Goal: Task Accomplishment & Management: Manage account settings

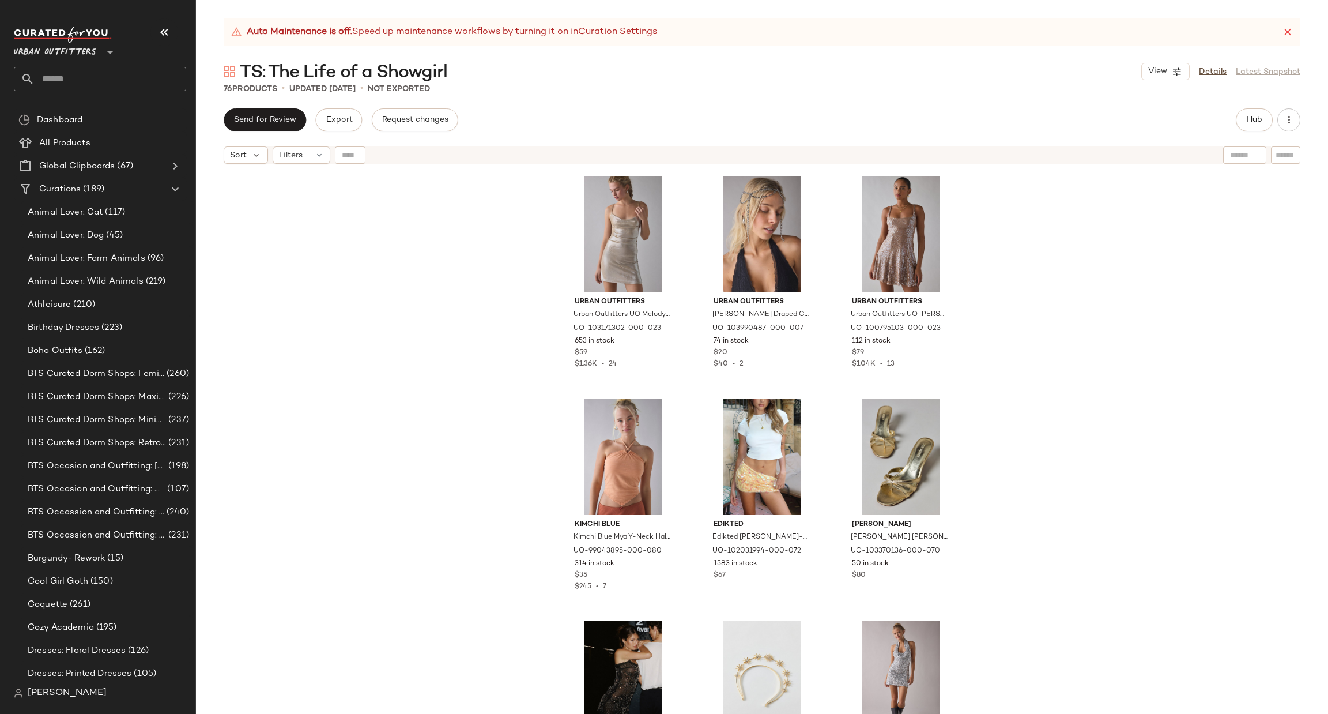
click at [100, 85] on input "text" at bounding box center [111, 79] width 152 height 24
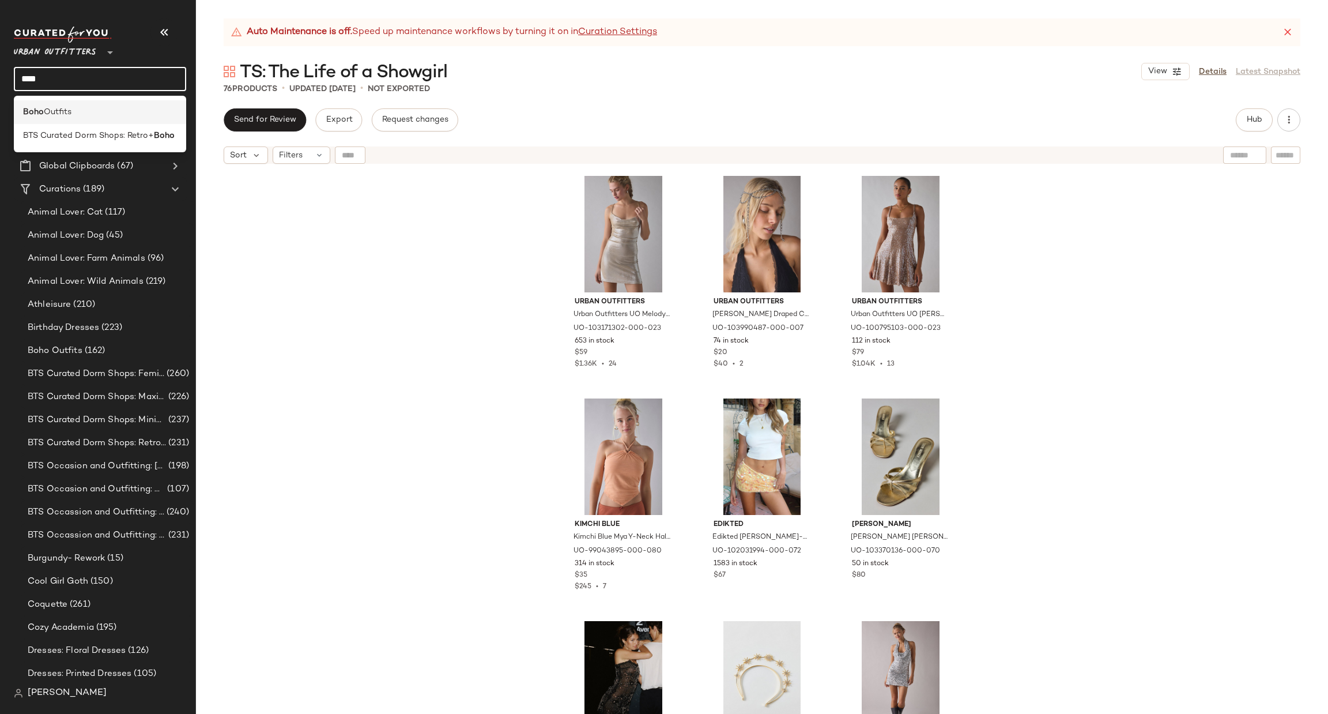
type input "****"
click at [119, 115] on div "Boho Outfits" at bounding box center [100, 112] width 154 height 12
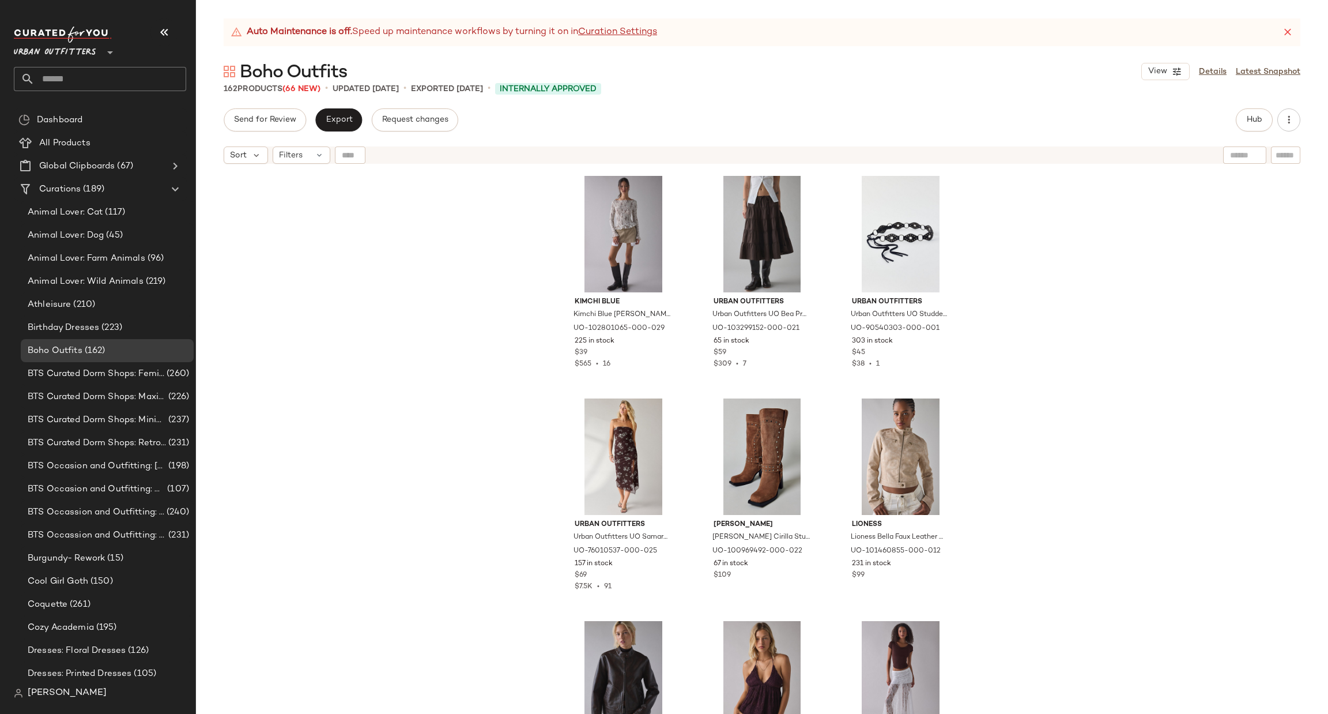
click at [1071, 466] on div "Kimchi Blue Kimchi Blue Susie Smocked Ruffle Boatneck Long Sleeve Top in Brown,…" at bounding box center [762, 455] width 1132 height 573
click at [348, 118] on span "Export" at bounding box center [338, 119] width 27 height 9
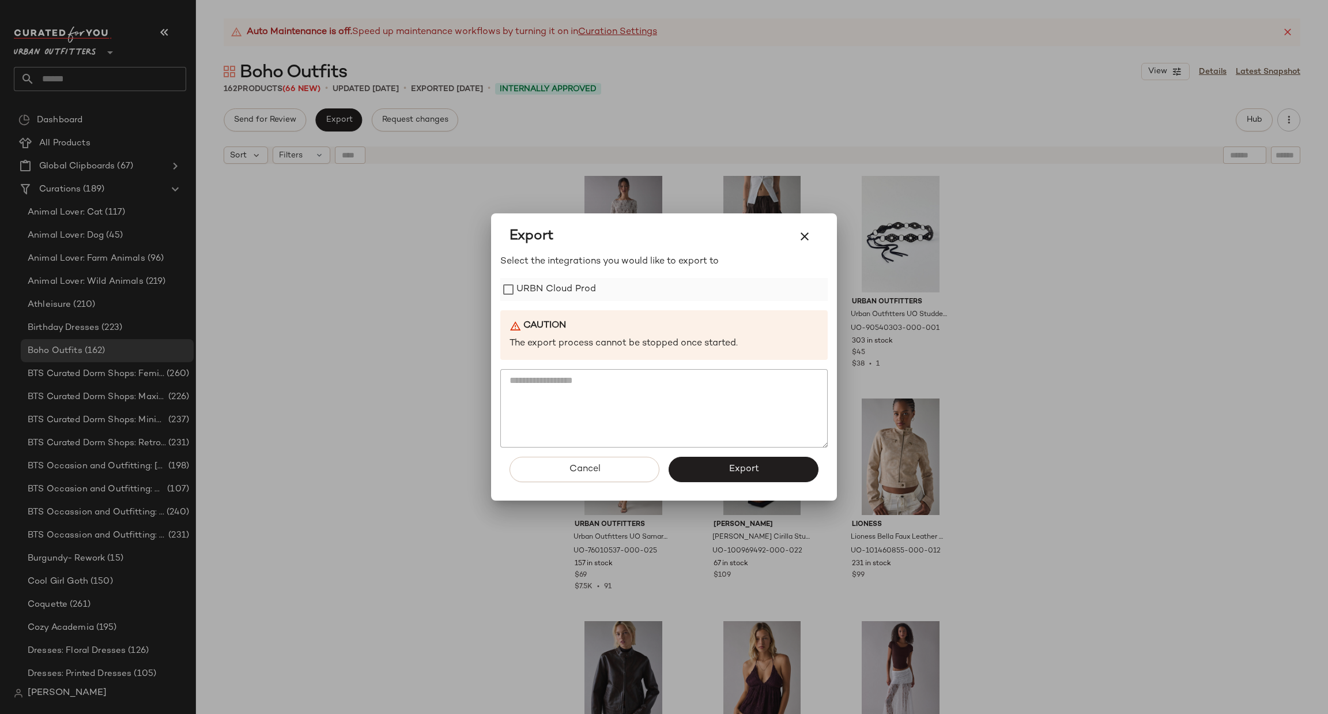
click at [553, 291] on label "URBN Cloud Prod" at bounding box center [556, 289] width 80 height 23
click at [766, 472] on button "Export" at bounding box center [744, 469] width 150 height 25
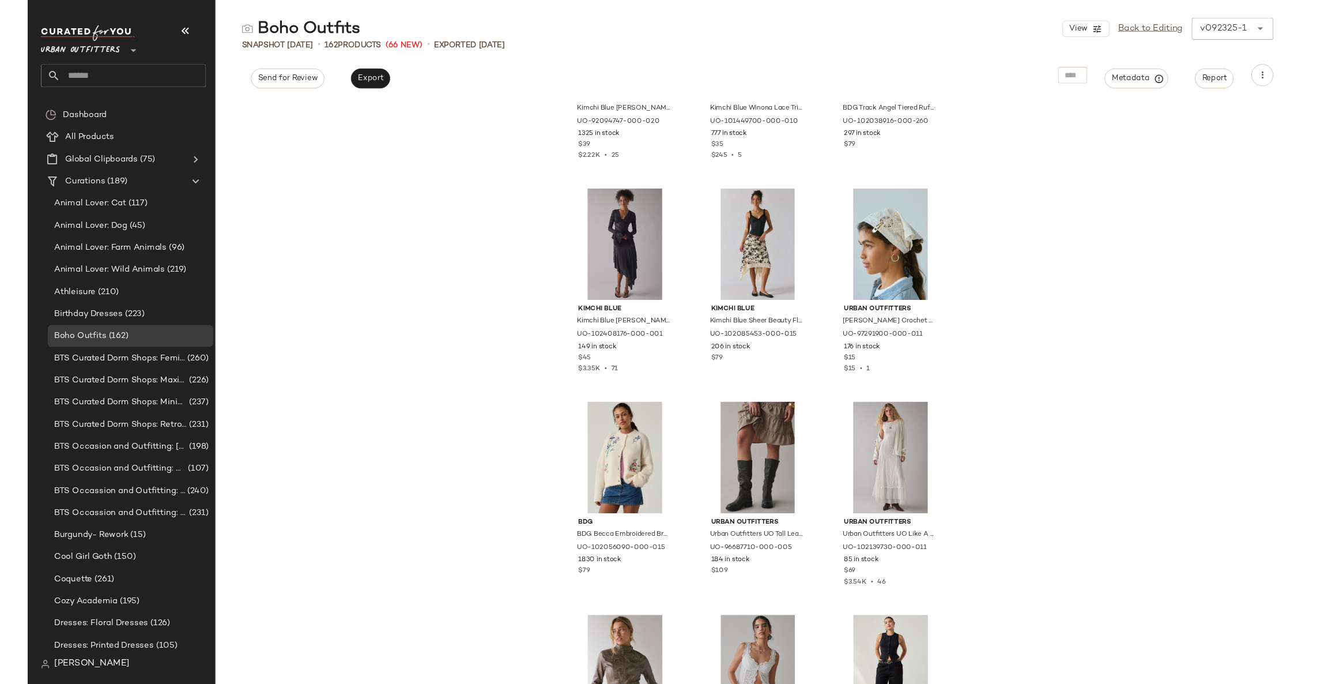
scroll to position [1219, 0]
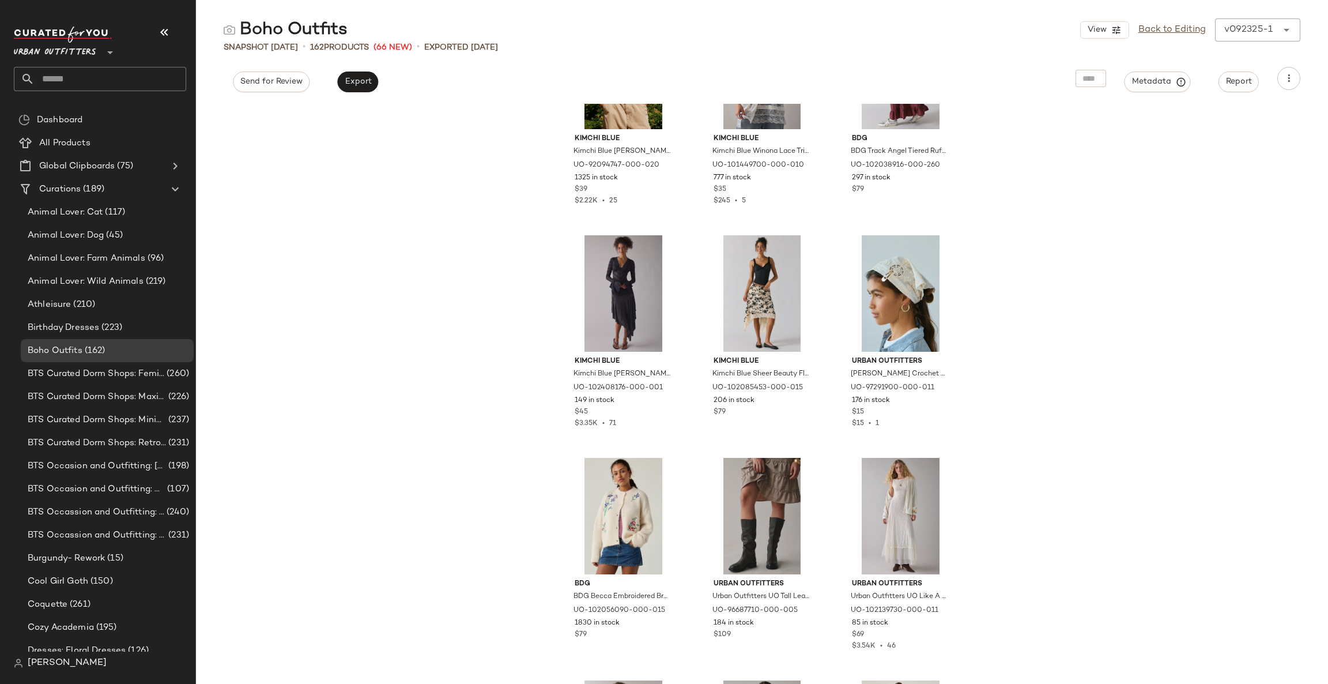
click at [119, 72] on input "text" at bounding box center [111, 79] width 152 height 24
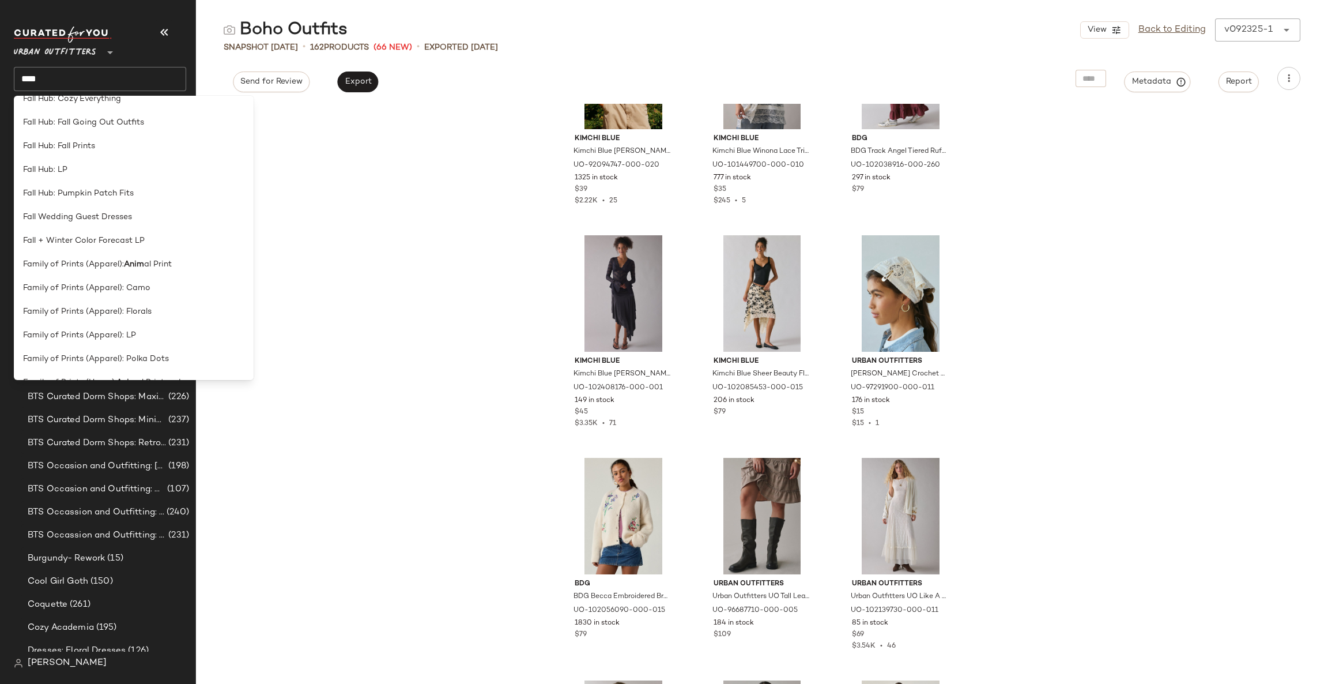
scroll to position [0, 0]
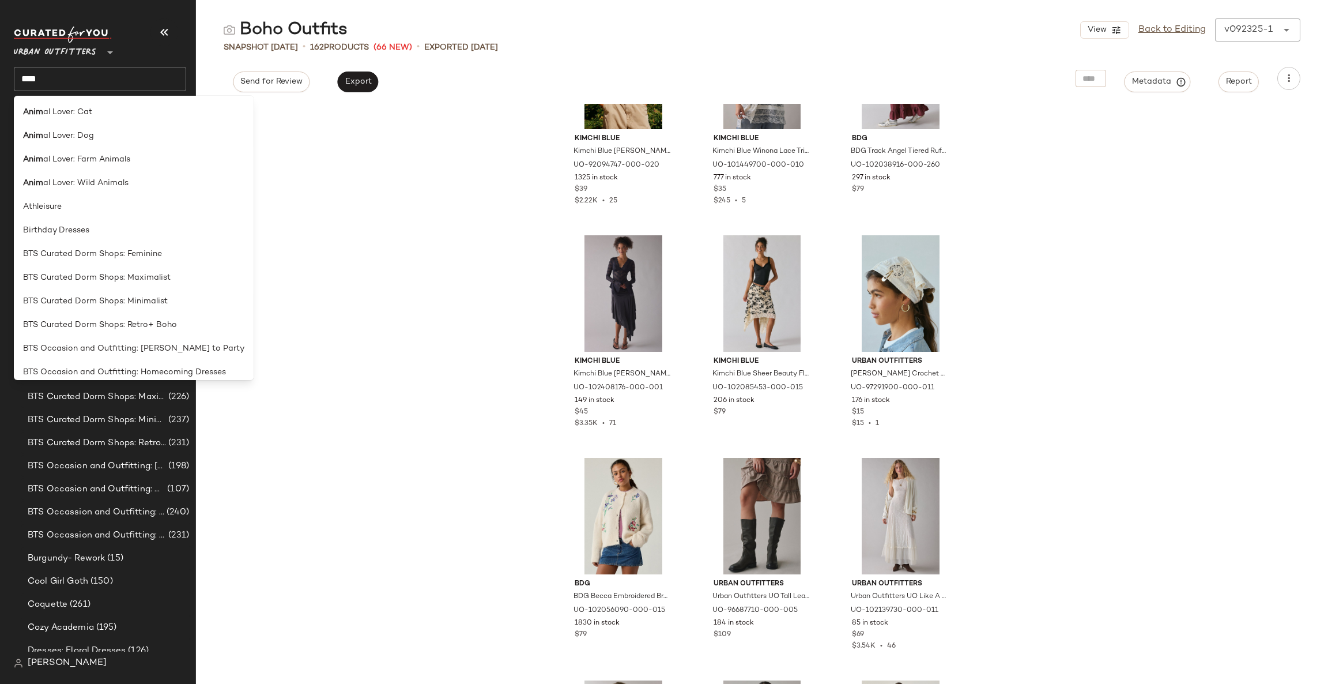
click at [65, 76] on input "****" at bounding box center [100, 79] width 172 height 24
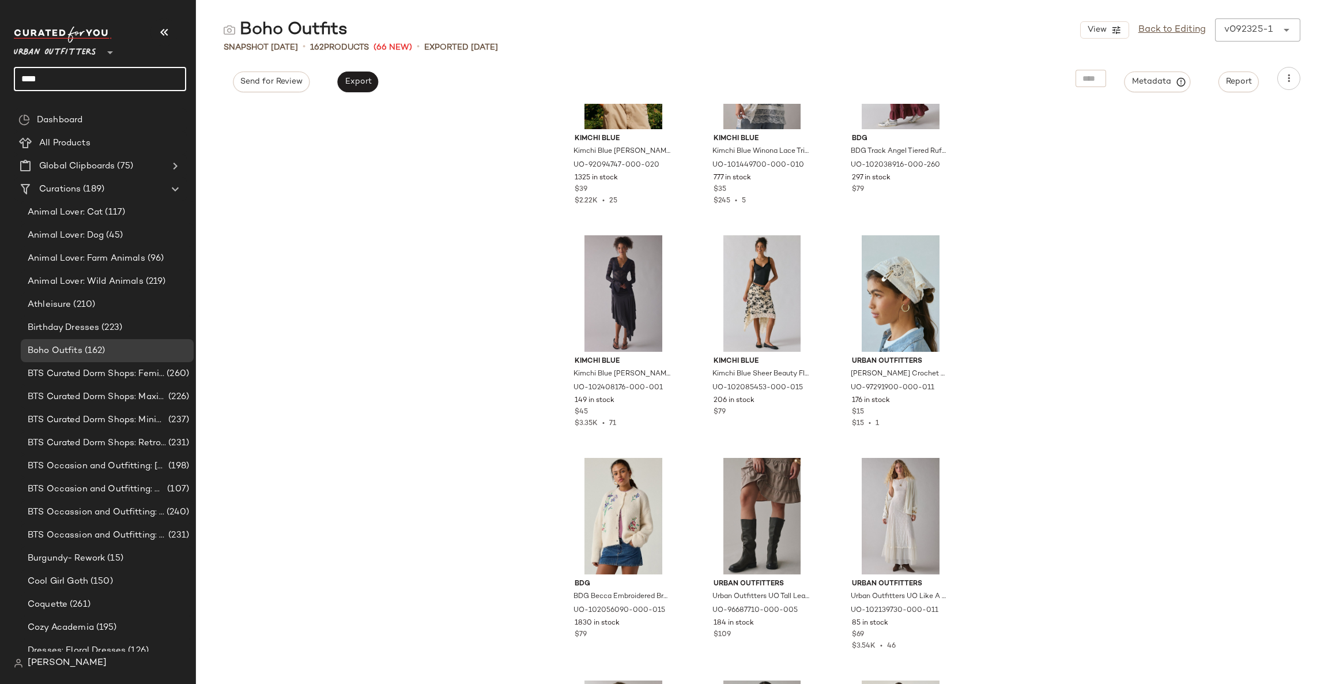
click at [65, 76] on input "****" at bounding box center [100, 79] width 172 height 24
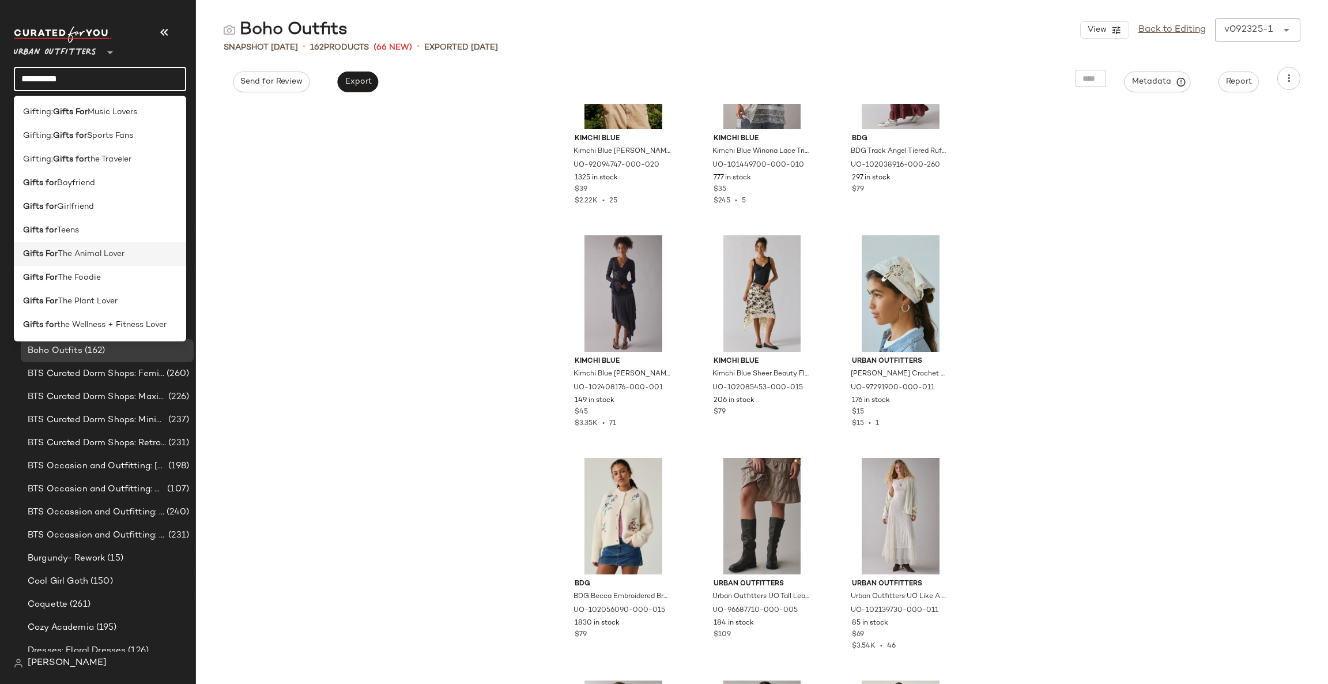
type input "*********"
click at [136, 251] on div "Gifts For The Animal Lover" at bounding box center [100, 254] width 154 height 12
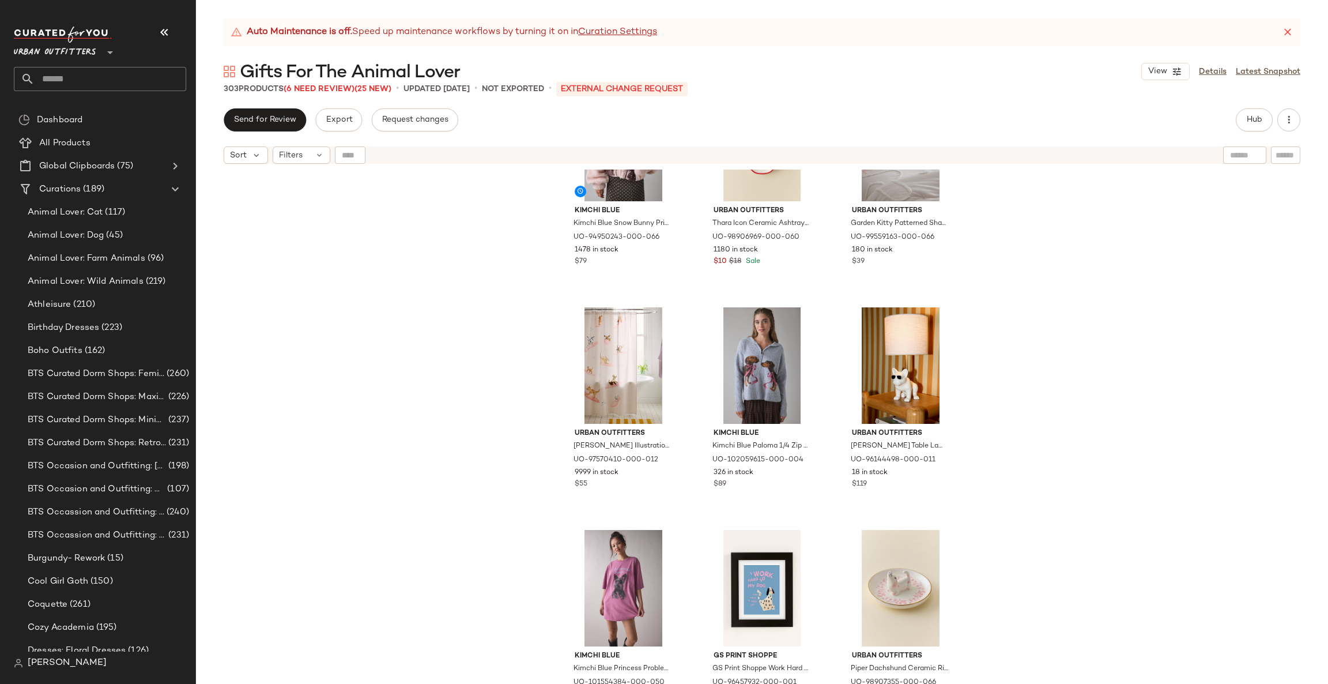
scroll to position [182, 0]
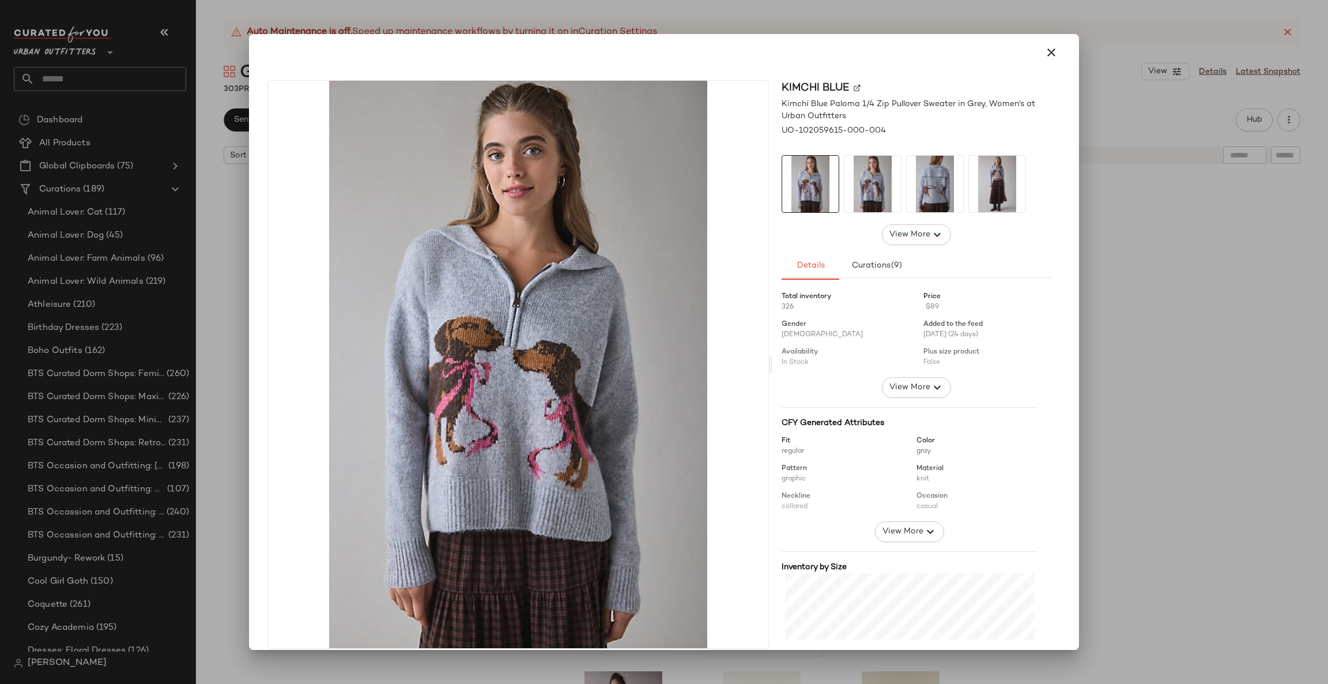
click at [1173, 344] on div at bounding box center [664, 342] width 1328 height 684
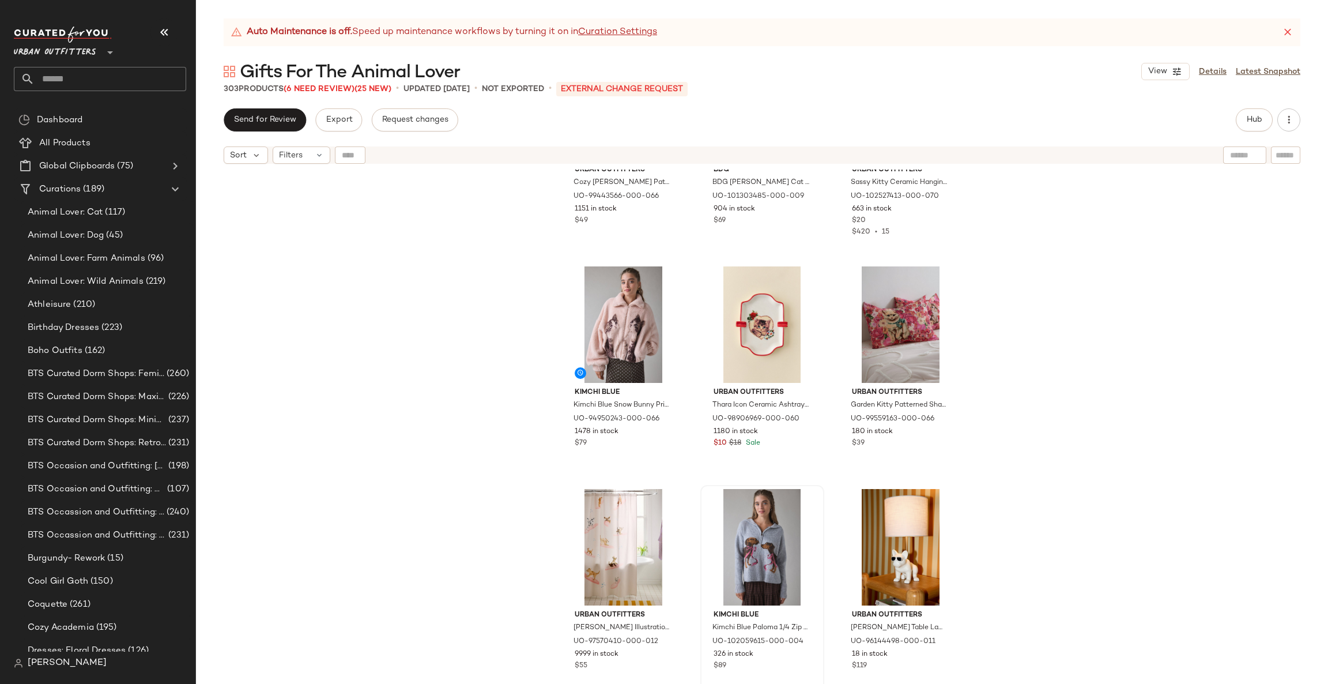
scroll to position [0, 0]
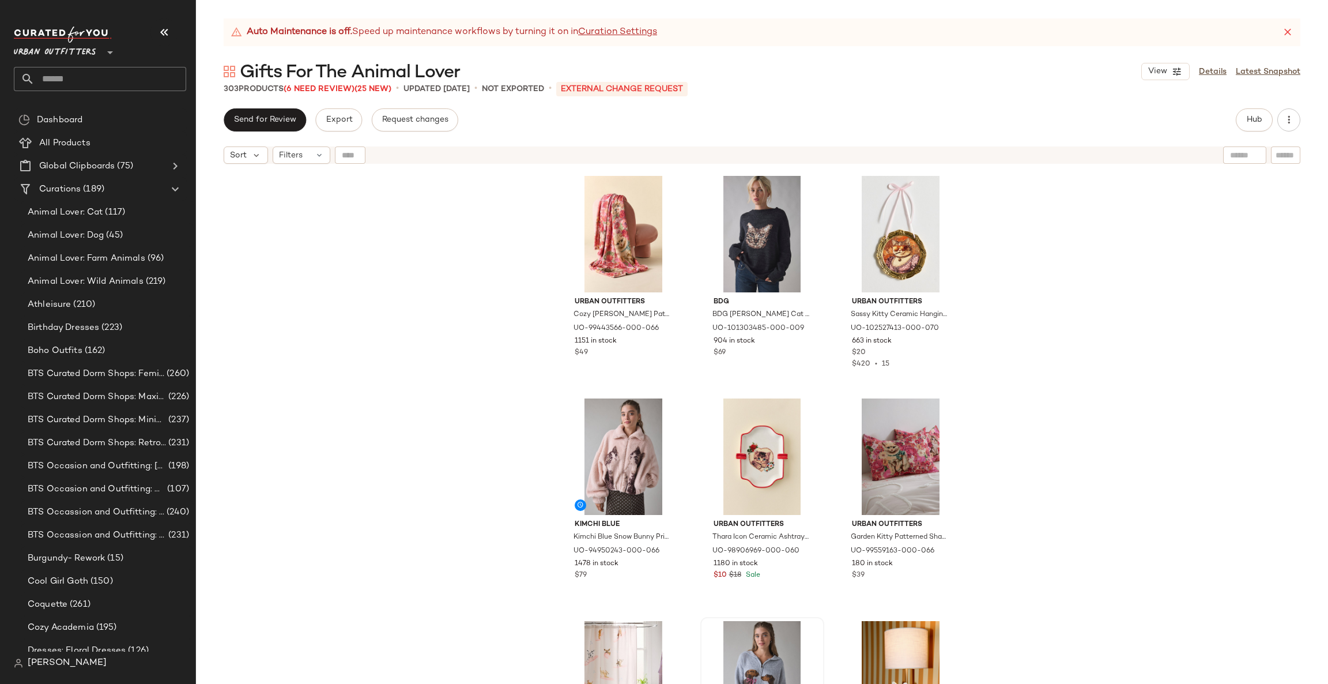
click at [1284, 157] on input "text" at bounding box center [1286, 155] width 20 height 12
paste input "*********"
type input "*********"
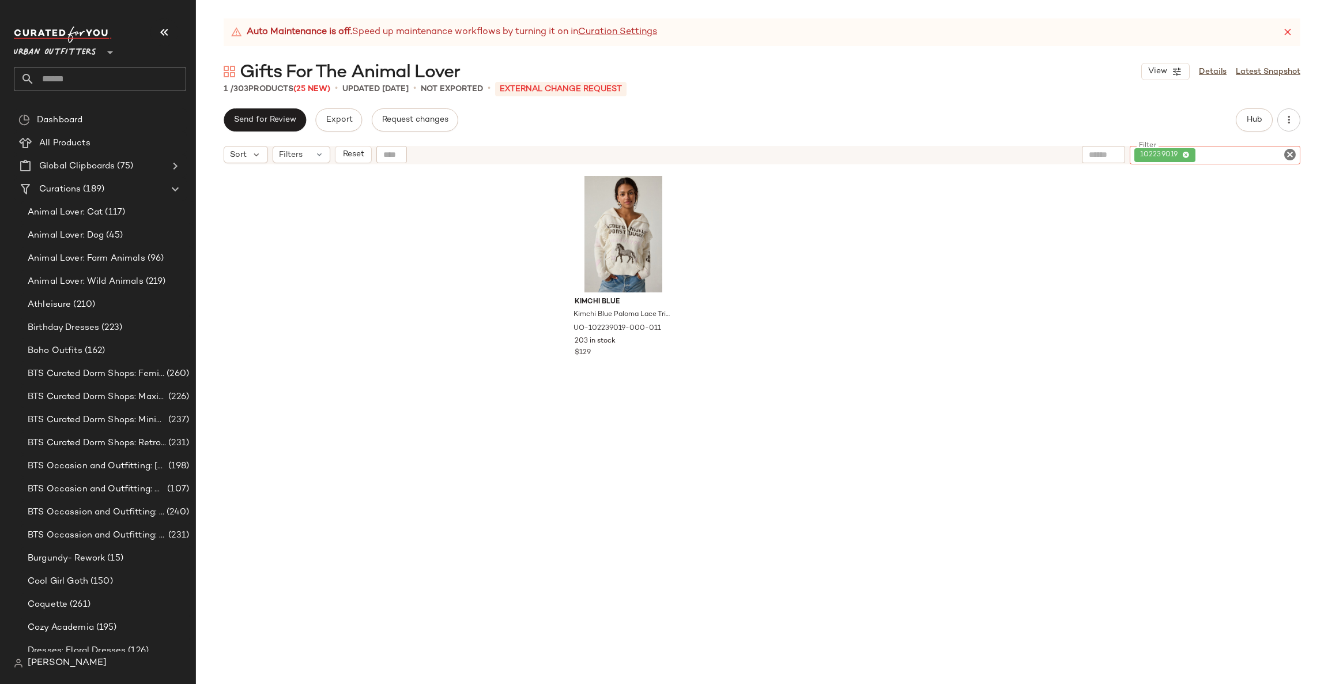
click at [1292, 157] on icon "Clear Filter" at bounding box center [1290, 155] width 14 height 14
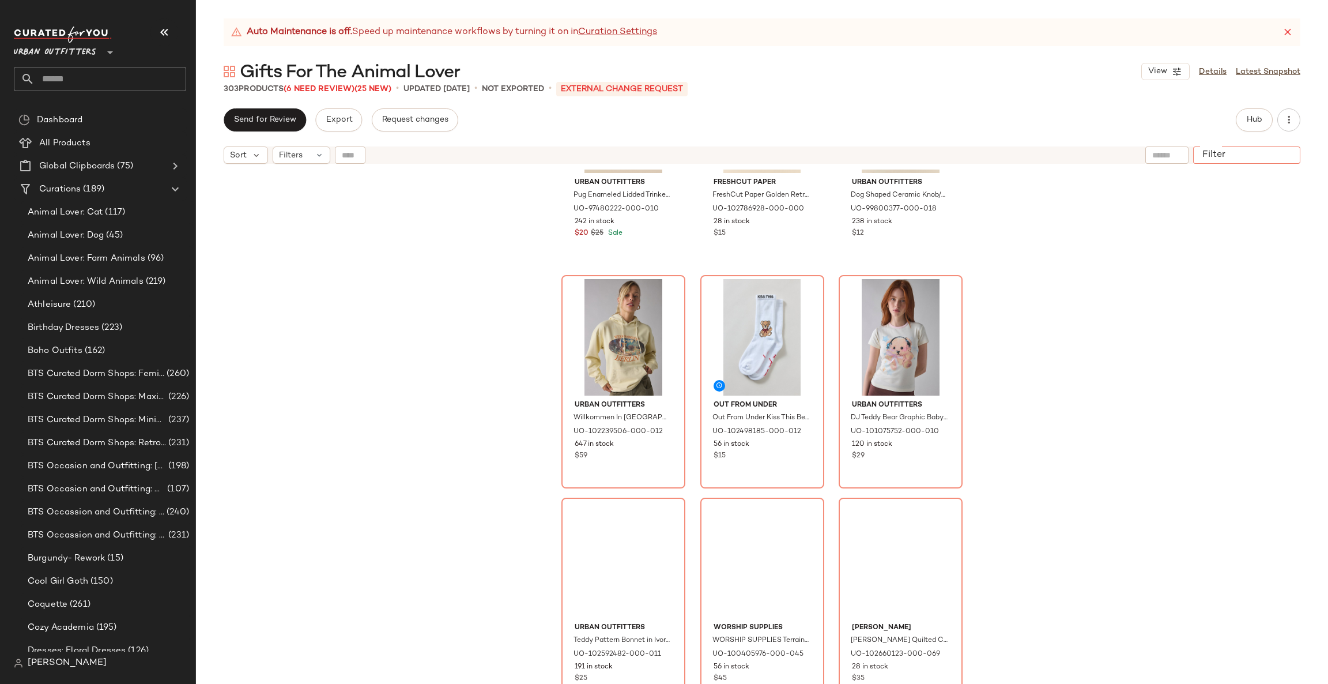
scroll to position [11595, 0]
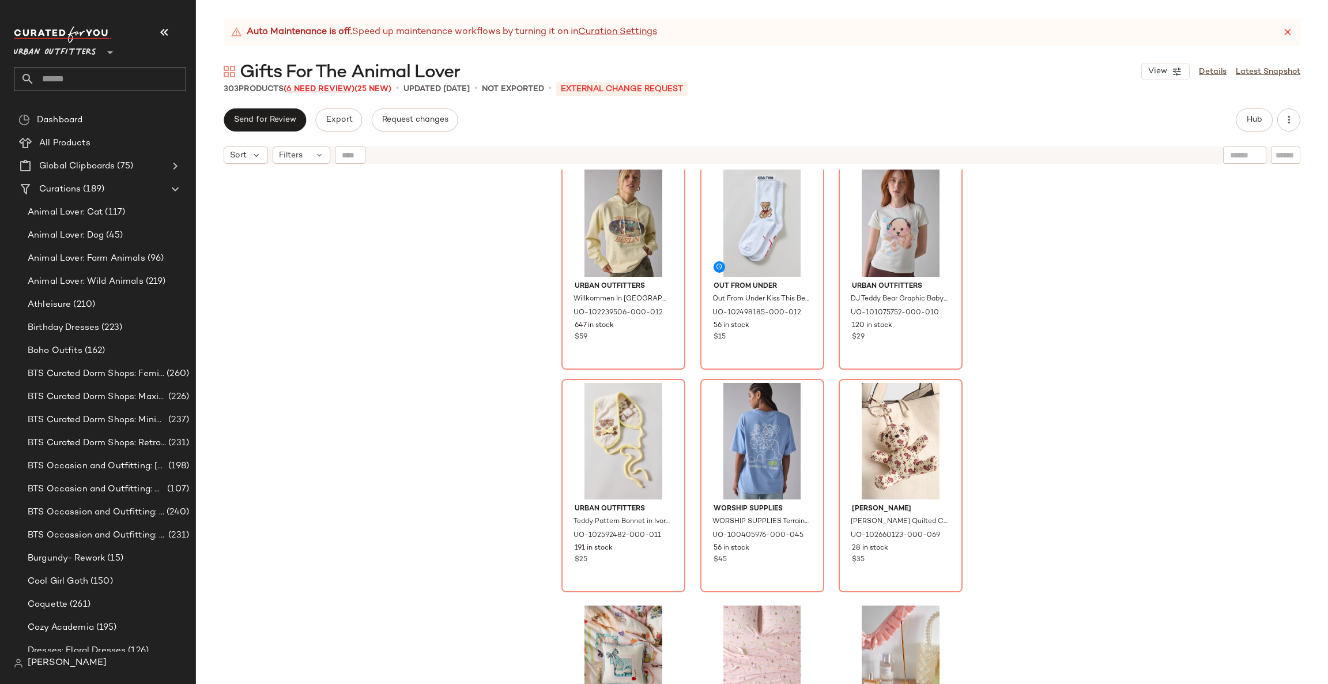
click at [330, 88] on span "(6 Need Review)" at bounding box center [319, 89] width 71 height 9
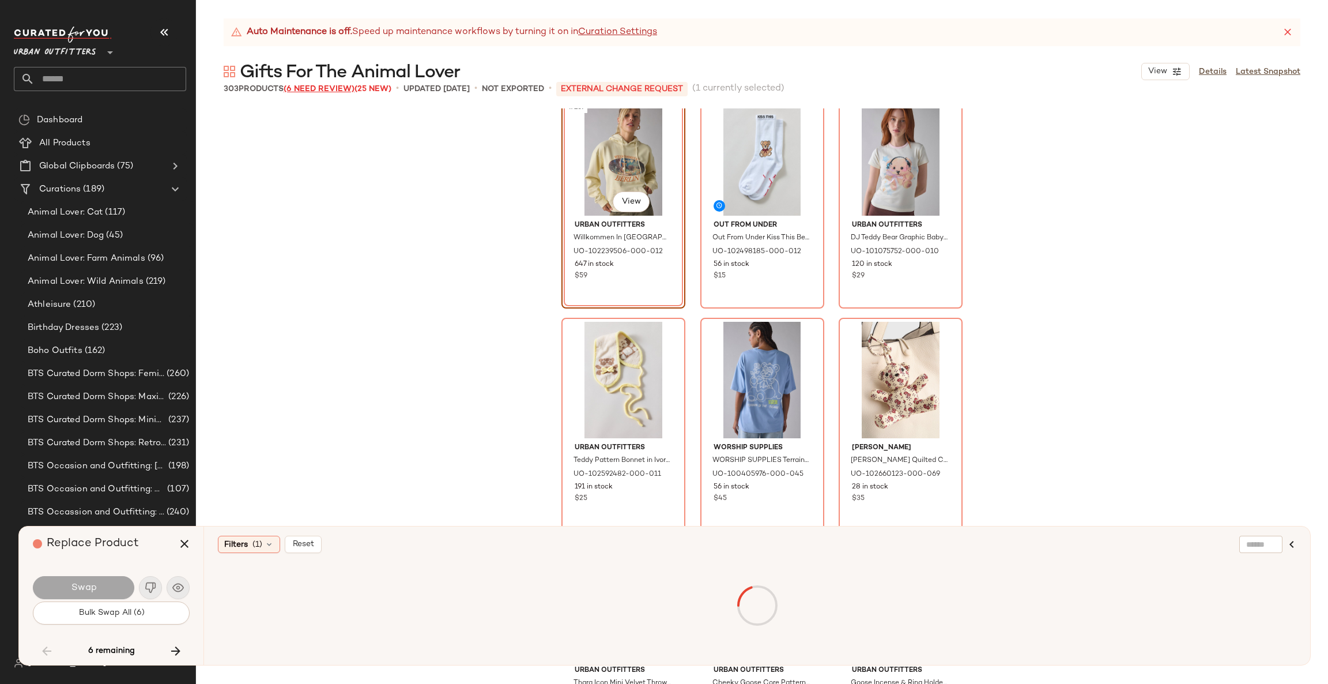
scroll to position [11347, 0]
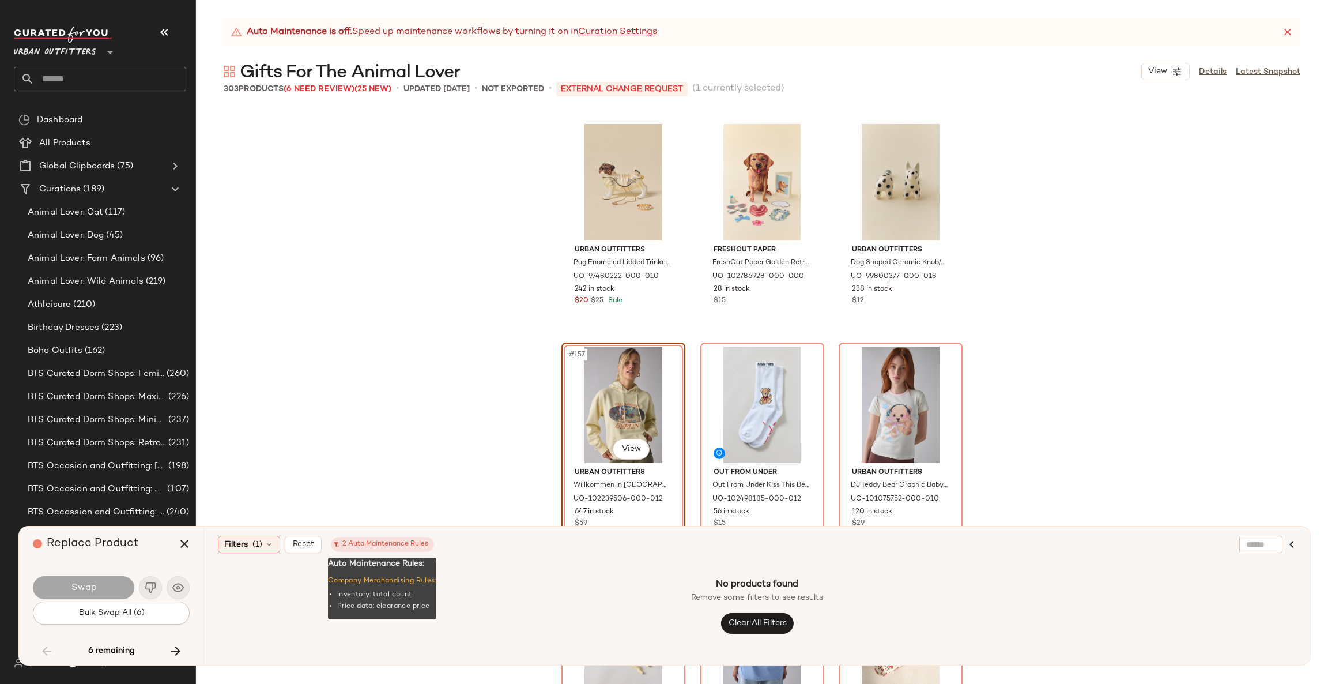
click at [402, 552] on span "2 Auto Maintenance Rules" at bounding box center [382, 544] width 103 height 15
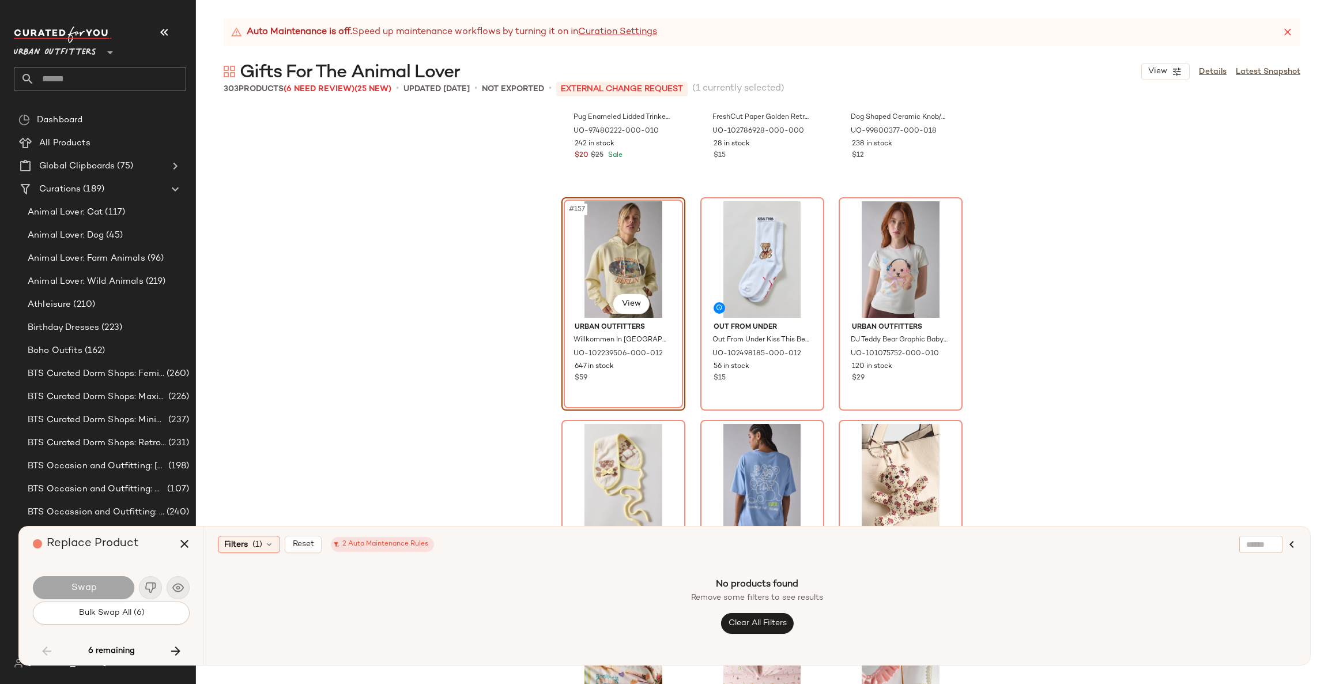
scroll to position [11520, 0]
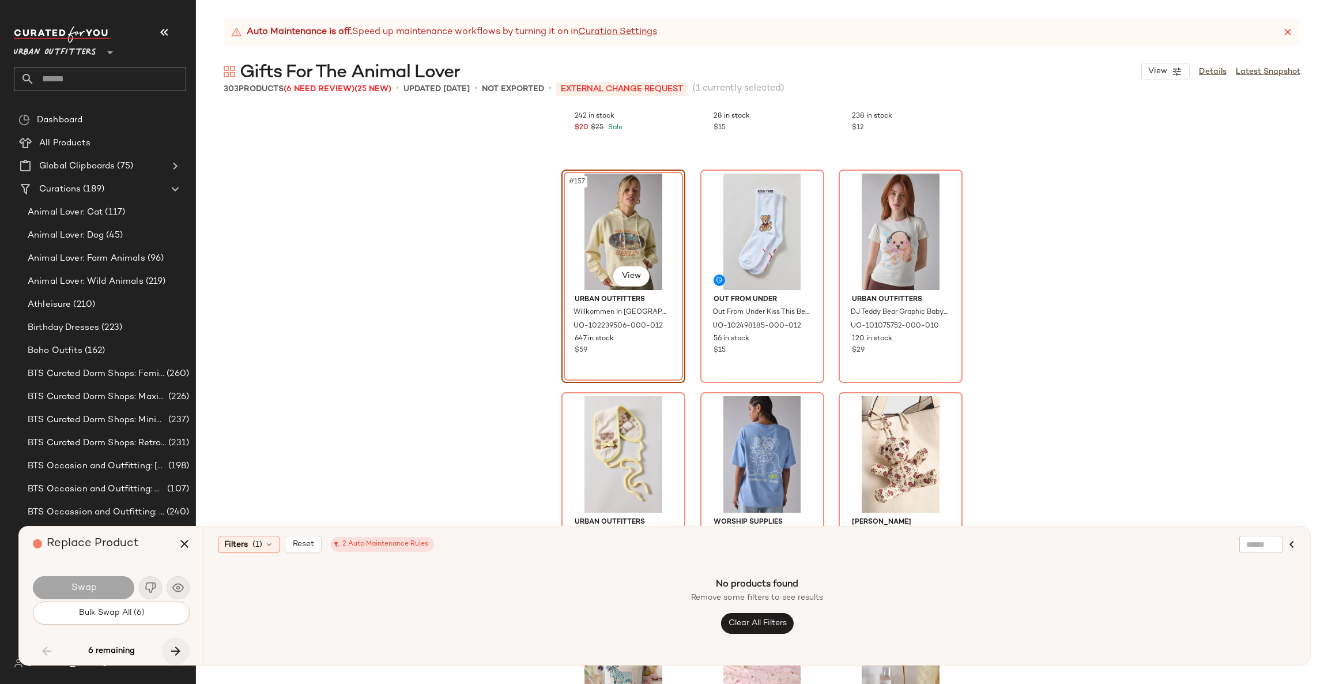
click at [180, 650] on icon "button" at bounding box center [176, 651] width 14 height 14
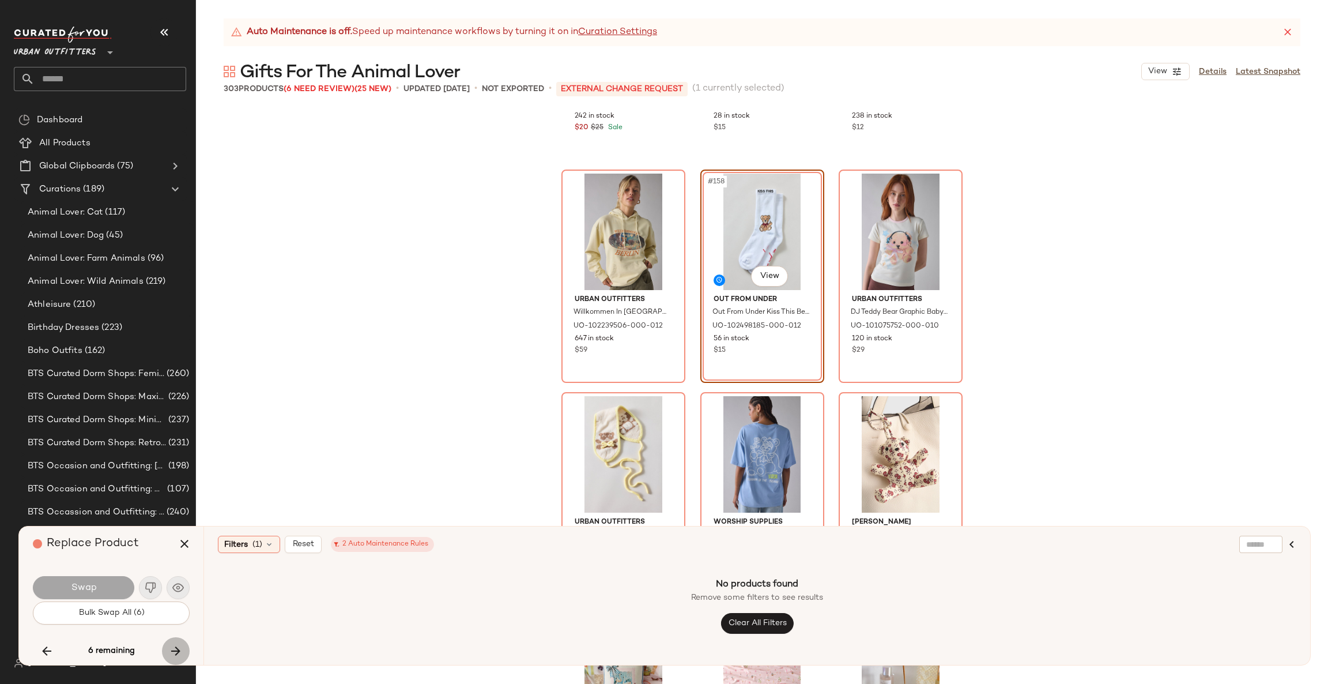
scroll to position [11347, 0]
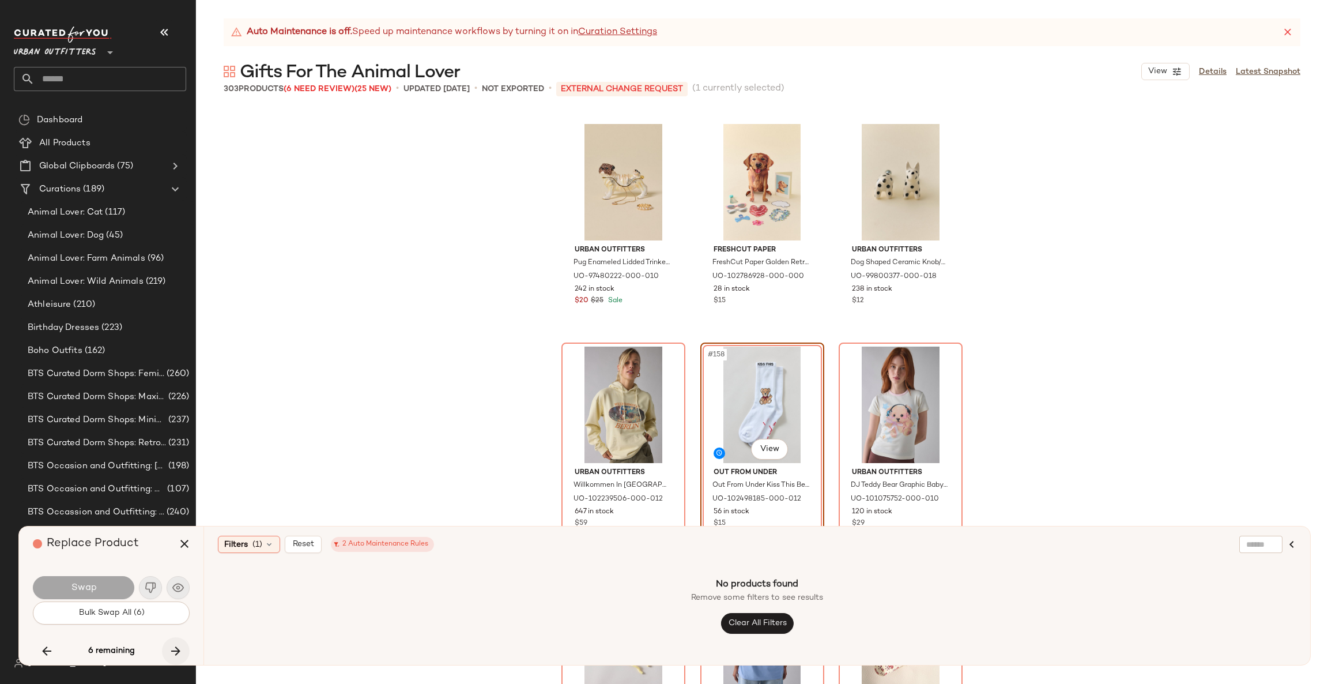
click at [180, 650] on icon "button" at bounding box center [176, 651] width 14 height 14
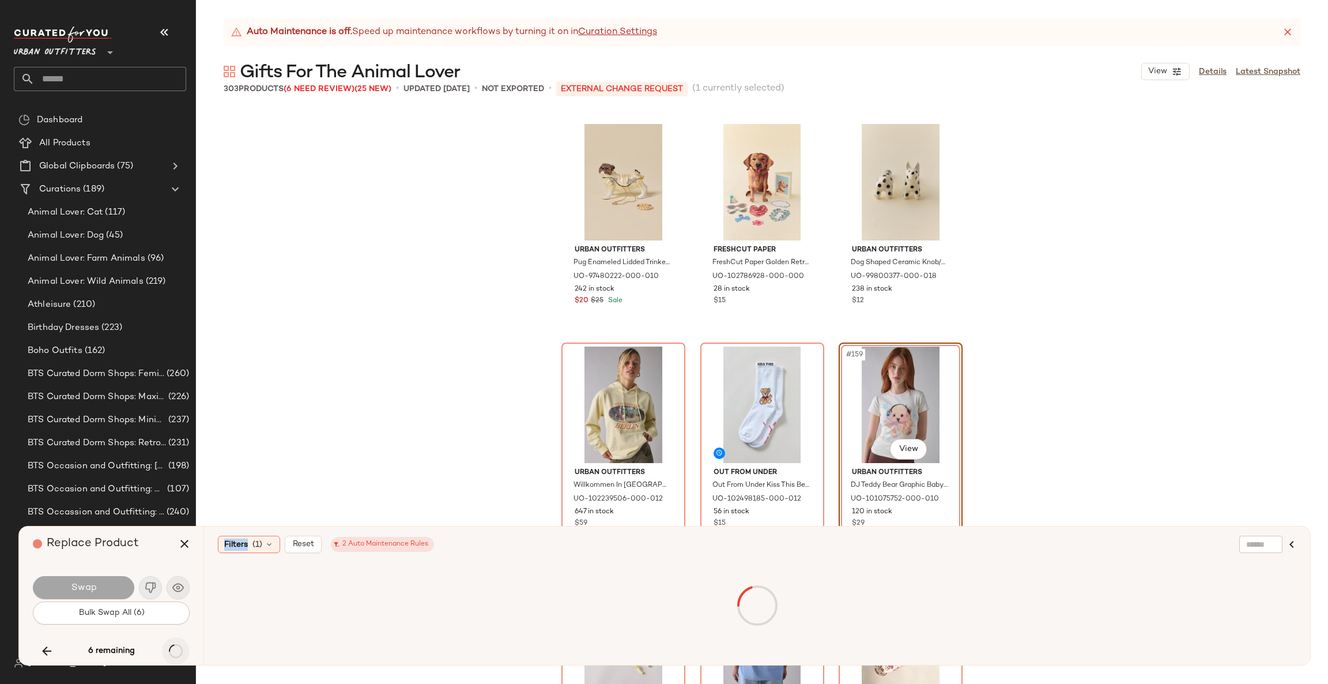
click at [180, 650] on div "6 remaining" at bounding box center [111, 651] width 157 height 28
click at [180, 650] on icon "button" at bounding box center [176, 651] width 14 height 14
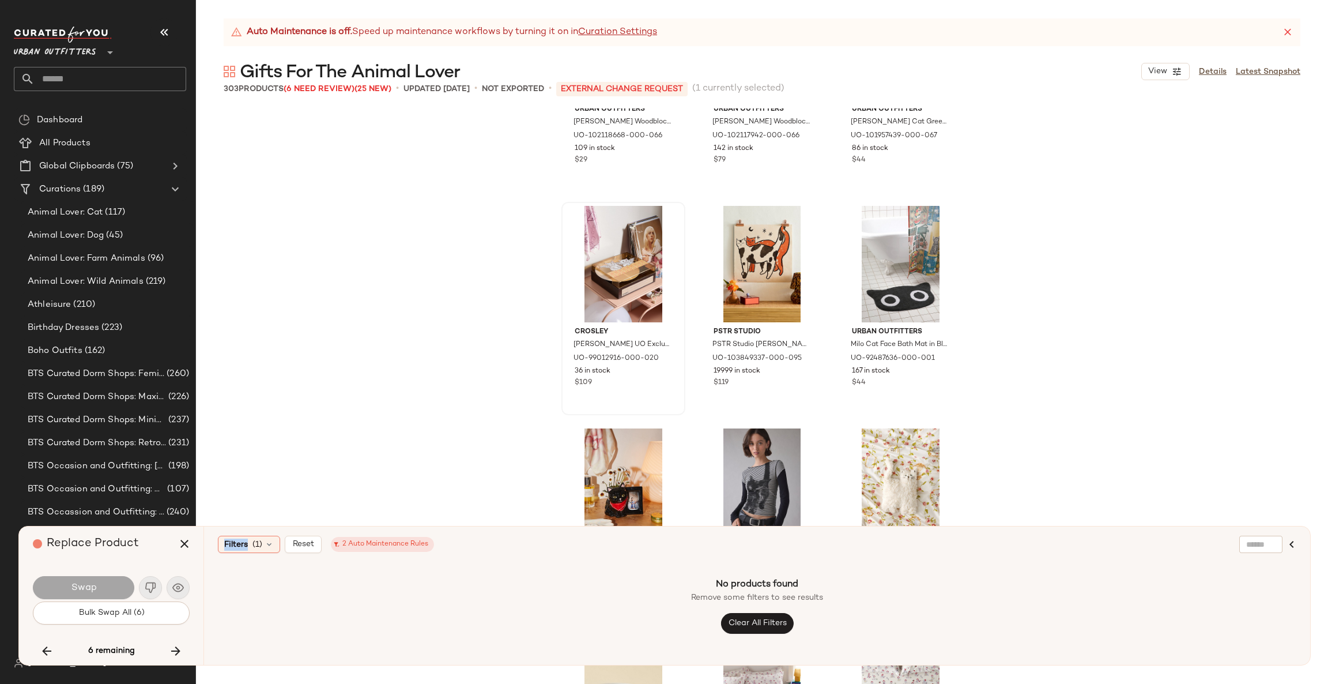
scroll to position [10359, 0]
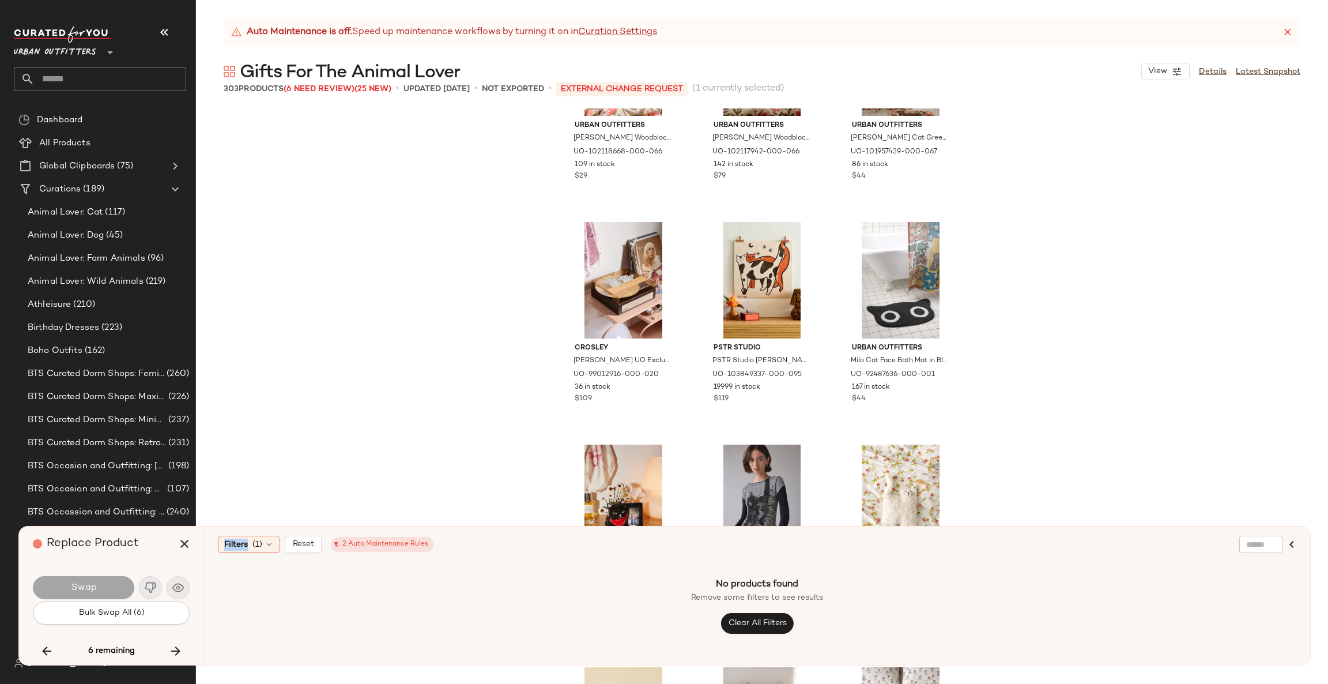
click at [1289, 31] on icon at bounding box center [1288, 33] width 12 height 12
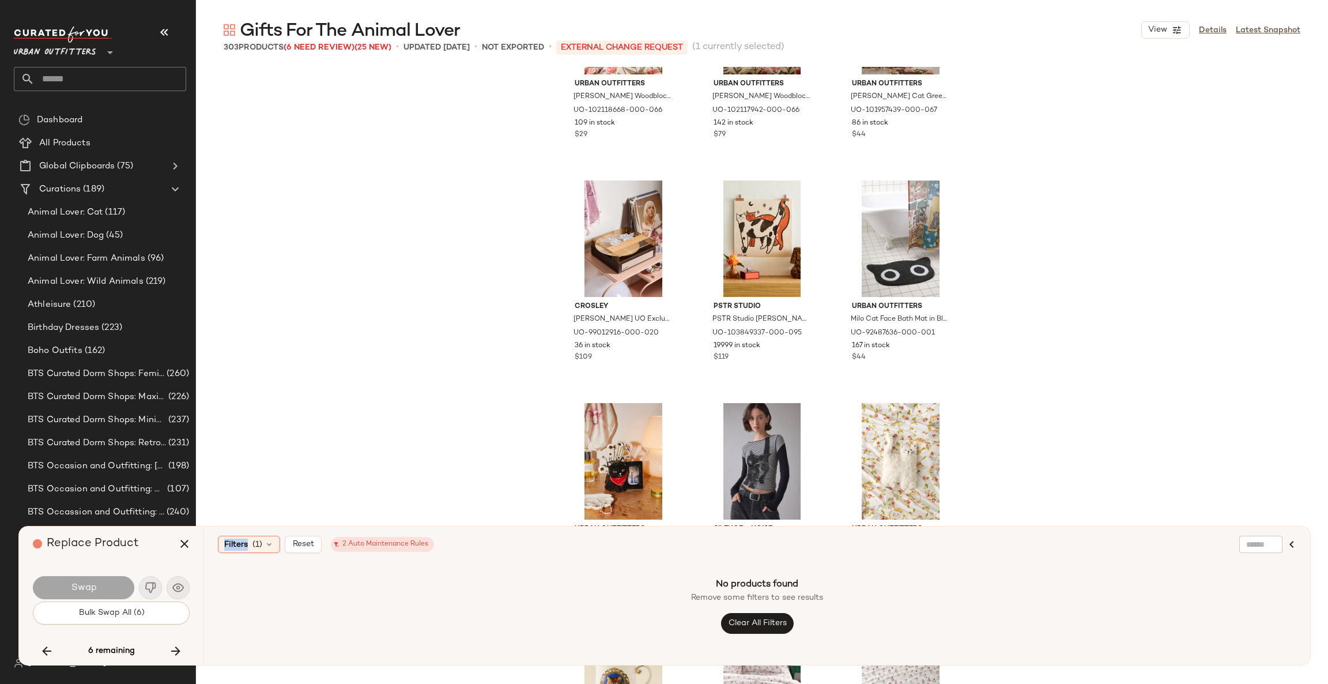
click at [1289, 549] on button "button" at bounding box center [1292, 544] width 28 height 28
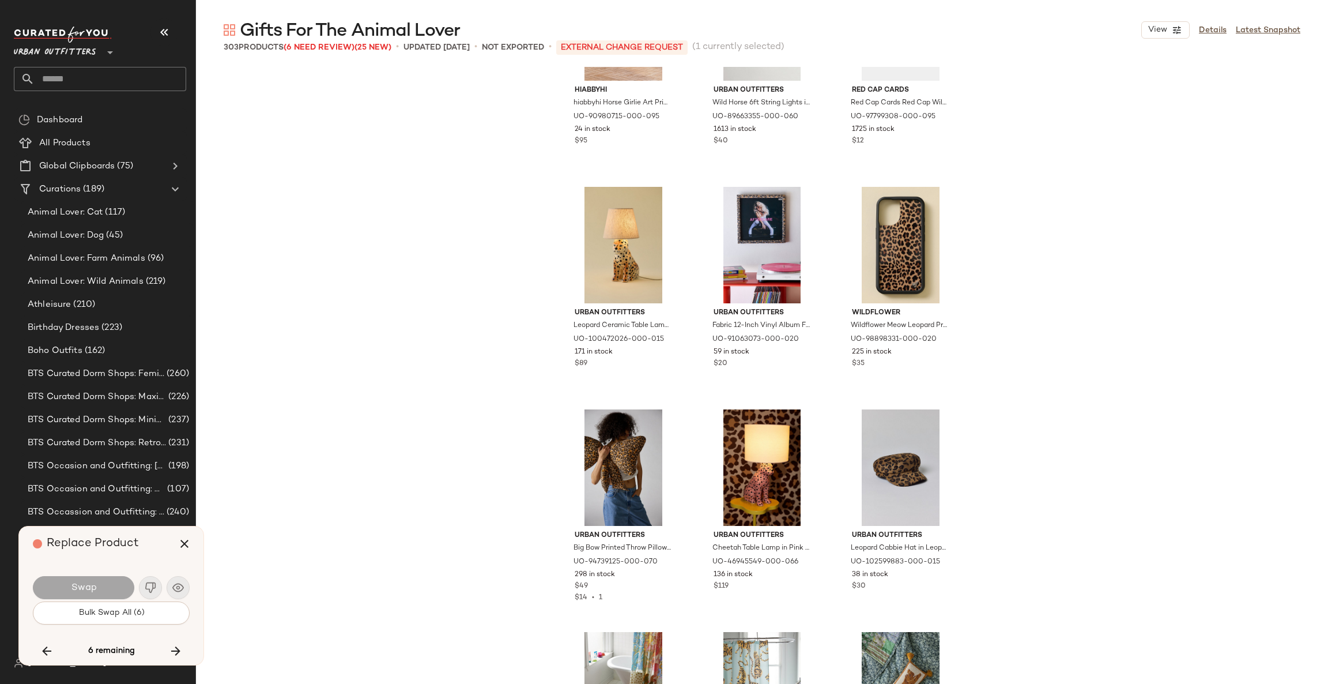
scroll to position [3615, 0]
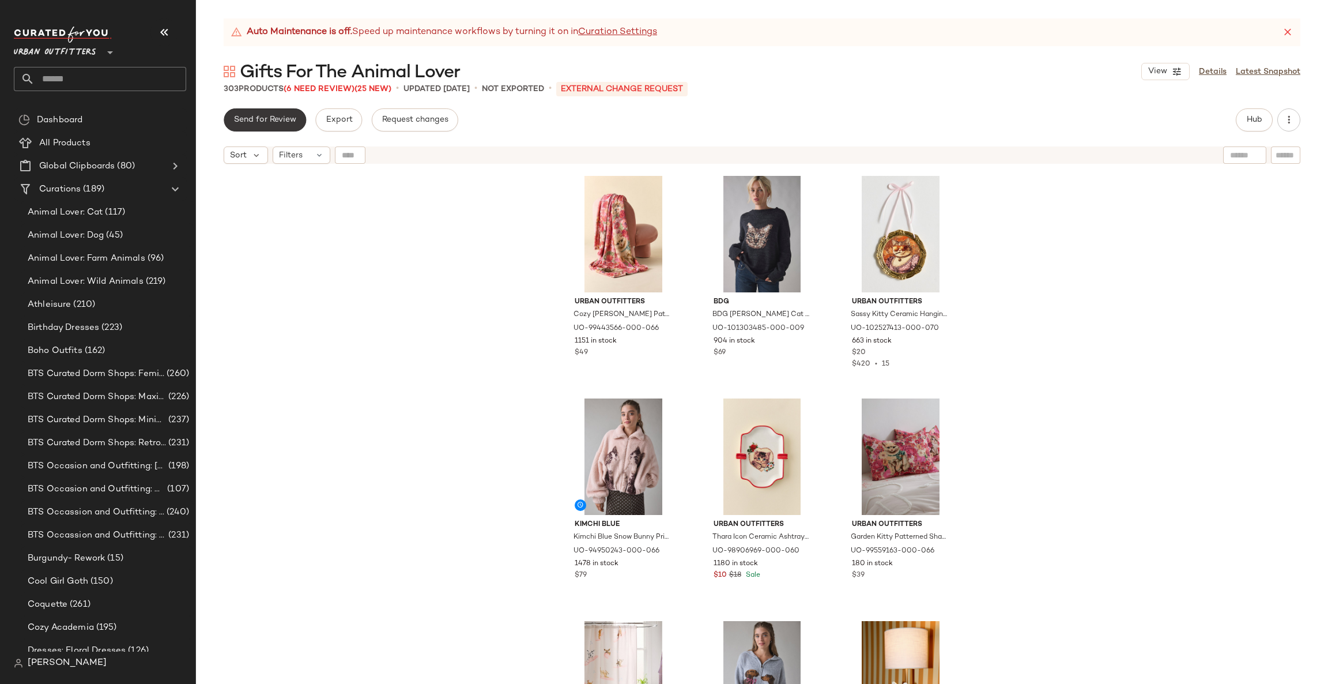
click at [282, 116] on span "Send for Review" at bounding box center [264, 119] width 63 height 9
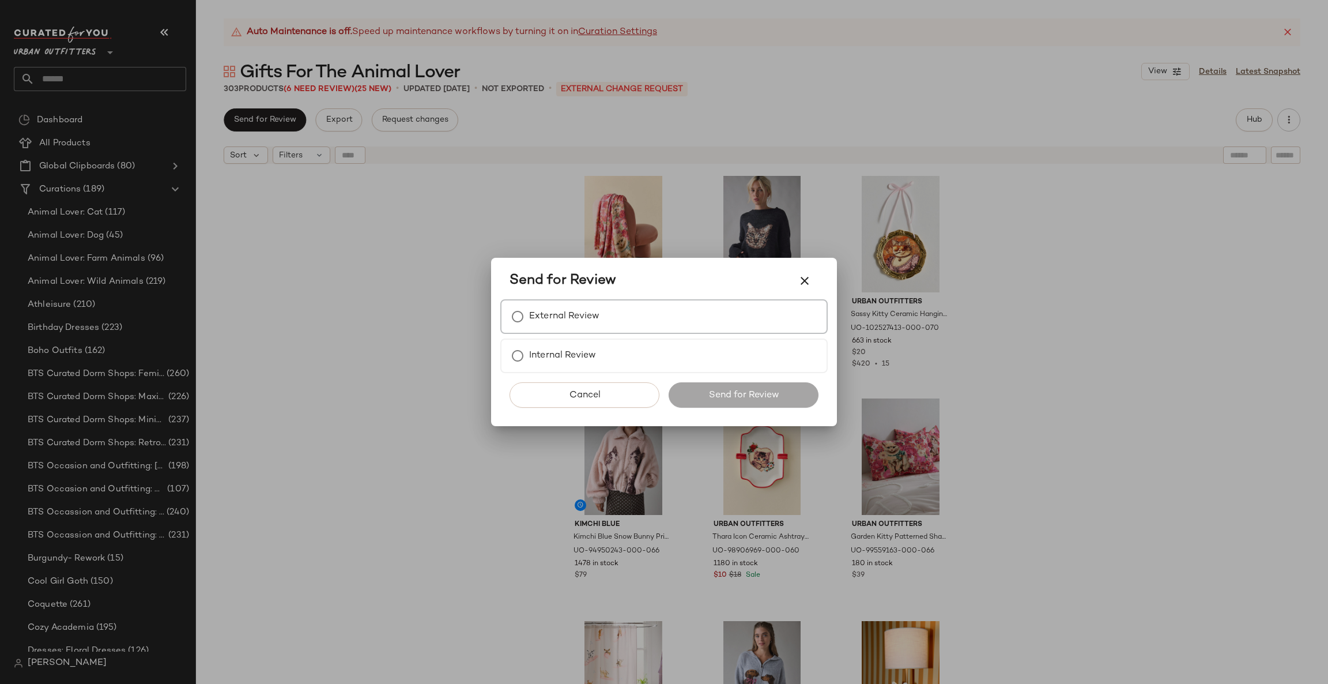
click at [605, 309] on div "External Review" at bounding box center [663, 316] width 327 height 35
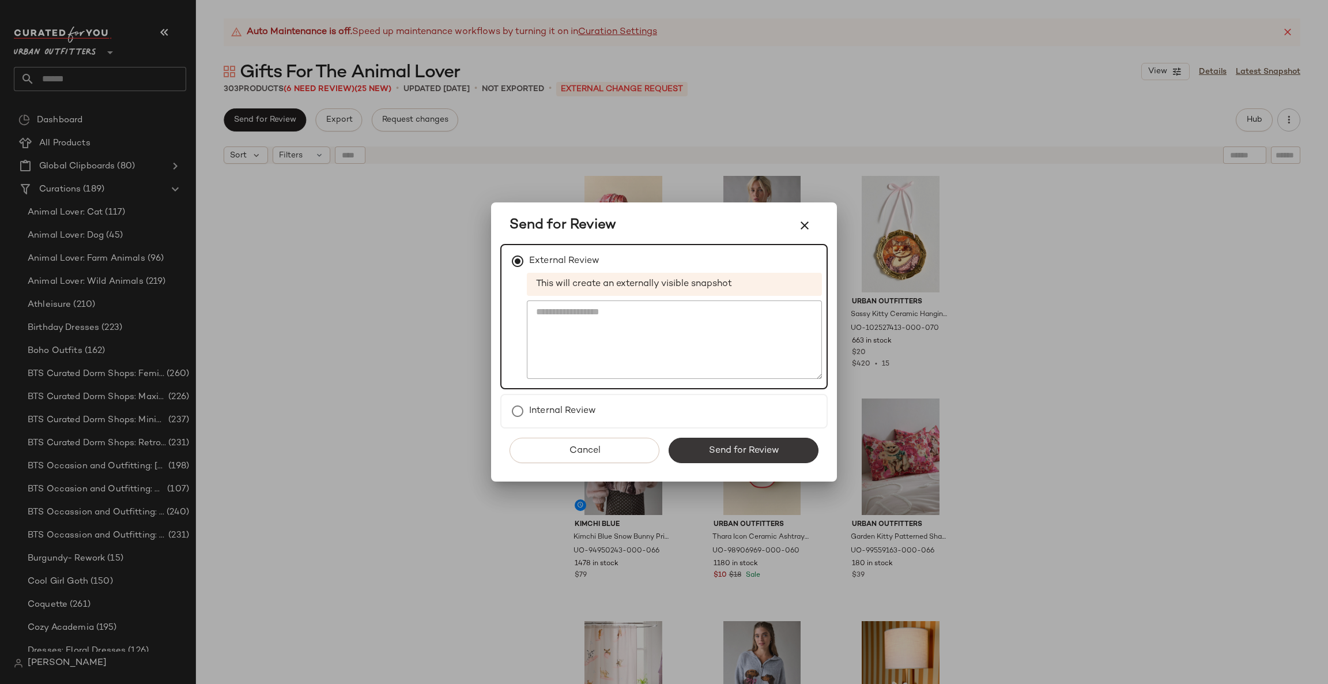
click at [722, 446] on span "Send for Review" at bounding box center [743, 450] width 71 height 11
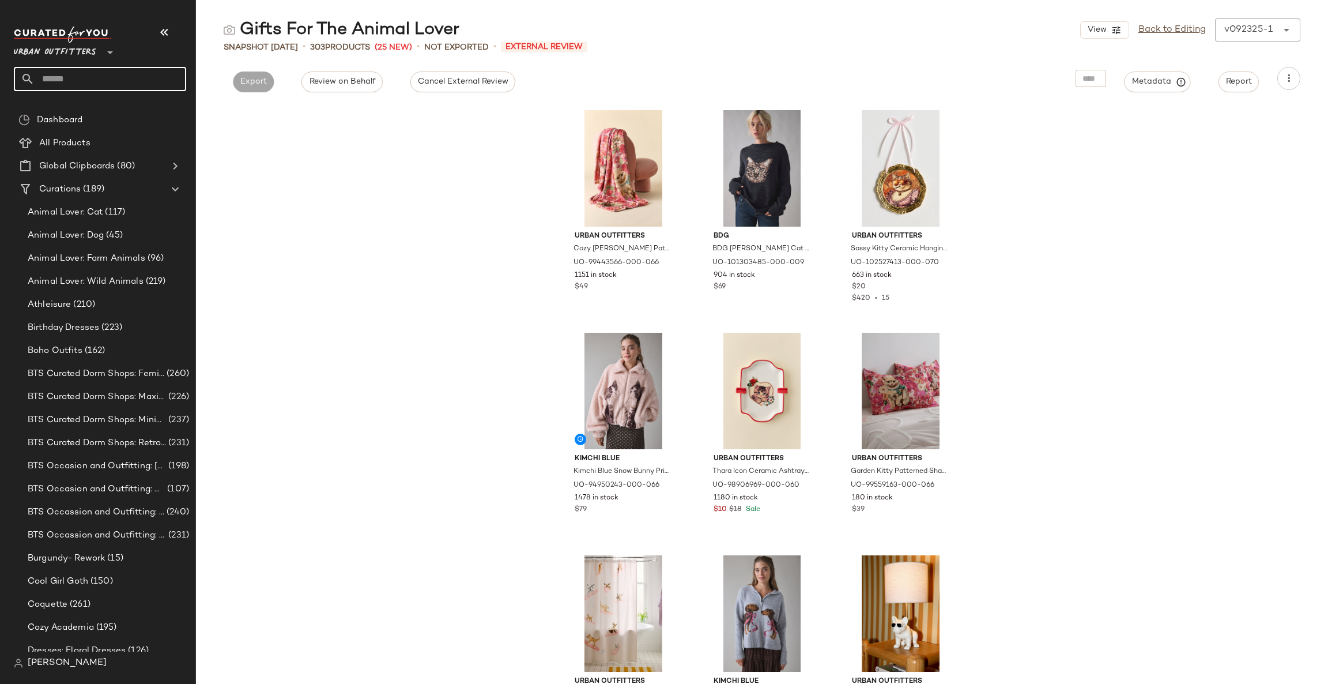
click at [127, 83] on input "text" at bounding box center [111, 79] width 152 height 24
type input "********"
click at [141, 110] on div "Animal Lover: Wild Ani mals" at bounding box center [100, 112] width 154 height 12
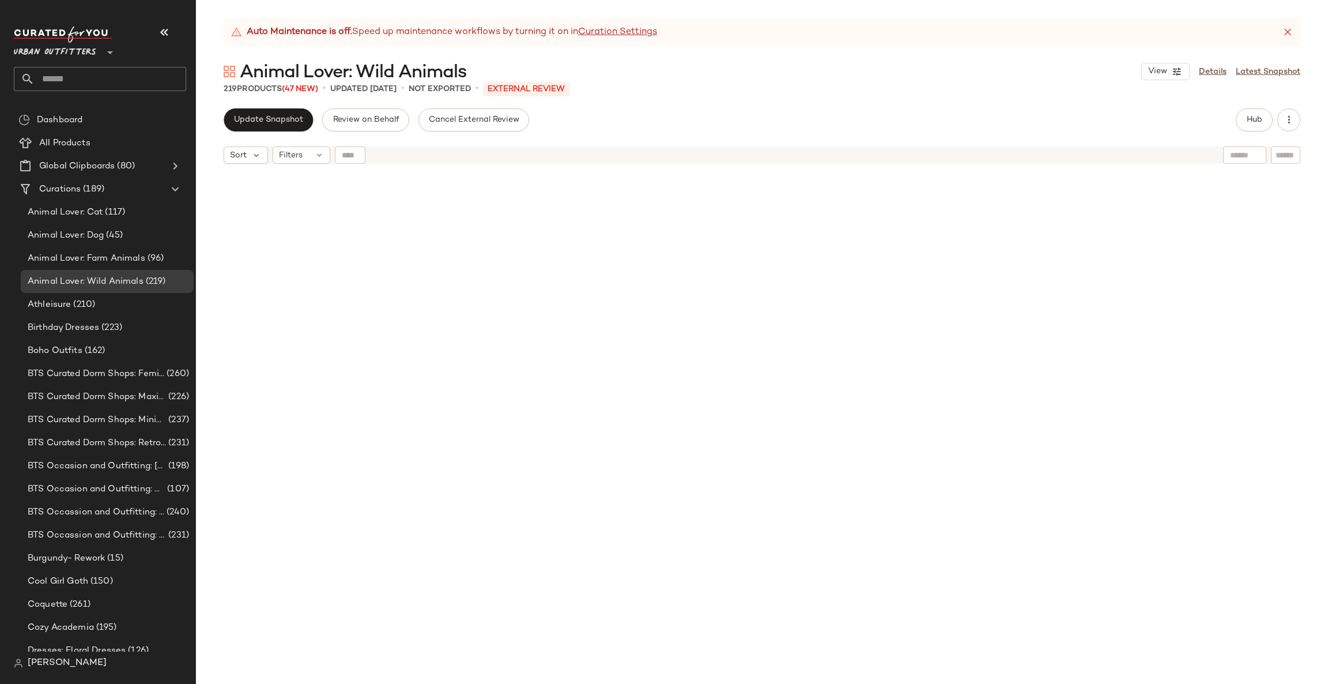
scroll to position [1911, 0]
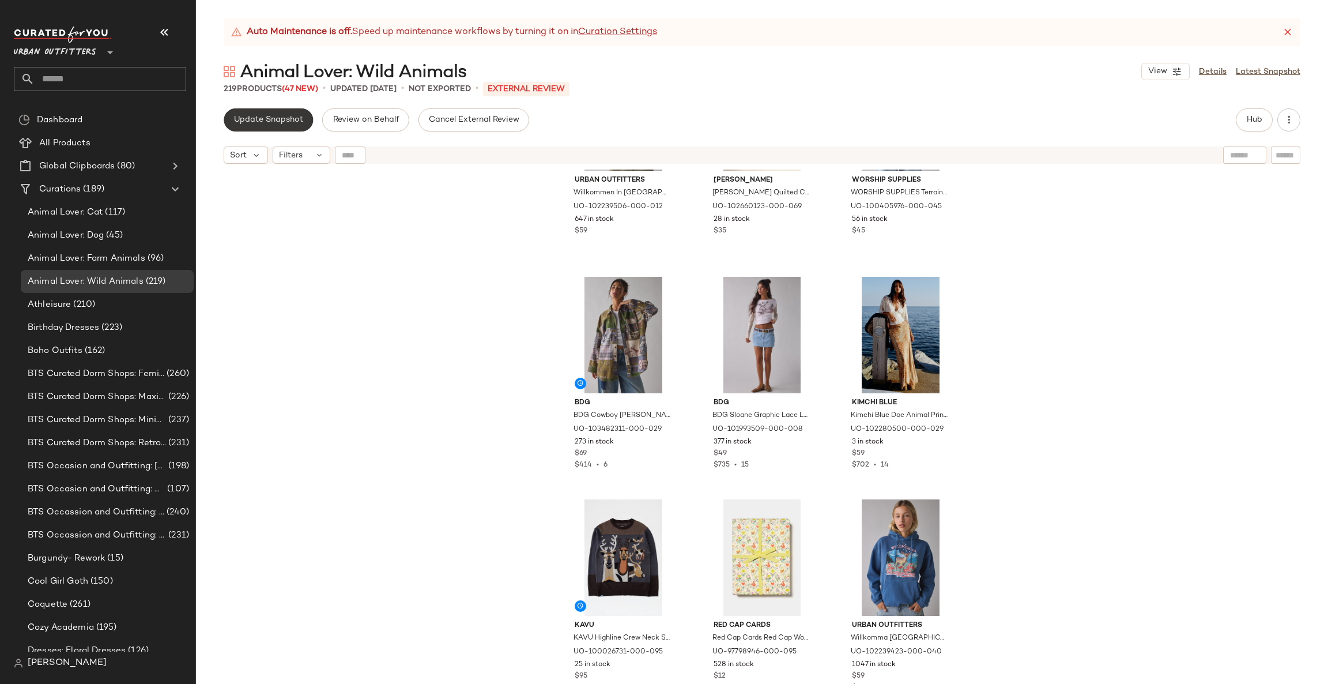
click at [273, 112] on button "Update Snapshot" at bounding box center [268, 119] width 89 height 23
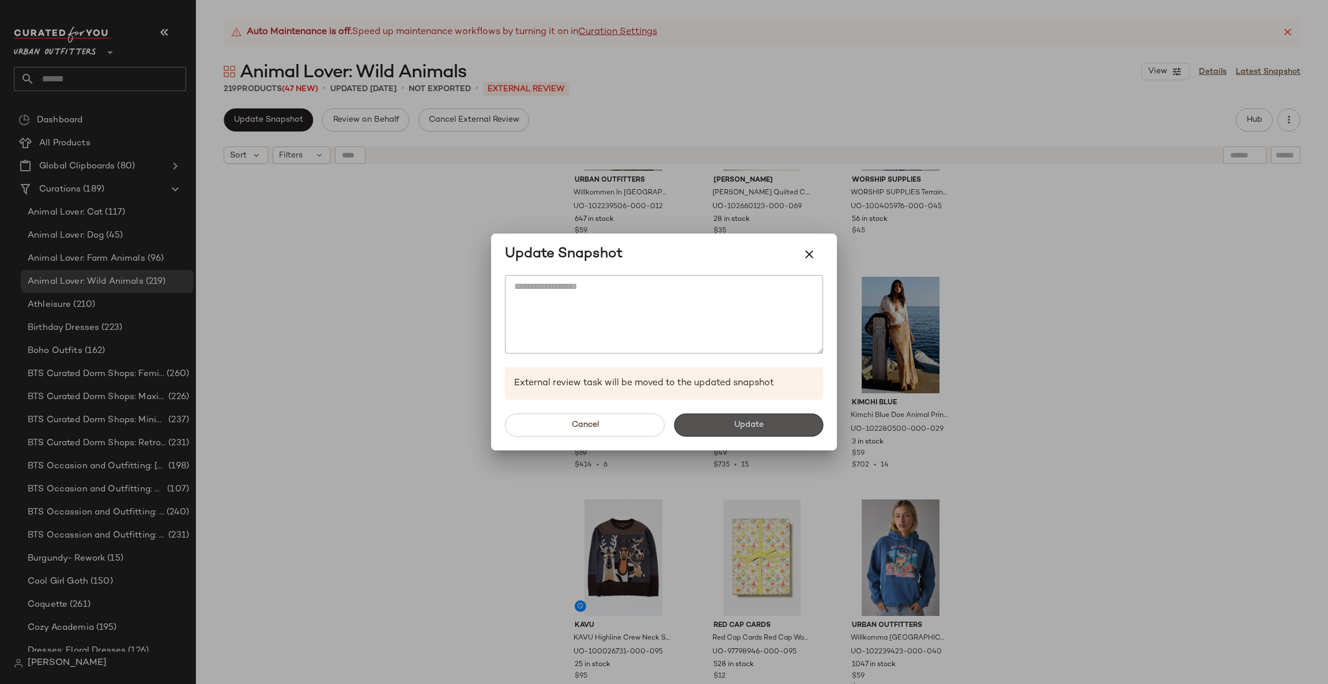
click at [742, 429] on span "Update" at bounding box center [748, 424] width 30 height 9
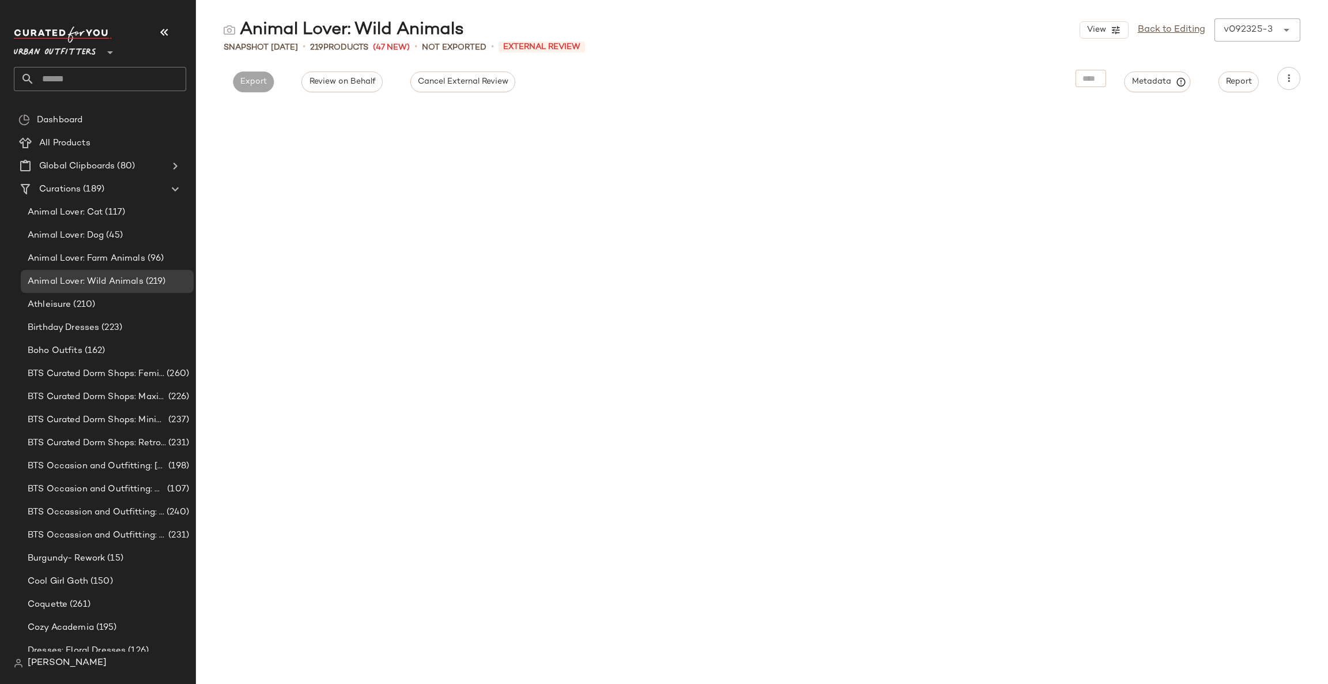
scroll to position [4339, 0]
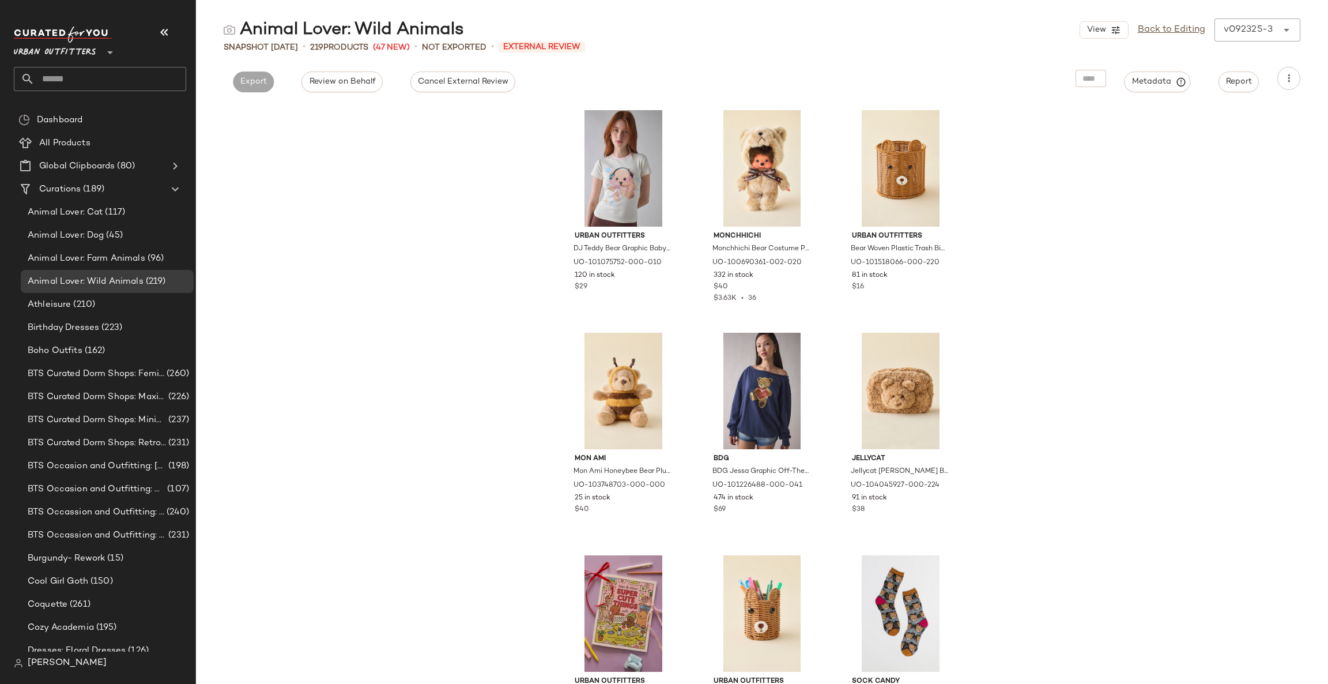
click at [146, 76] on input "text" at bounding box center [111, 79] width 152 height 24
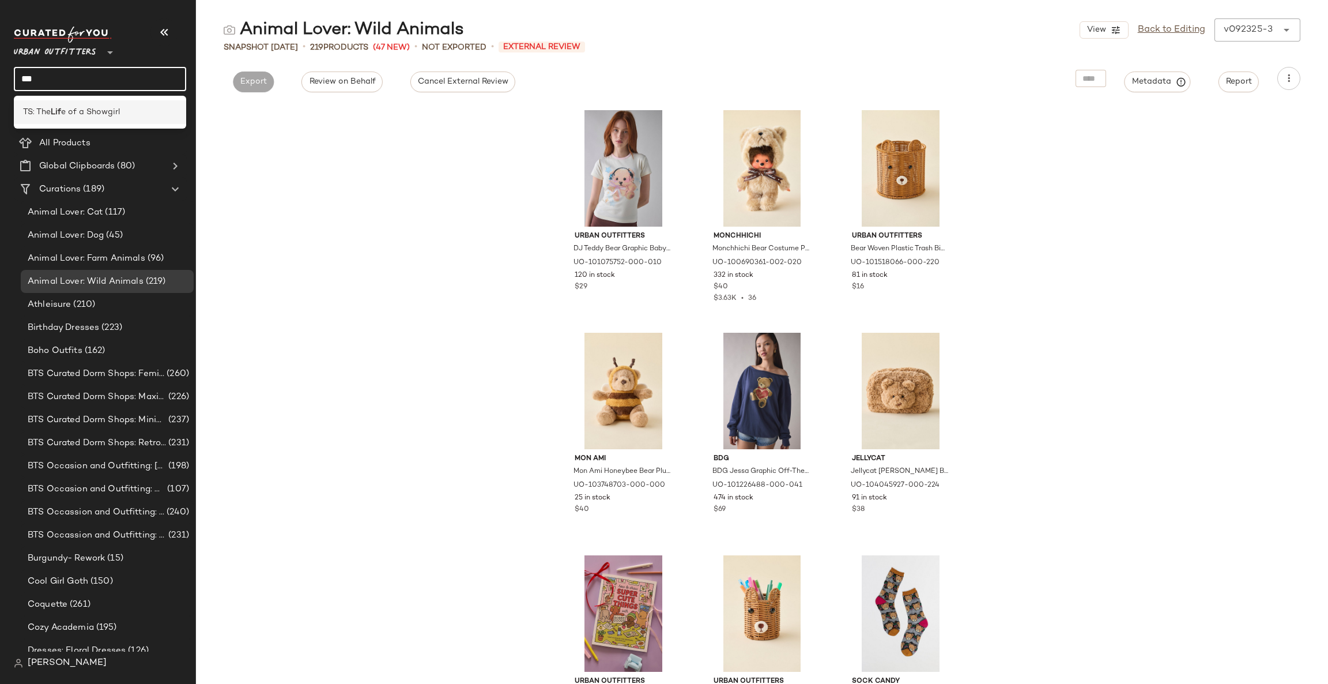
type input "***"
click at [158, 110] on div "TS: The Lif e of a Showgirl" at bounding box center [100, 112] width 154 height 12
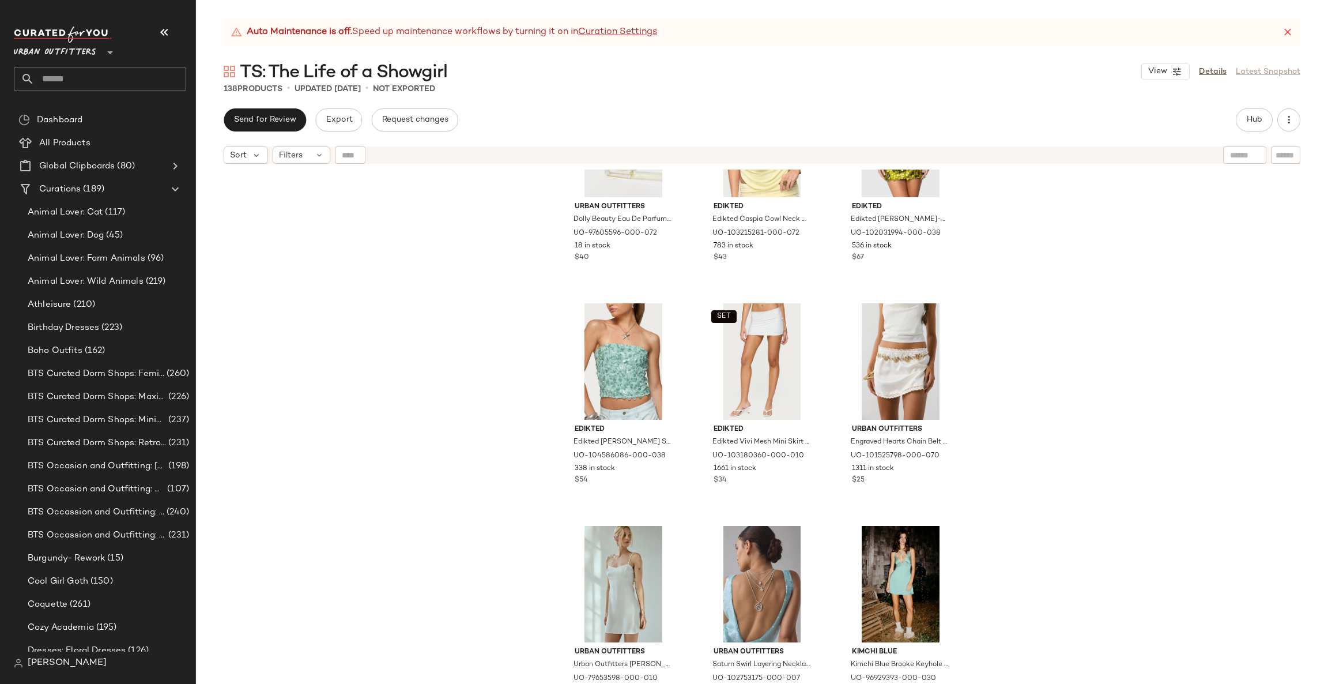
scroll to position [4505, 0]
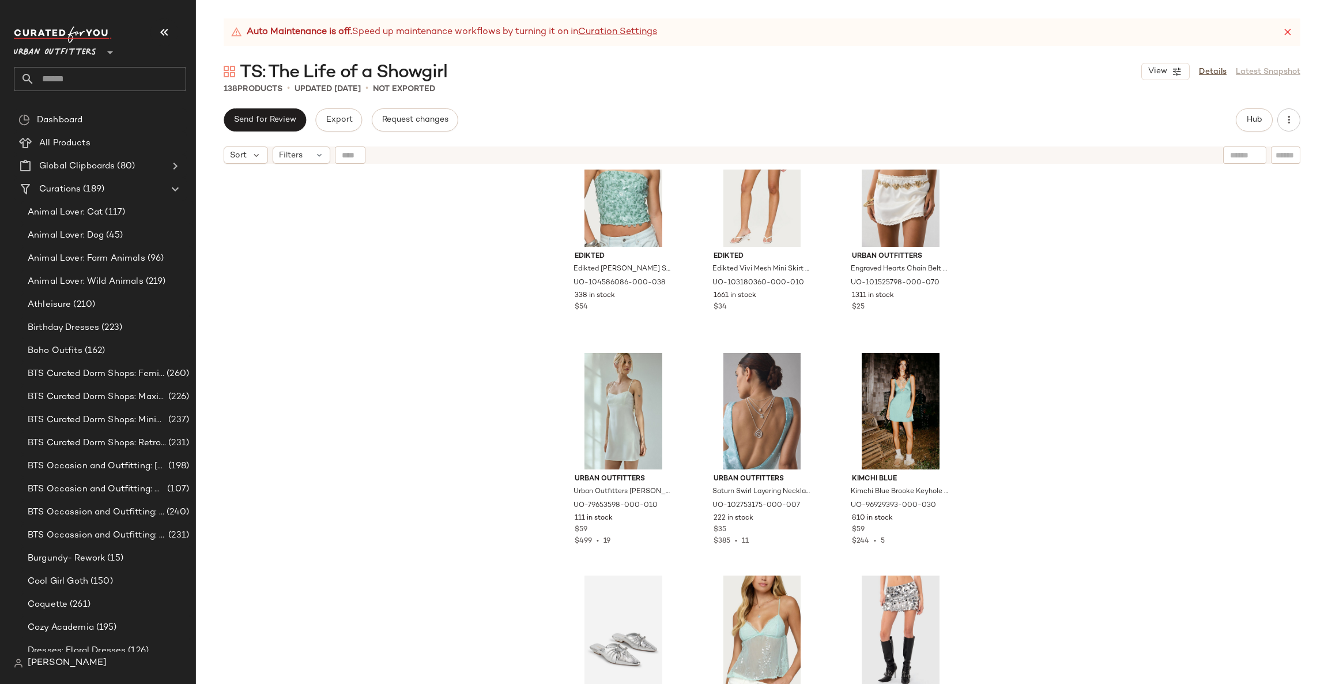
click at [1243, 108] on div "Hub" at bounding box center [1254, 119] width 37 height 23
click at [1244, 116] on button "Hub" at bounding box center [1254, 119] width 37 height 23
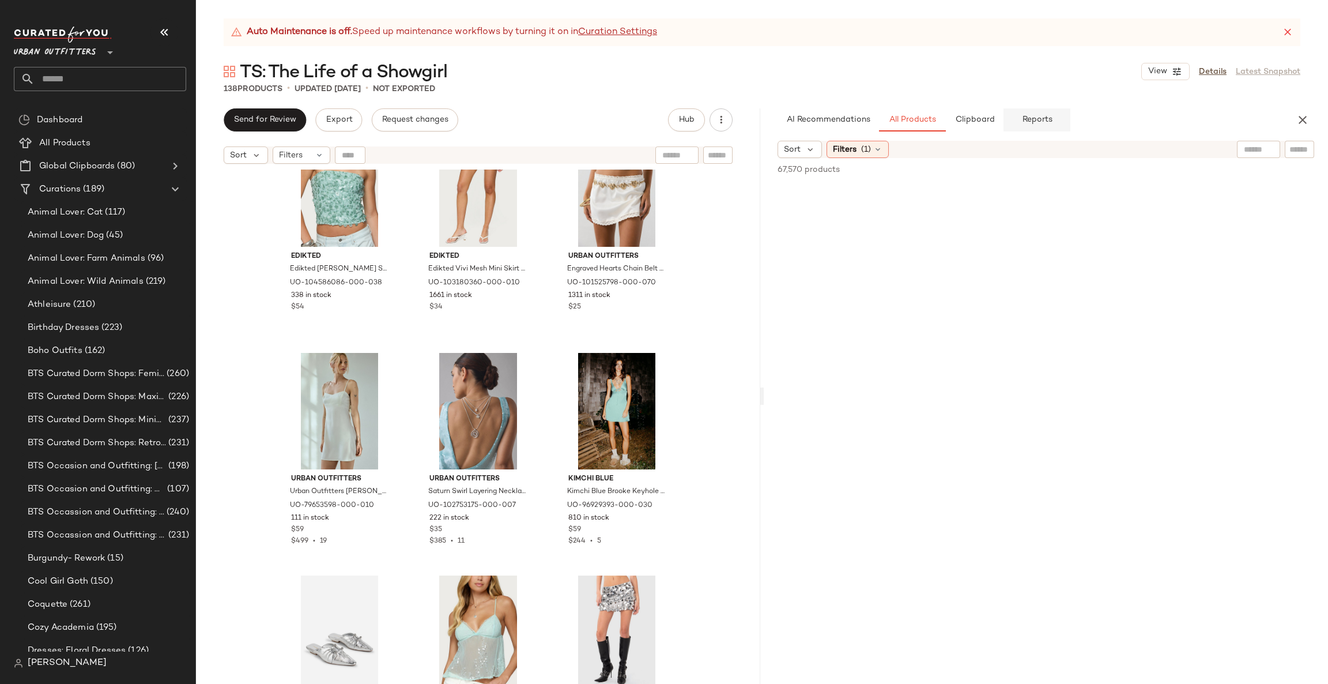
drag, startPoint x: 1077, startPoint y: 117, endPoint x: 1067, endPoint y: 118, distance: 9.8
click at [1074, 117] on div "AI Recommendations All Products Clipboard Reports" at bounding box center [1028, 119] width 500 height 23
click at [1060, 119] on button "Reports" at bounding box center [1037, 119] width 67 height 23
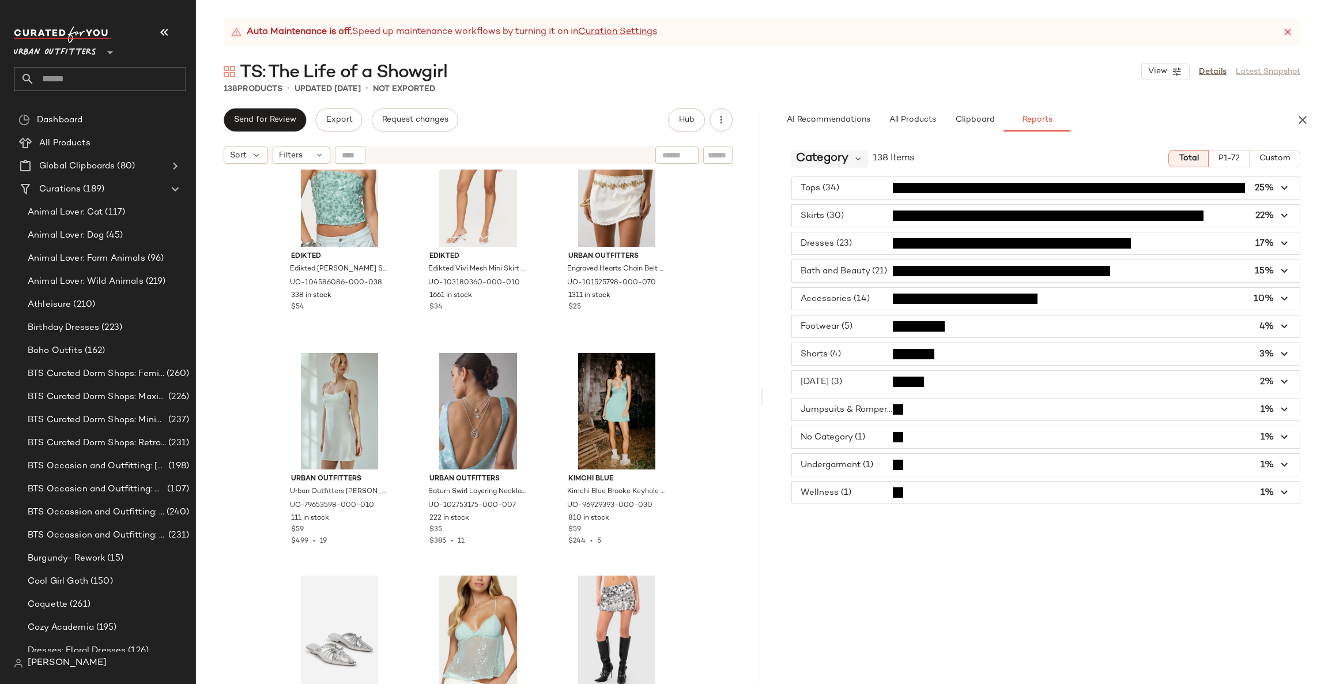
click at [846, 164] on span "Category" at bounding box center [822, 158] width 52 height 17
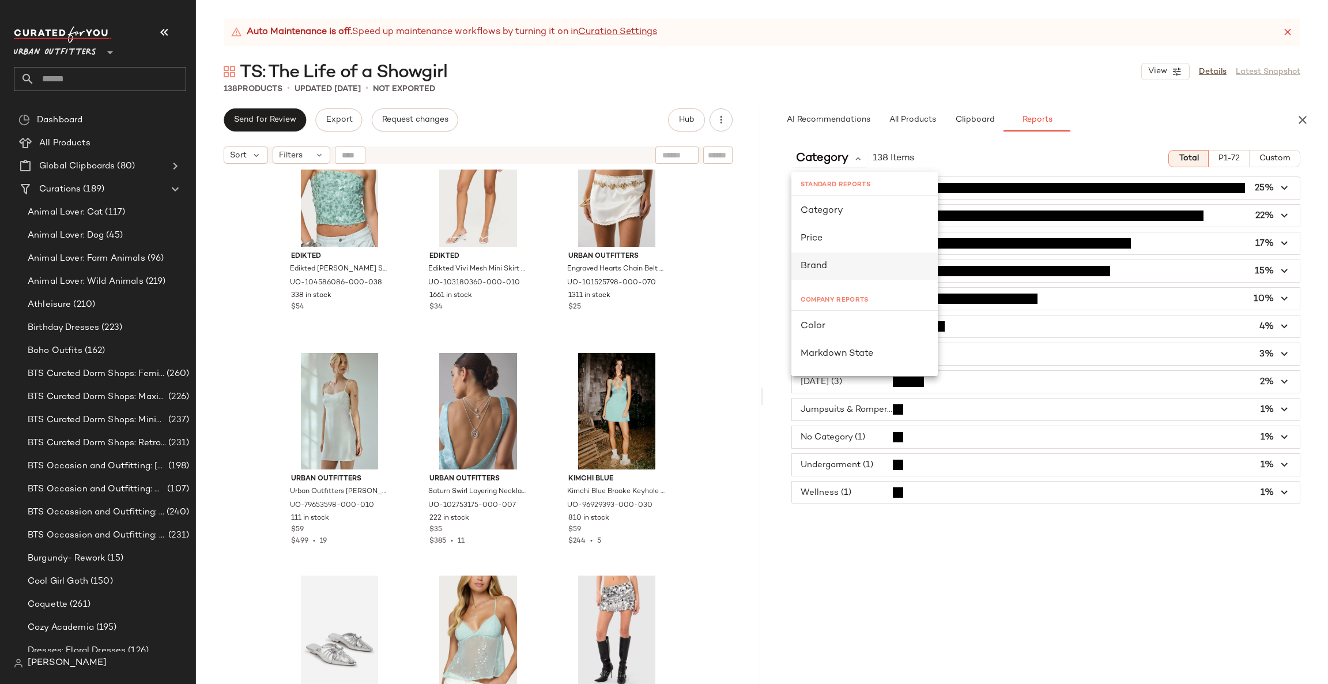
click at [847, 275] on div "Brand" at bounding box center [864, 266] width 146 height 28
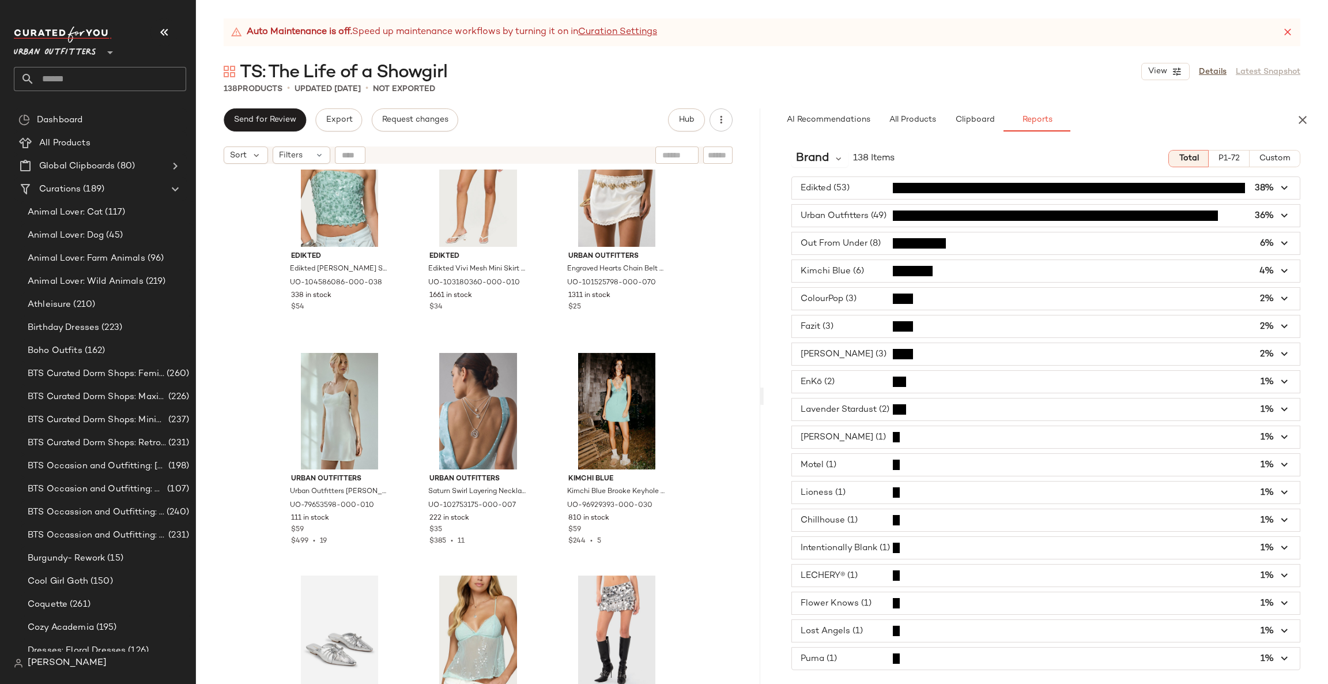
click at [918, 192] on span "button" at bounding box center [1046, 188] width 508 height 22
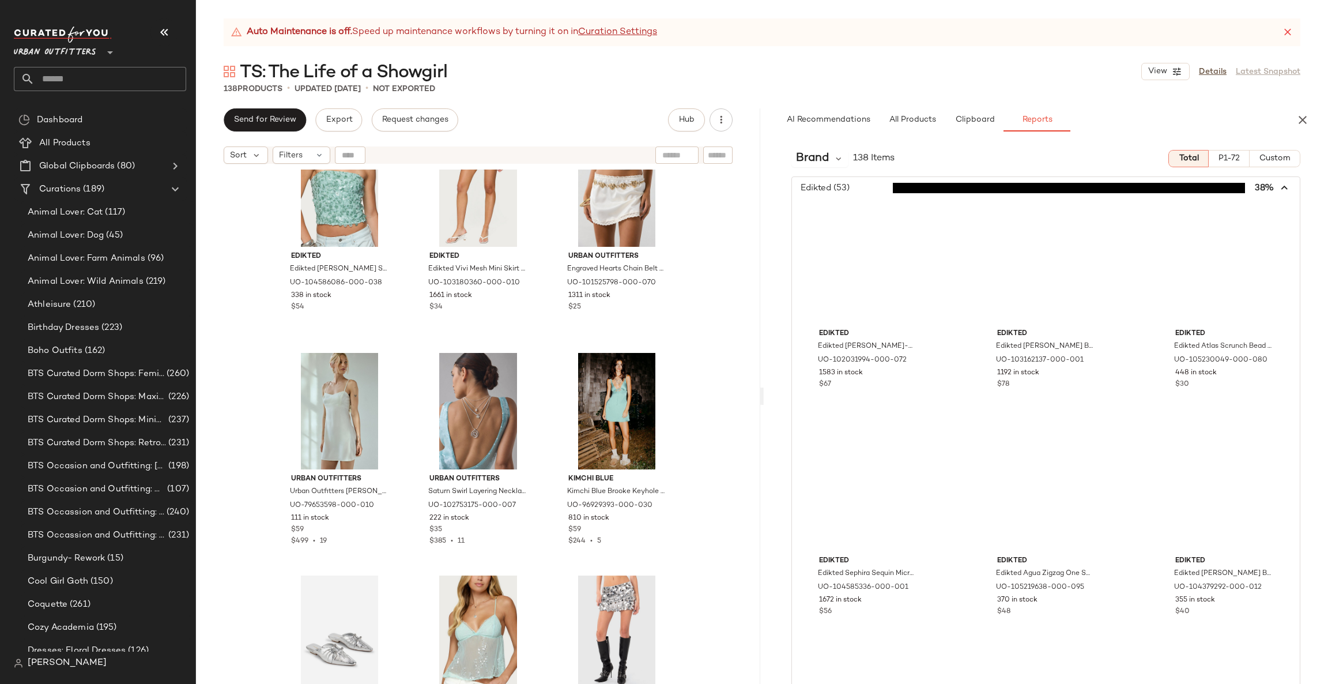
click at [918, 192] on span "button" at bounding box center [1046, 188] width 508 height 22
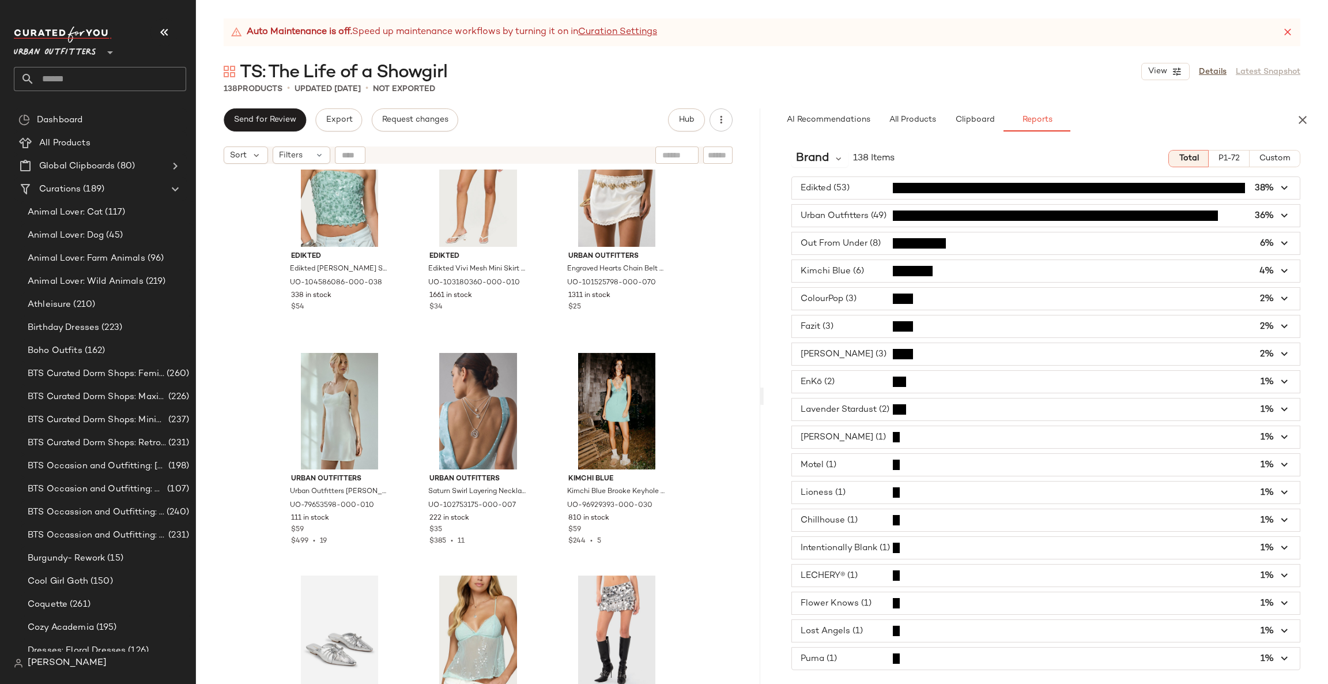
click at [911, 217] on span "button" at bounding box center [1046, 216] width 508 height 22
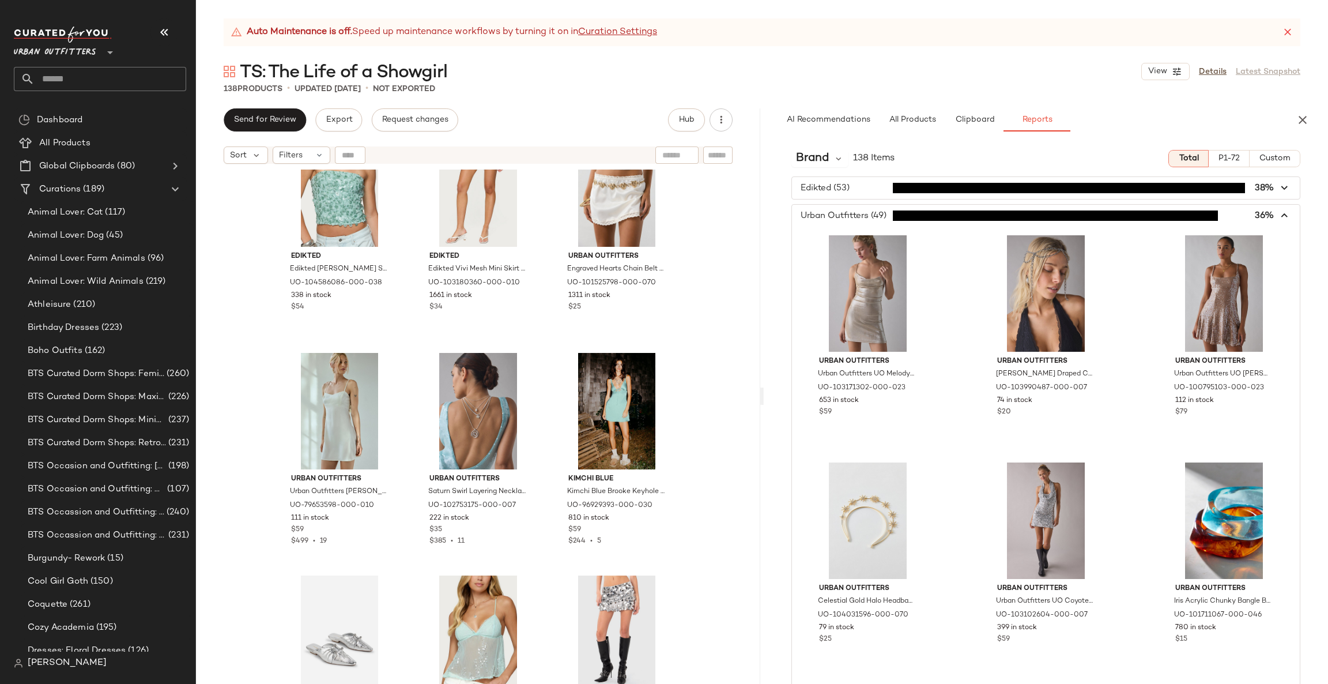
click at [911, 217] on span "button" at bounding box center [1046, 216] width 508 height 22
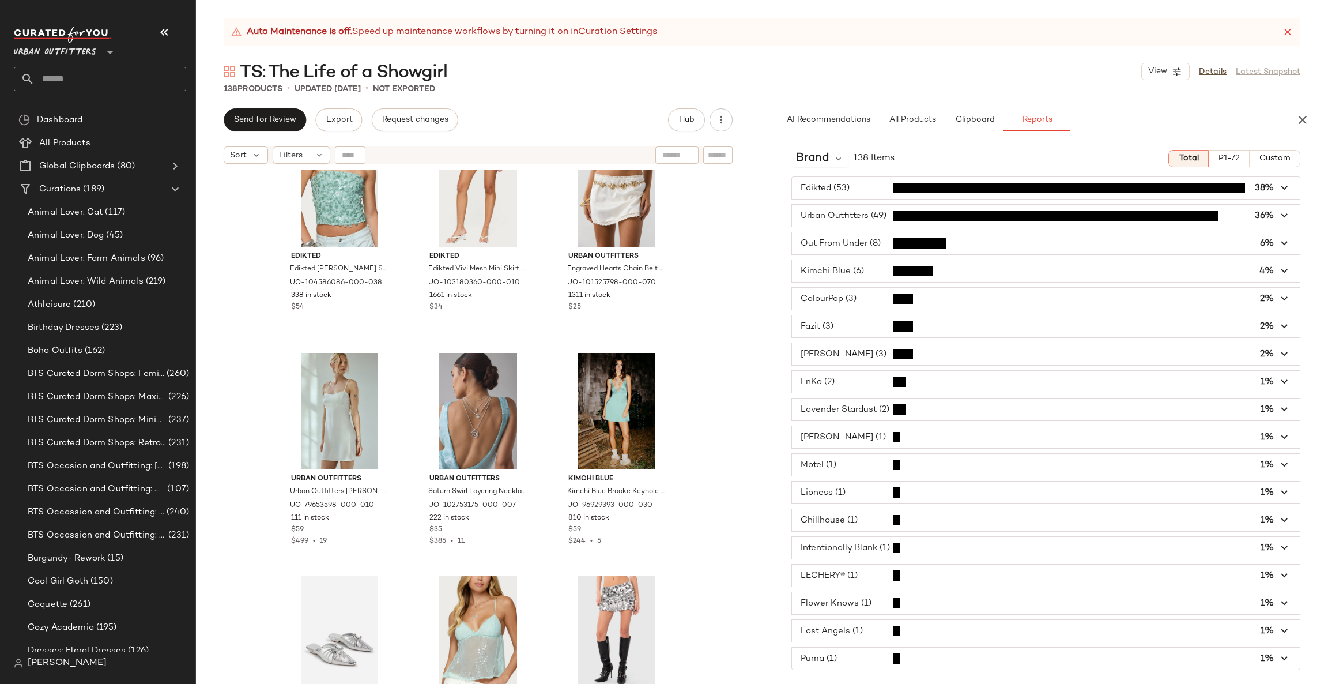
click at [900, 252] on span "button" at bounding box center [1046, 243] width 508 height 22
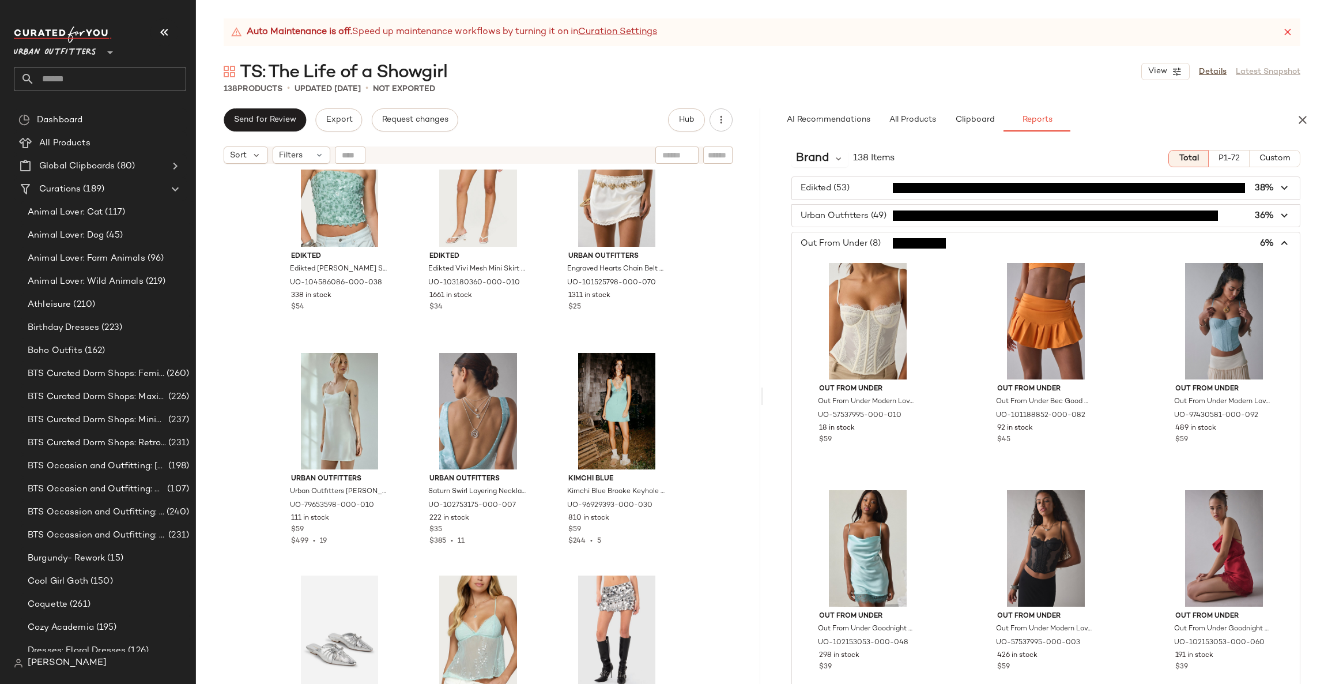
click at [900, 252] on span "button" at bounding box center [1046, 243] width 508 height 22
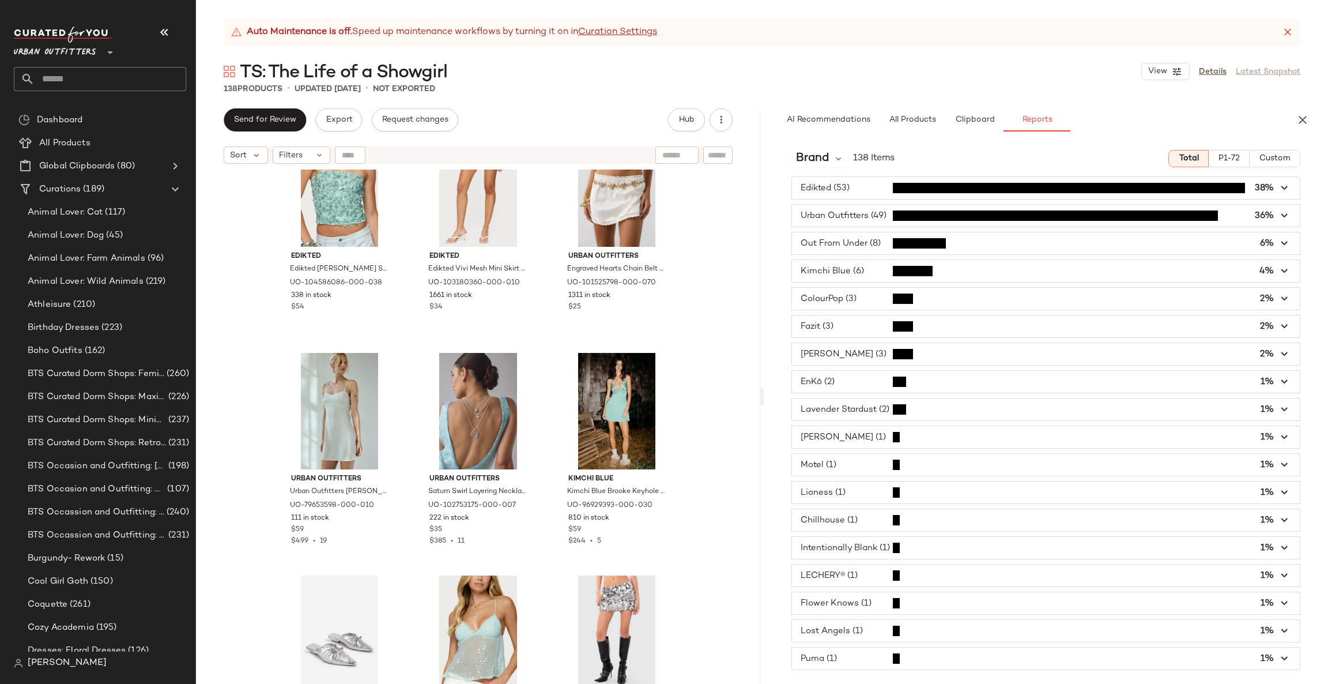
click at [914, 263] on span "button" at bounding box center [1046, 271] width 508 height 22
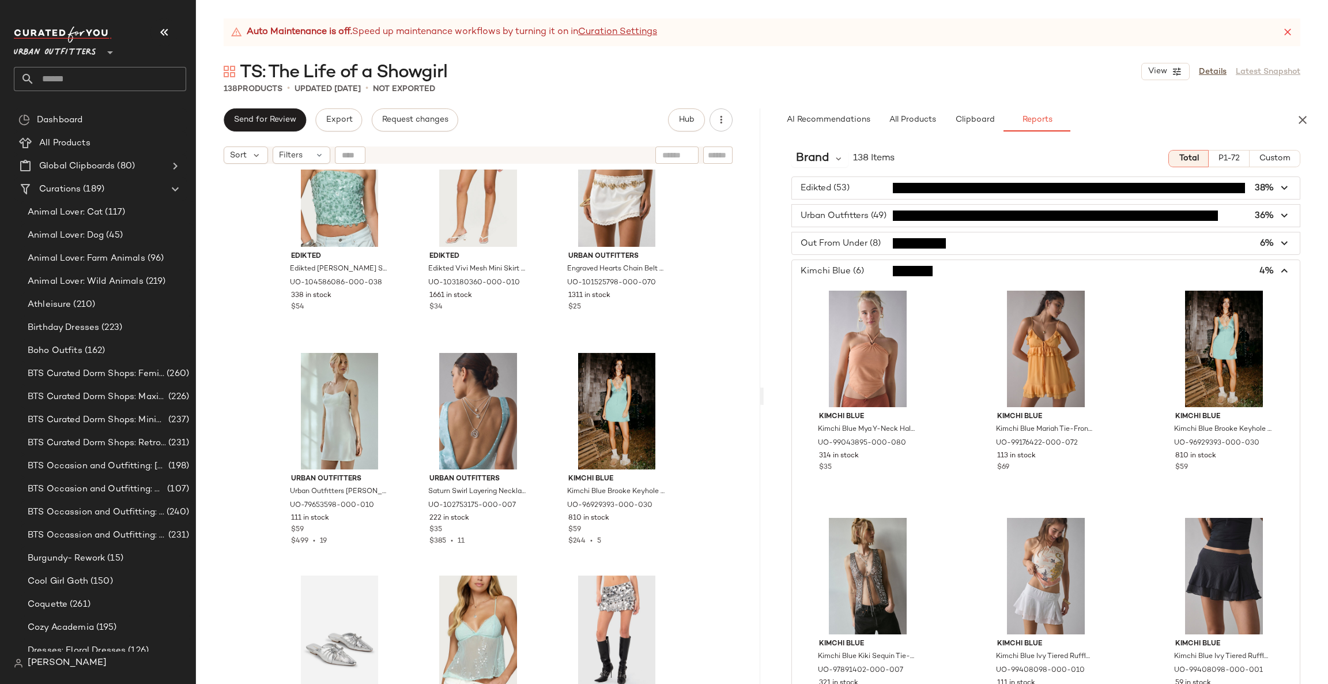
click at [914, 267] on span "button" at bounding box center [1046, 271] width 508 height 22
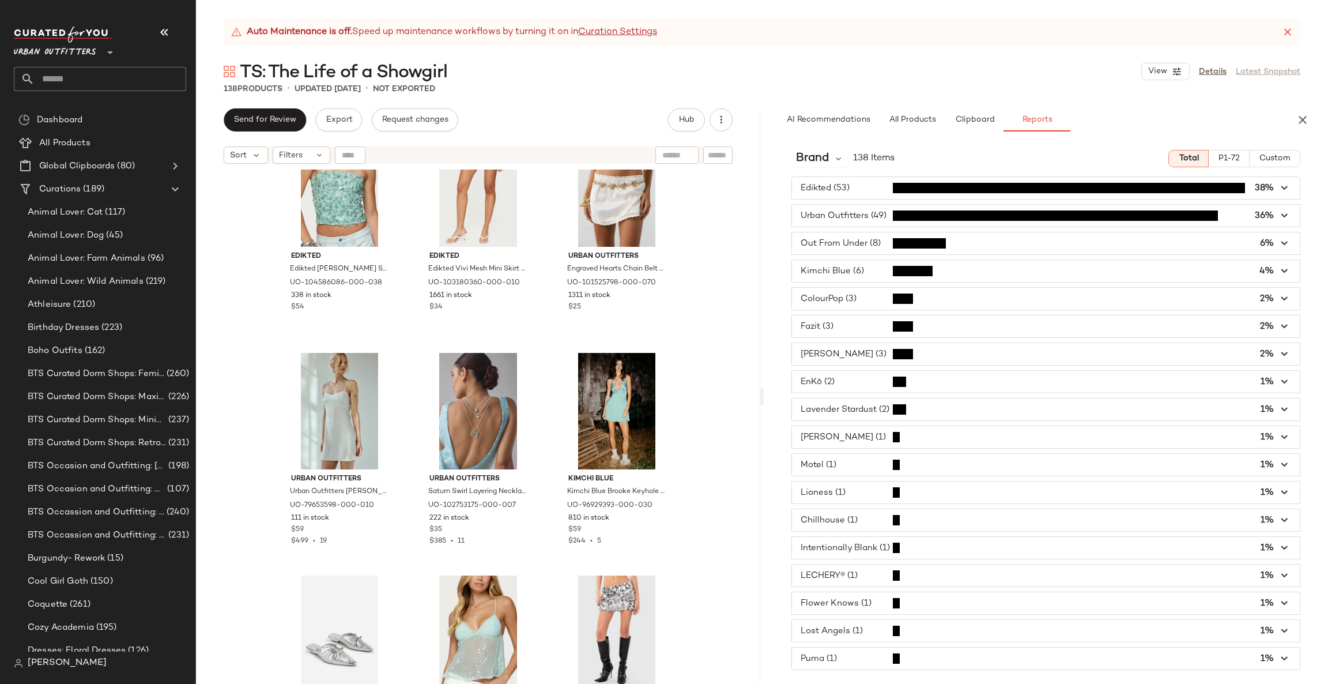
click at [1289, 112] on div "AI Recommendations All Products Clipboard Reports" at bounding box center [1027, 119] width 527 height 23
click at [1296, 120] on icon "button" at bounding box center [1303, 120] width 14 height 14
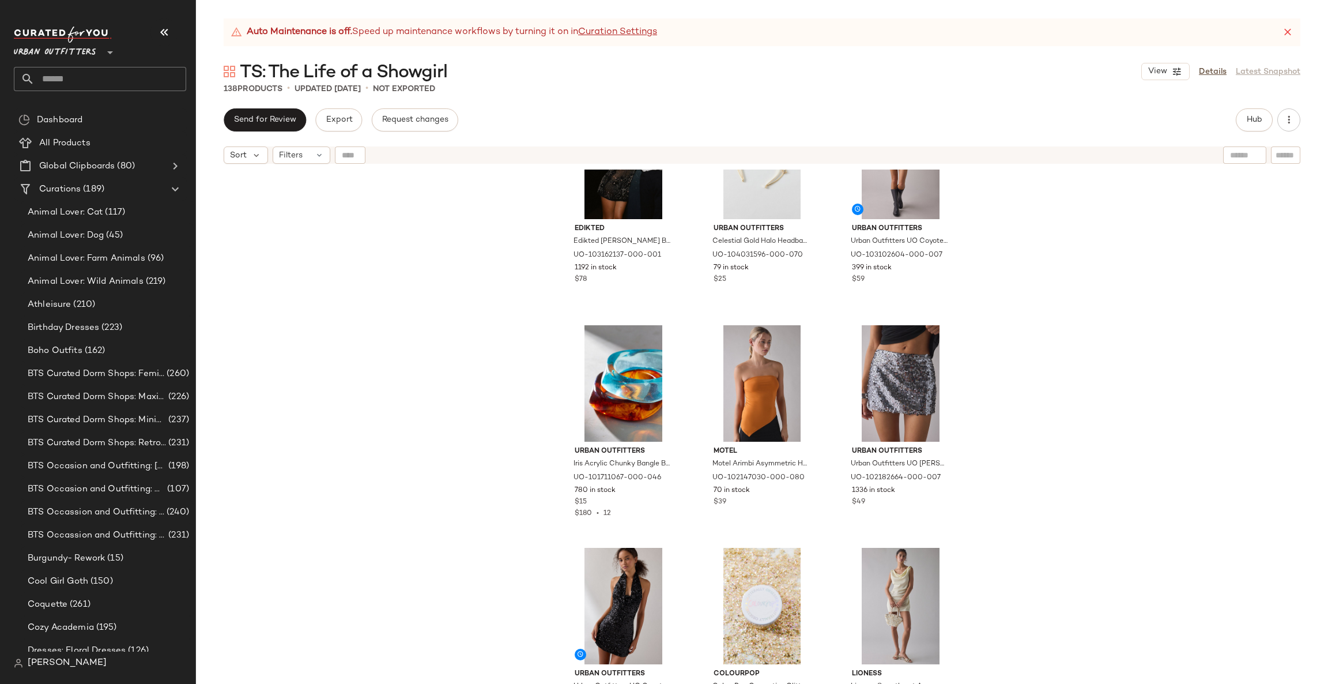
scroll to position [0, 0]
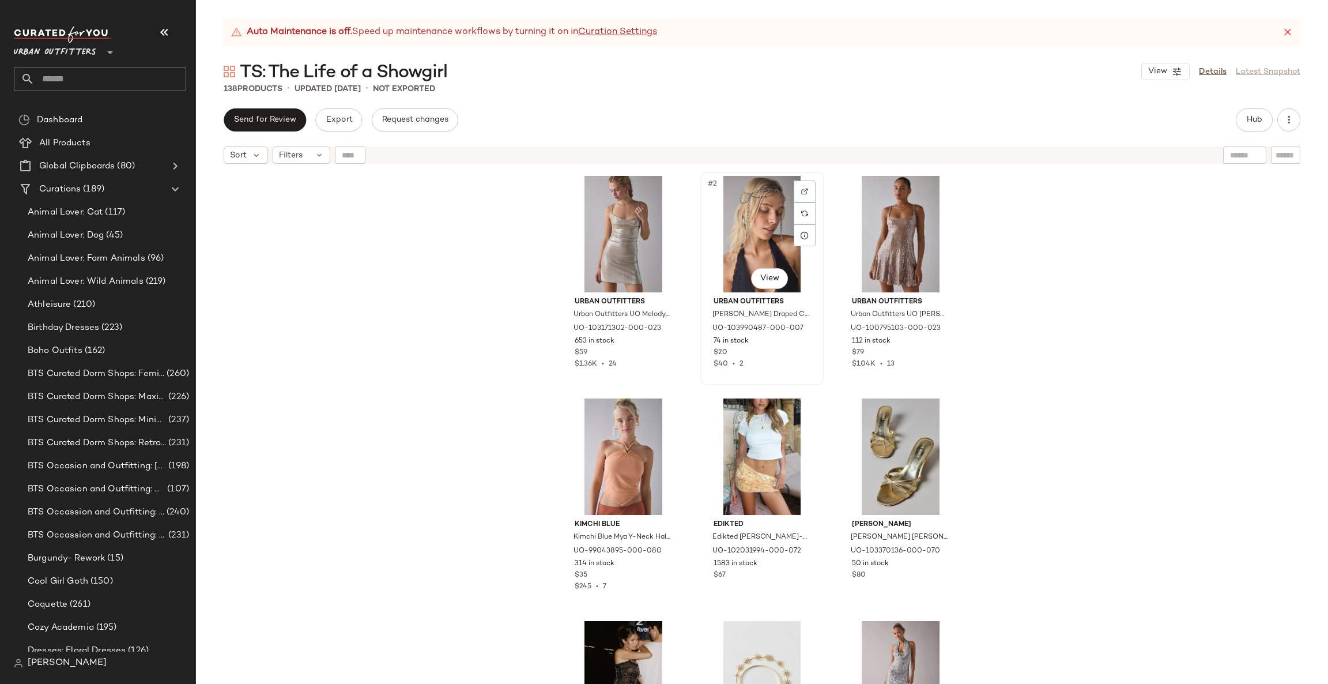
click at [742, 229] on div "#2 View" at bounding box center [762, 234] width 116 height 116
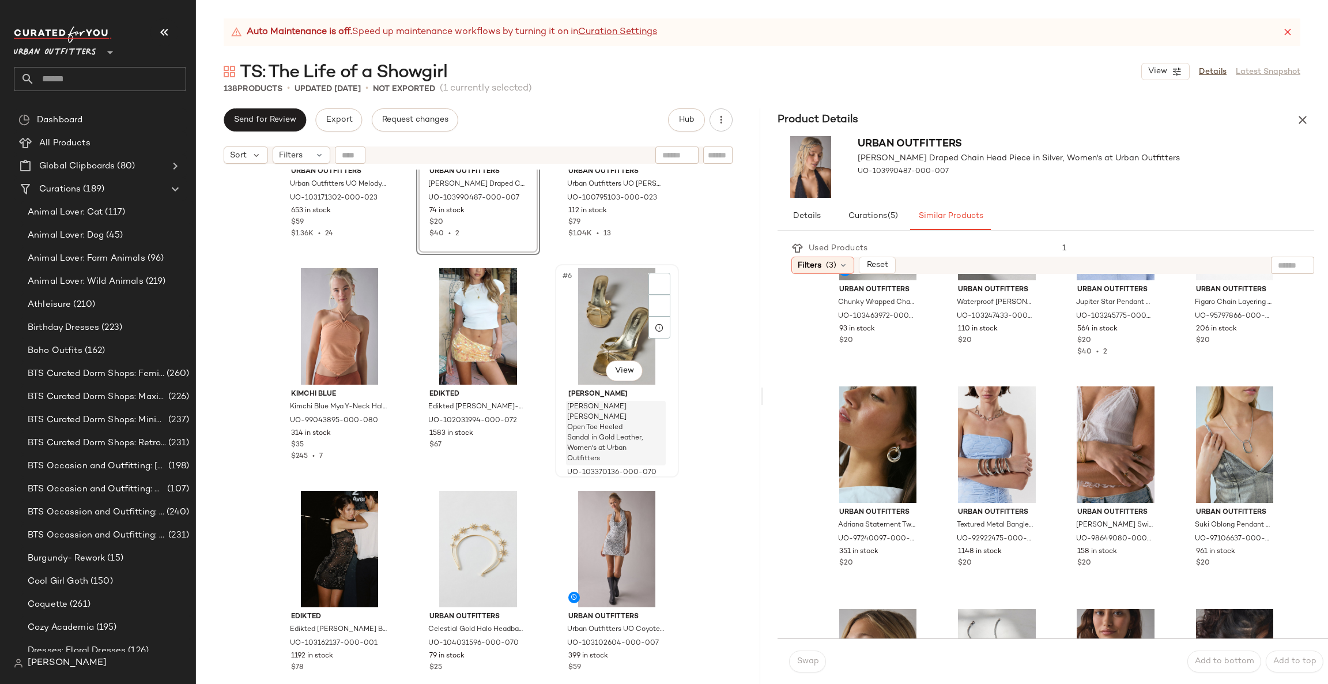
scroll to position [173, 0]
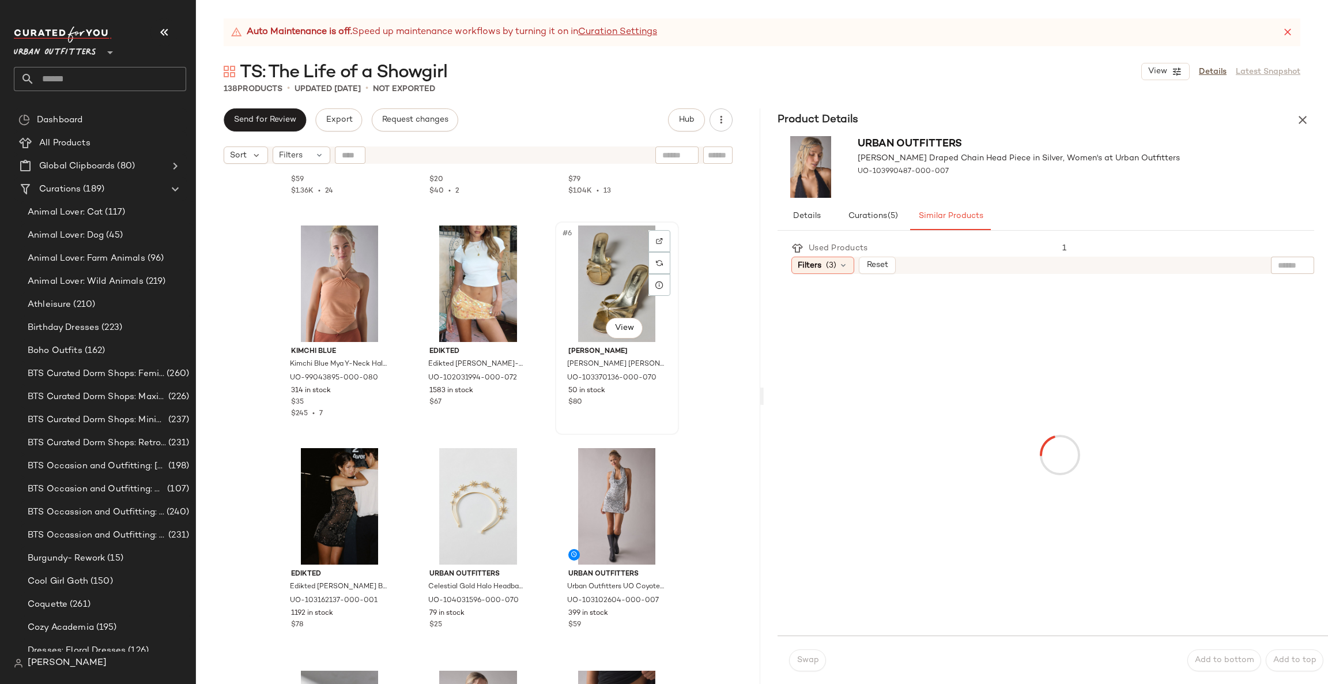
click at [632, 259] on div "#6 View" at bounding box center [617, 283] width 116 height 116
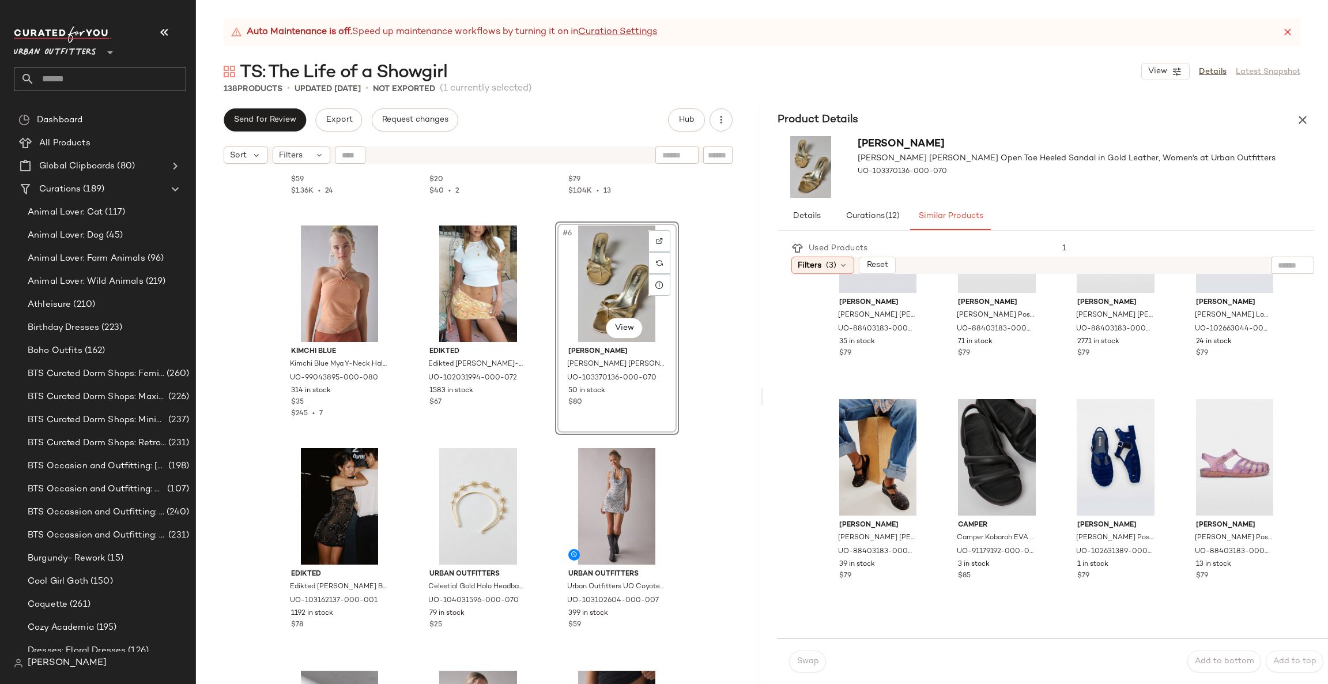
scroll to position [692, 0]
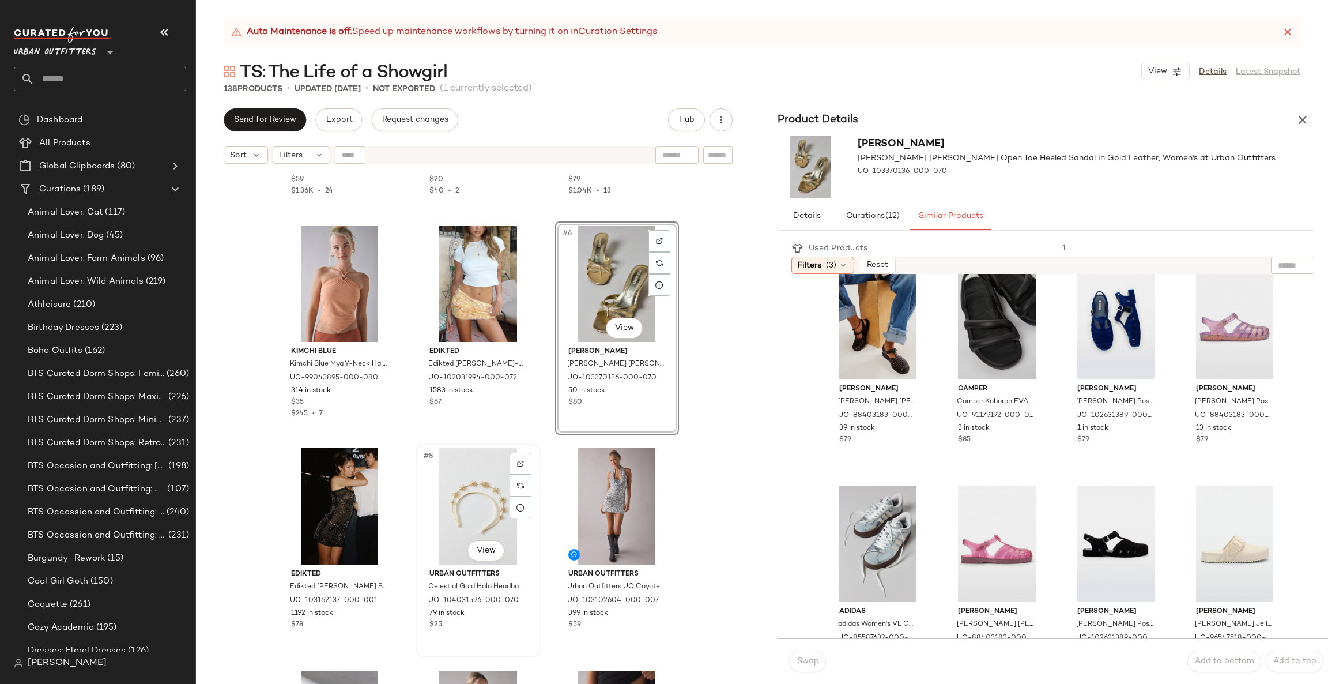
click at [493, 503] on div "#8 View" at bounding box center [478, 506] width 116 height 116
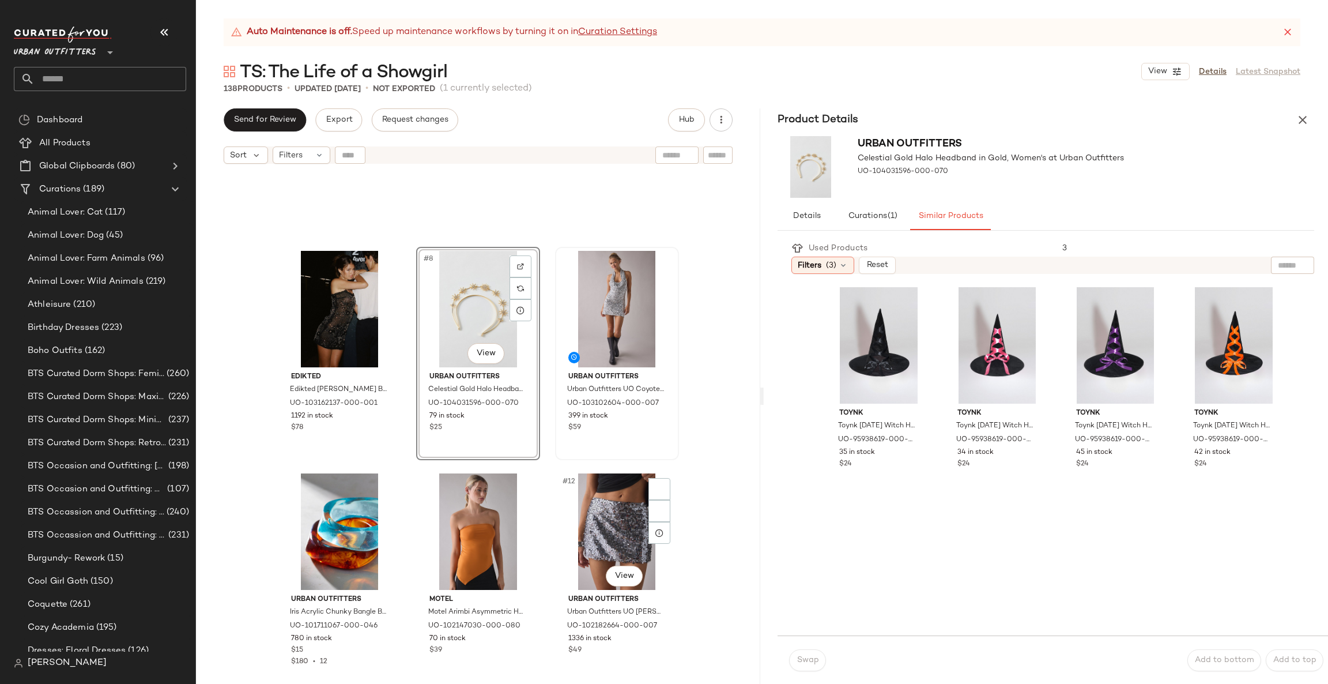
scroll to position [528, 0]
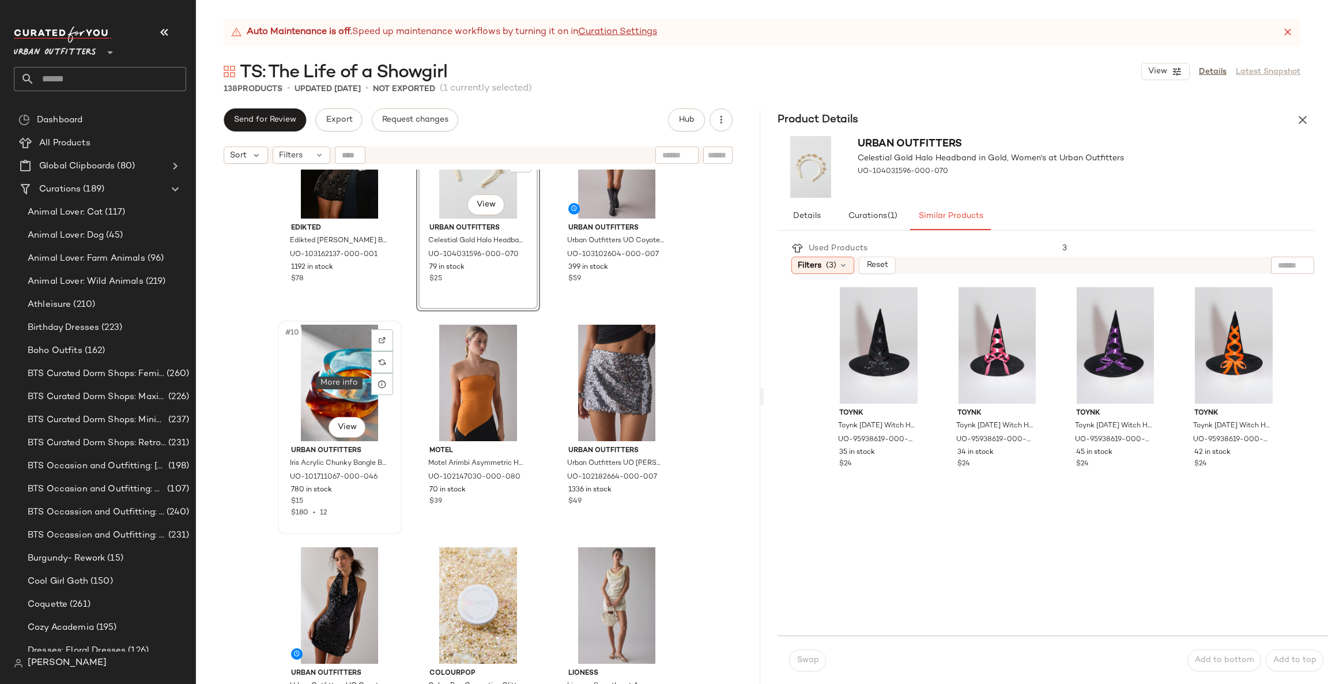
click at [311, 398] on div "#10 View" at bounding box center [340, 383] width 116 height 116
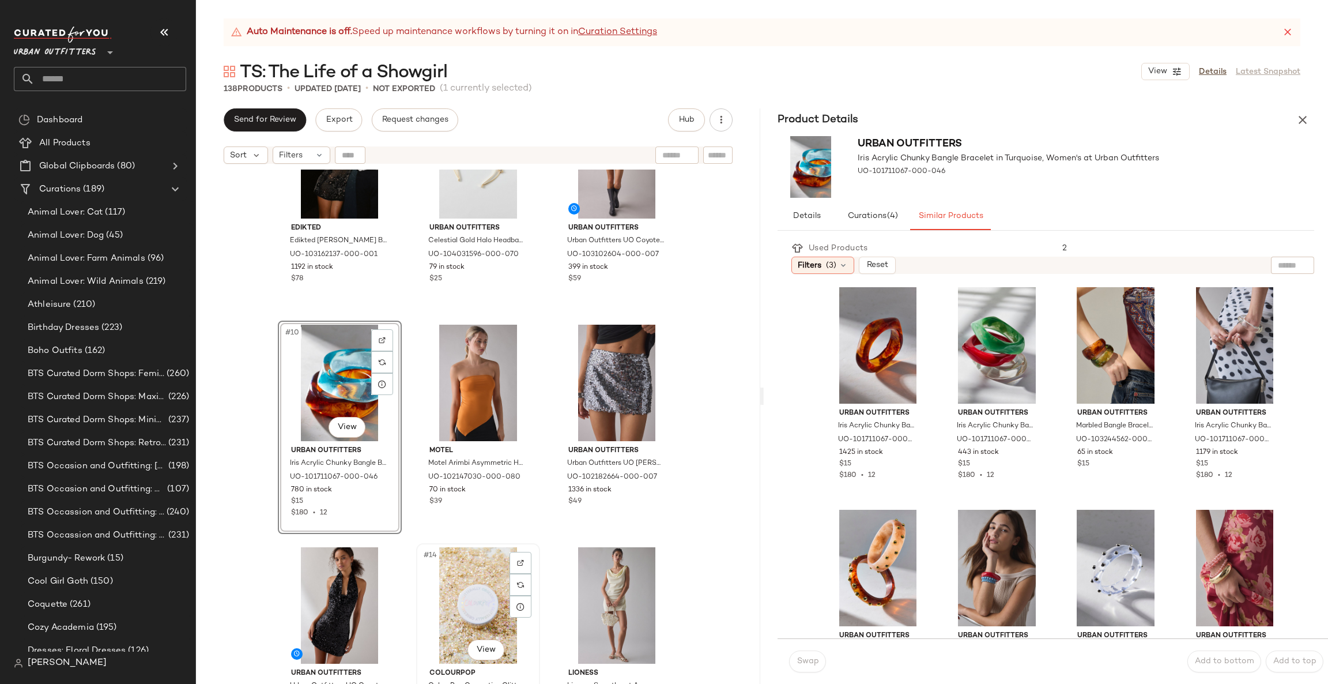
click at [465, 594] on div "#14 View" at bounding box center [478, 605] width 116 height 116
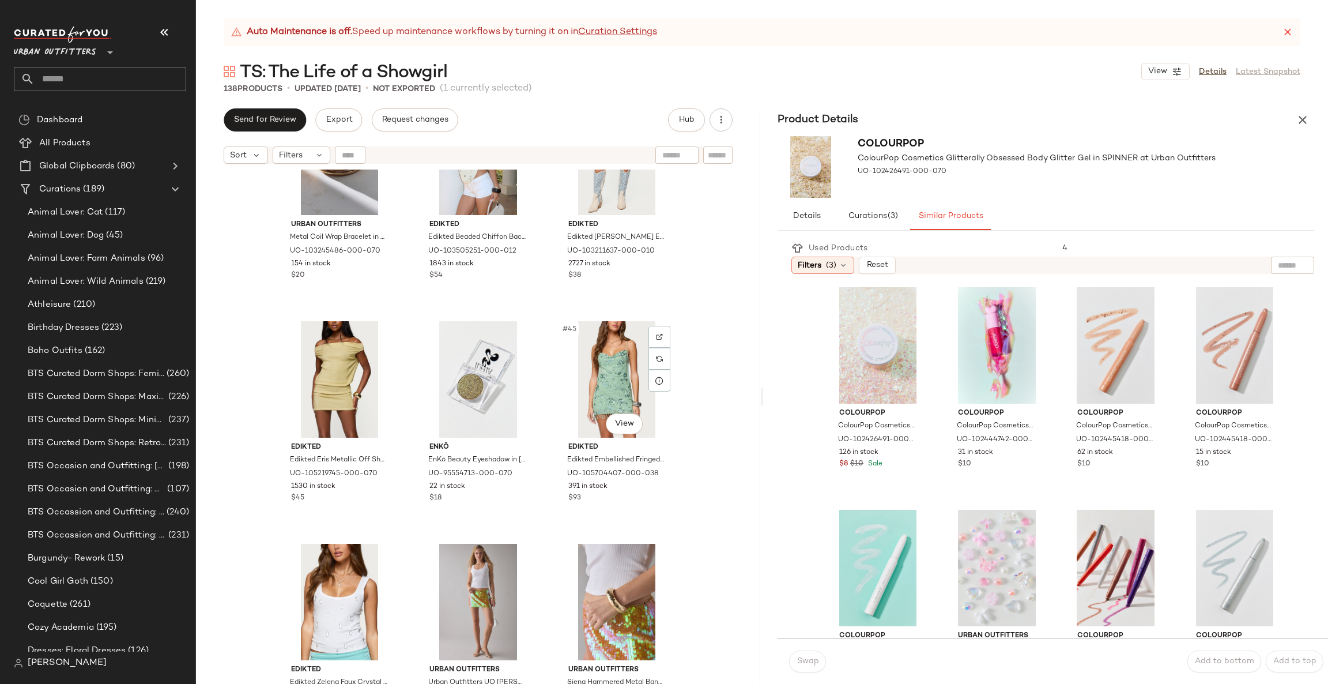
scroll to position [2949, 0]
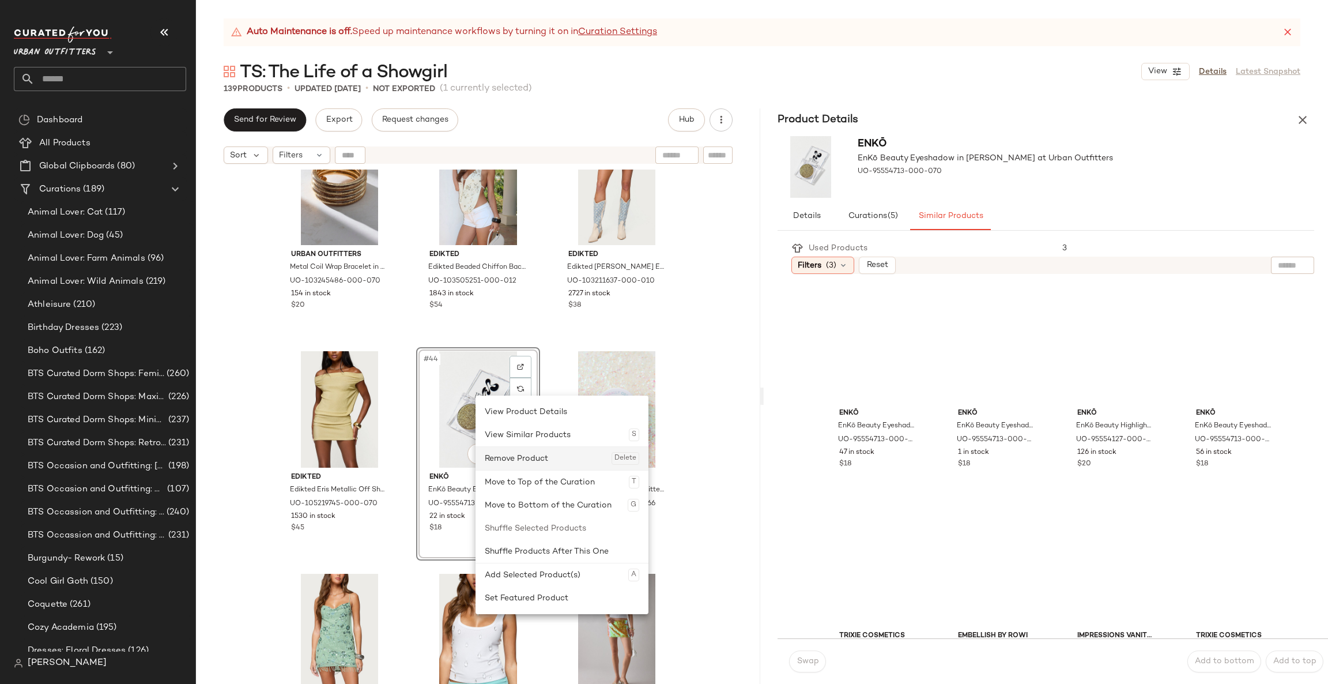
click at [507, 455] on div "Remove Product Delete" at bounding box center [562, 458] width 154 height 23
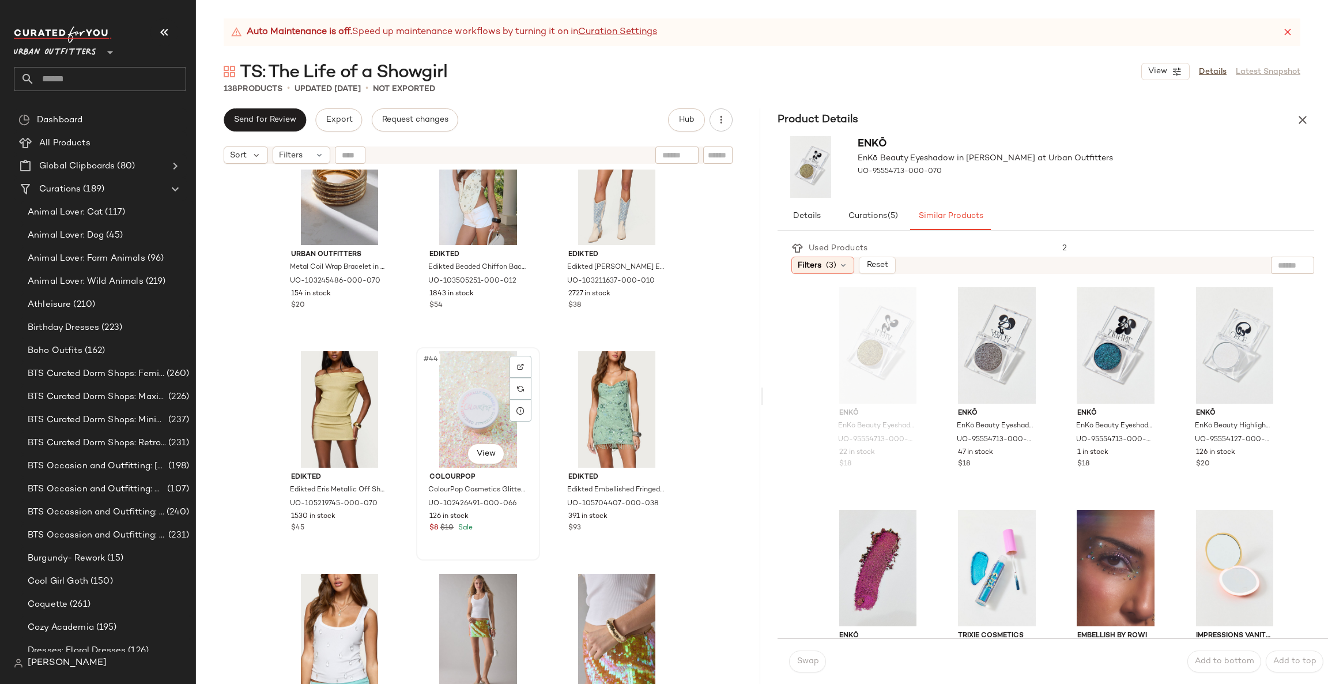
click at [493, 396] on div "#44 View" at bounding box center [478, 409] width 116 height 116
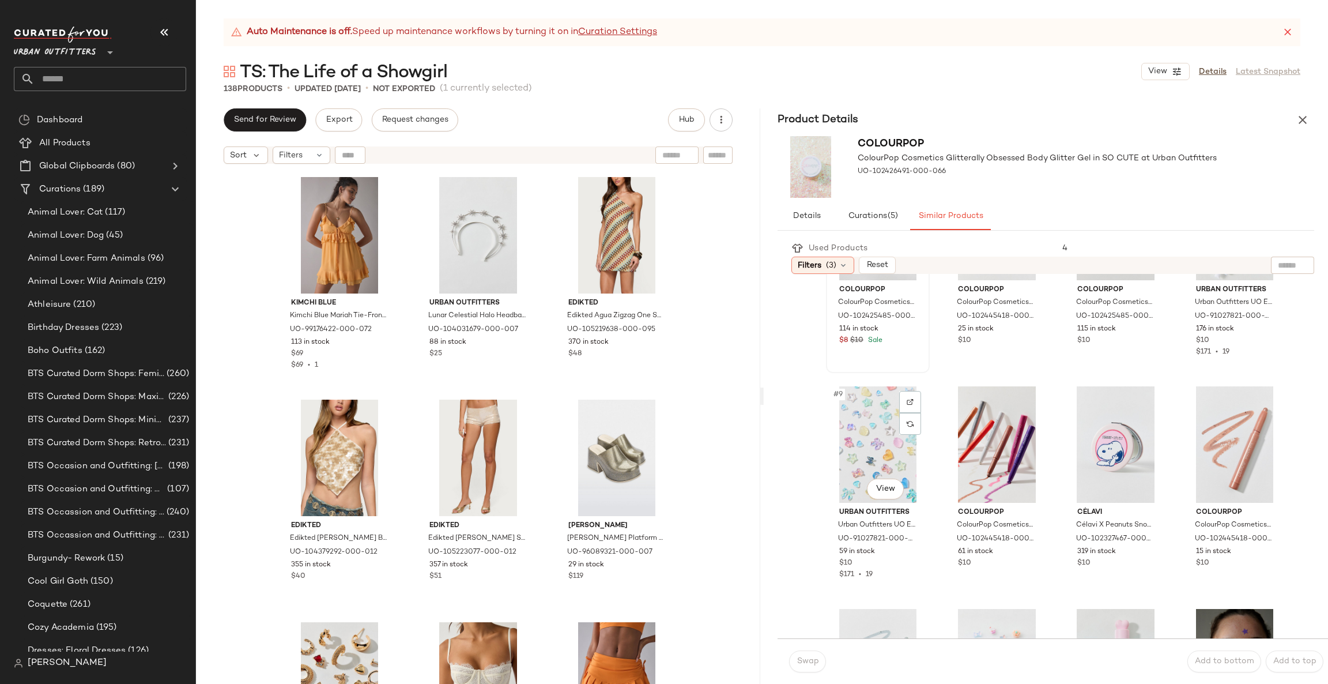
scroll to position [173, 0]
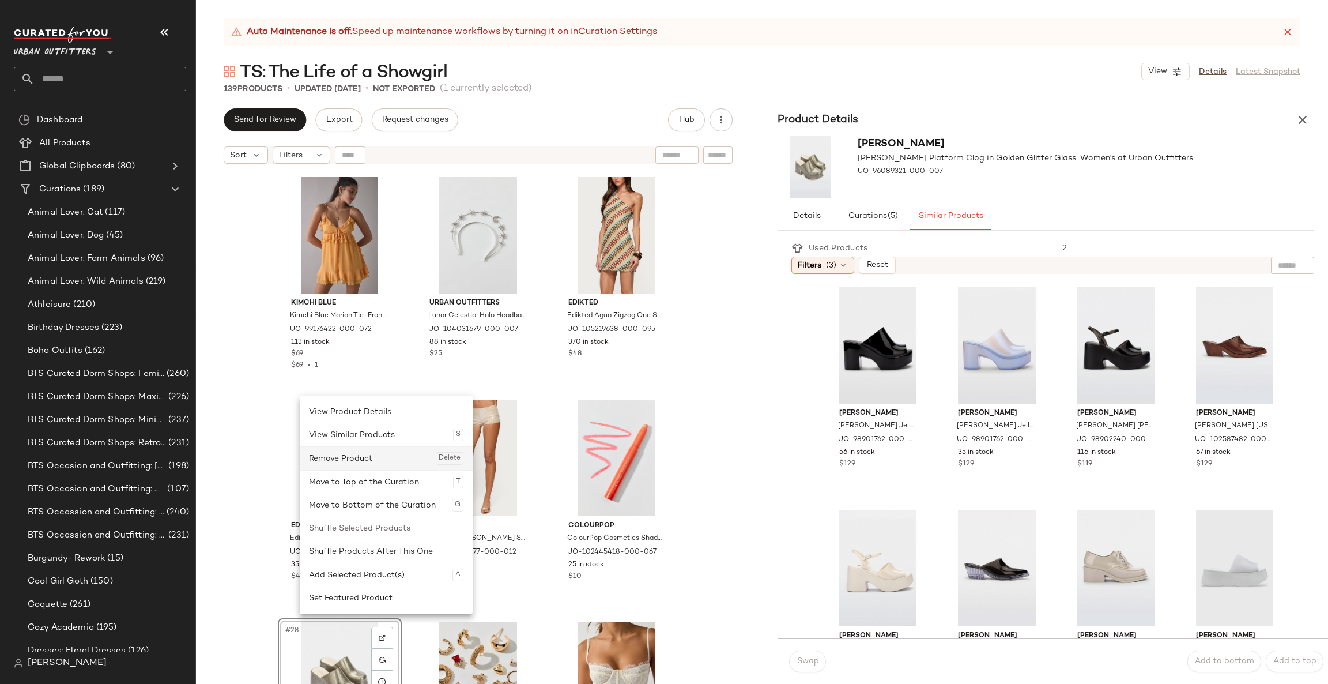
click at [366, 462] on div "Remove Product Delete" at bounding box center [386, 458] width 154 height 23
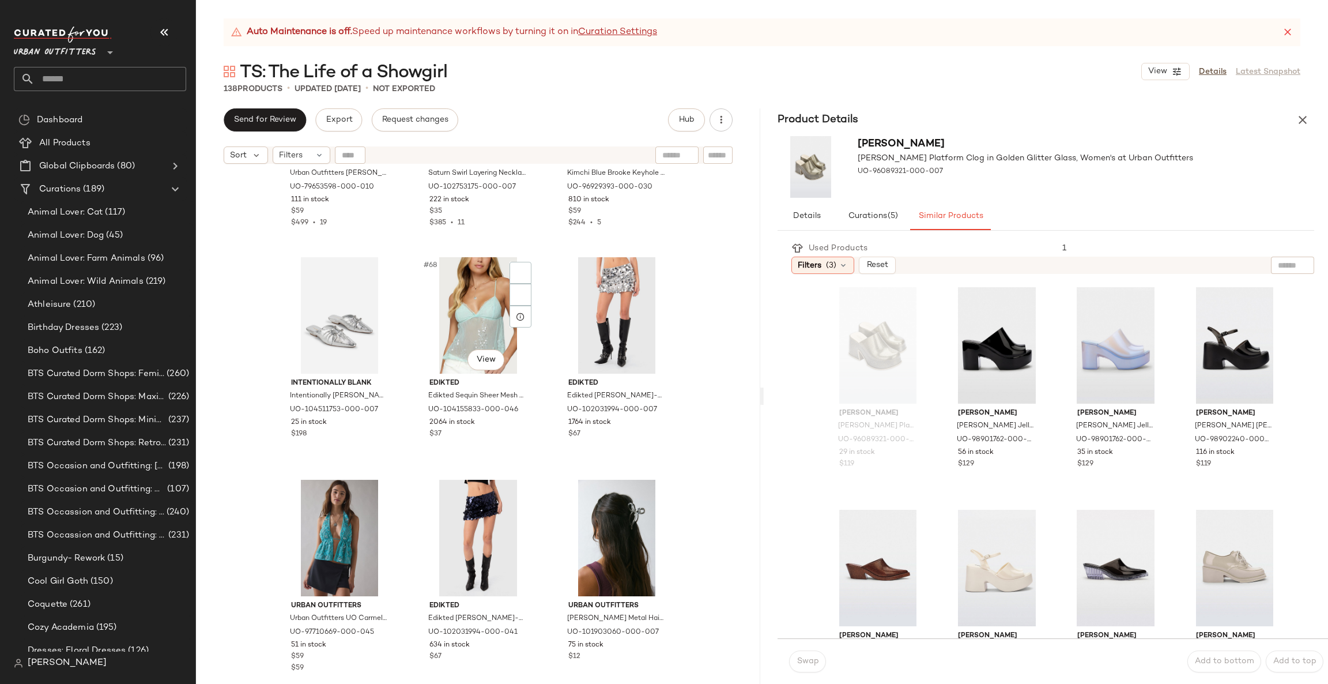
scroll to position [4851, 0]
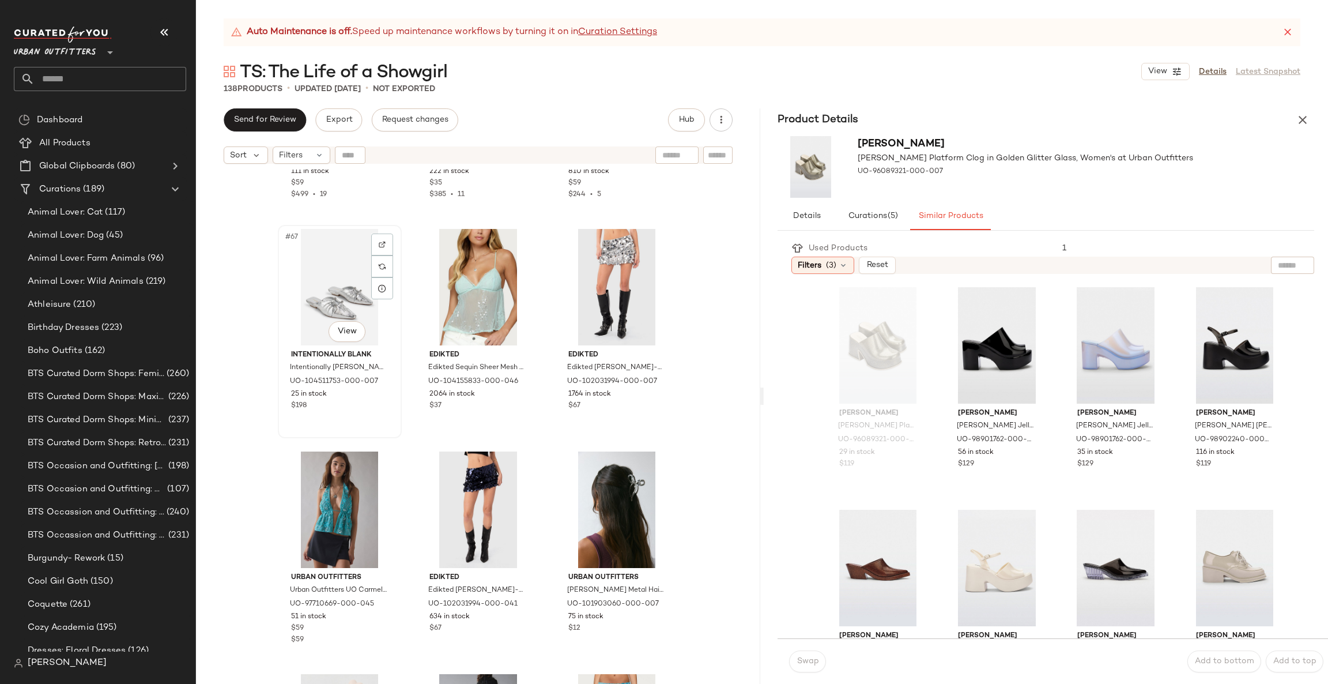
click at [329, 296] on div "#67 View" at bounding box center [340, 287] width 116 height 116
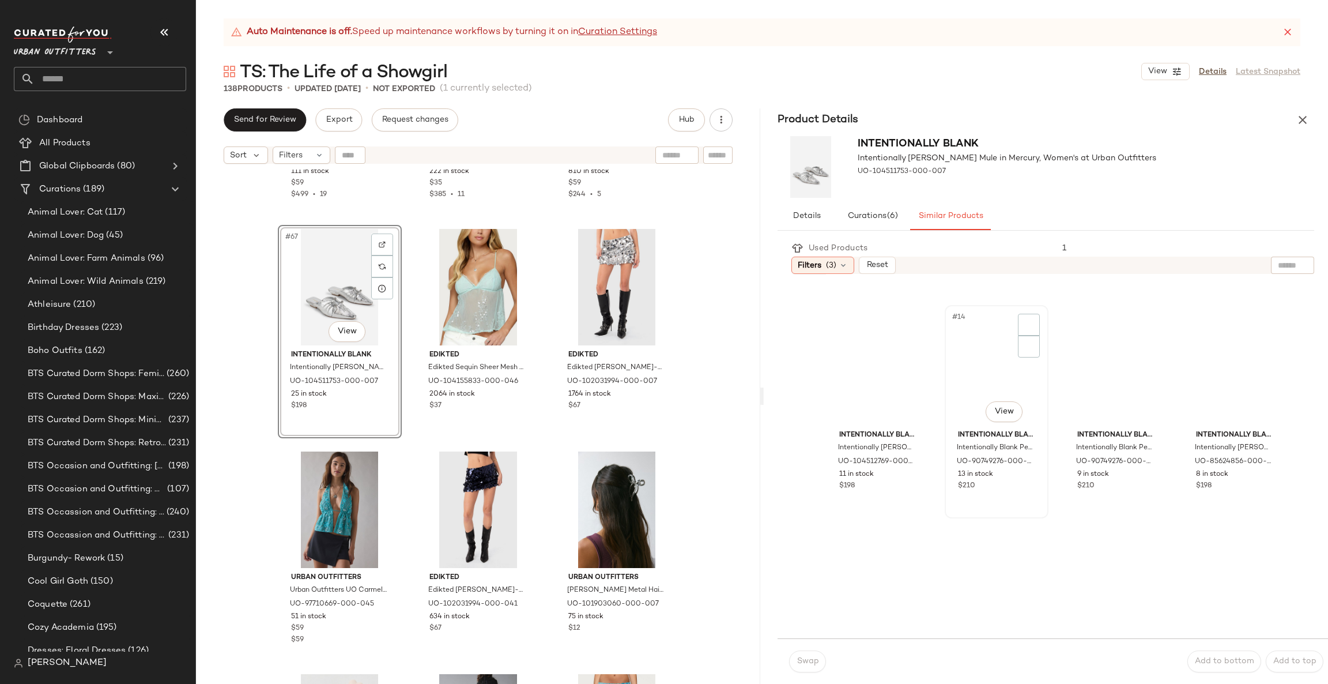
scroll to position [692, 0]
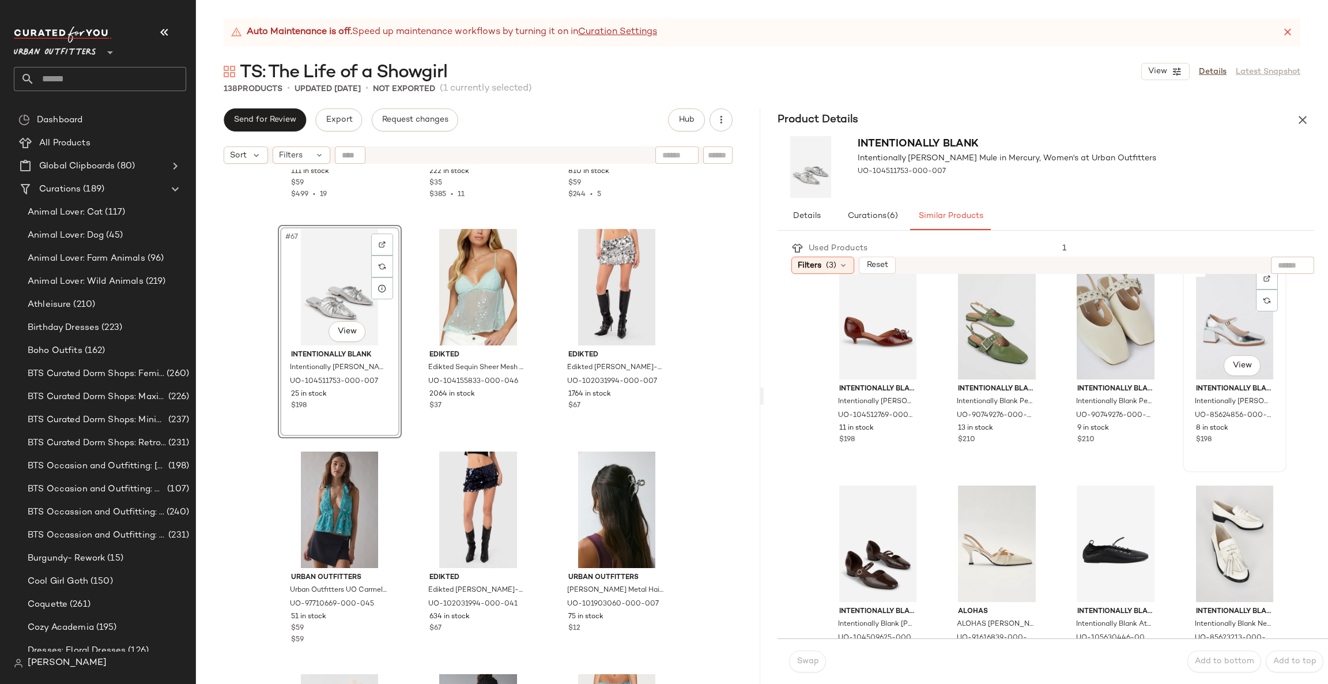
click at [1227, 317] on div "#16 View" at bounding box center [1235, 321] width 96 height 116
click at [801, 659] on span "Swap" at bounding box center [807, 661] width 22 height 9
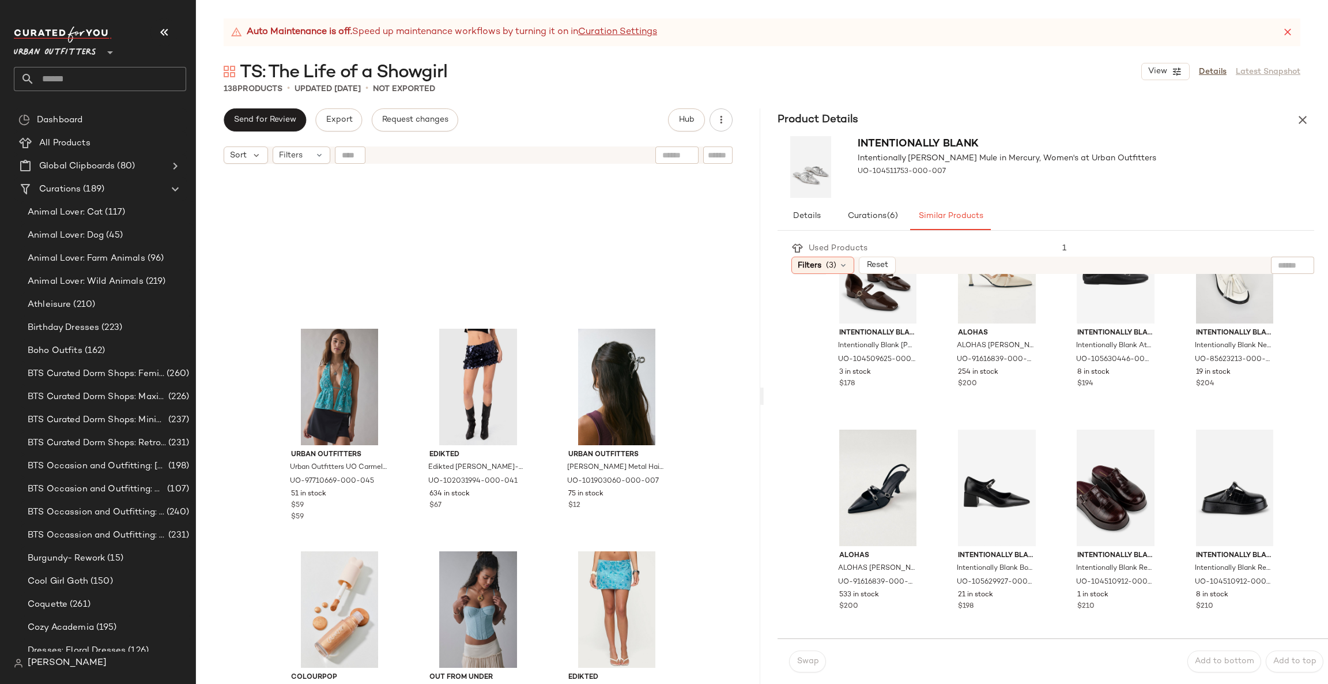
scroll to position [5370, 0]
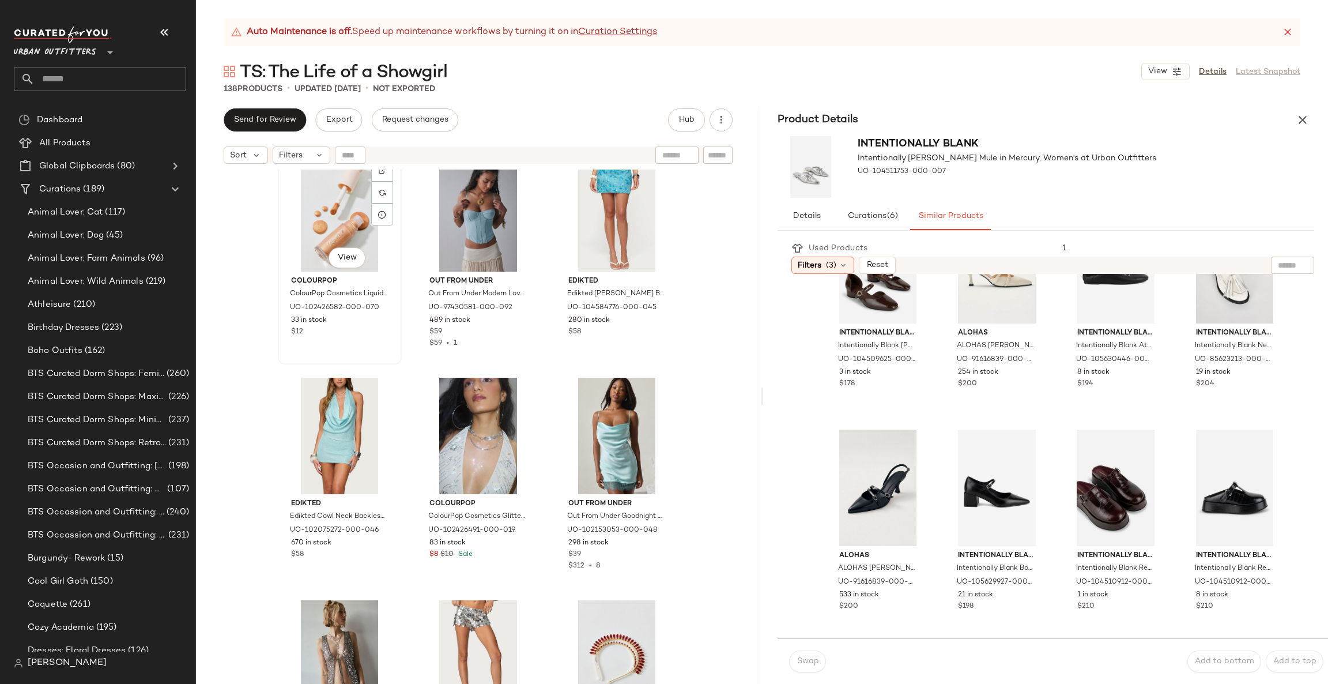
click at [311, 211] on div "#73 View" at bounding box center [340, 213] width 116 height 116
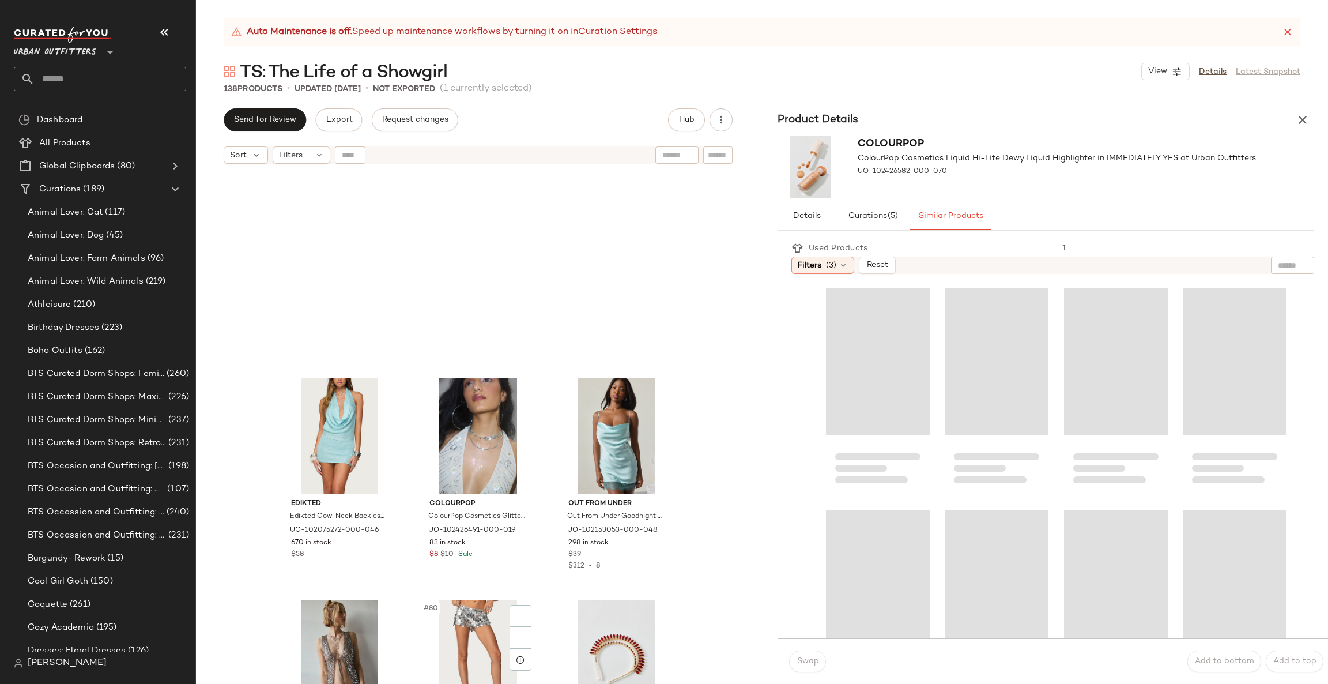
scroll to position [5716, 0]
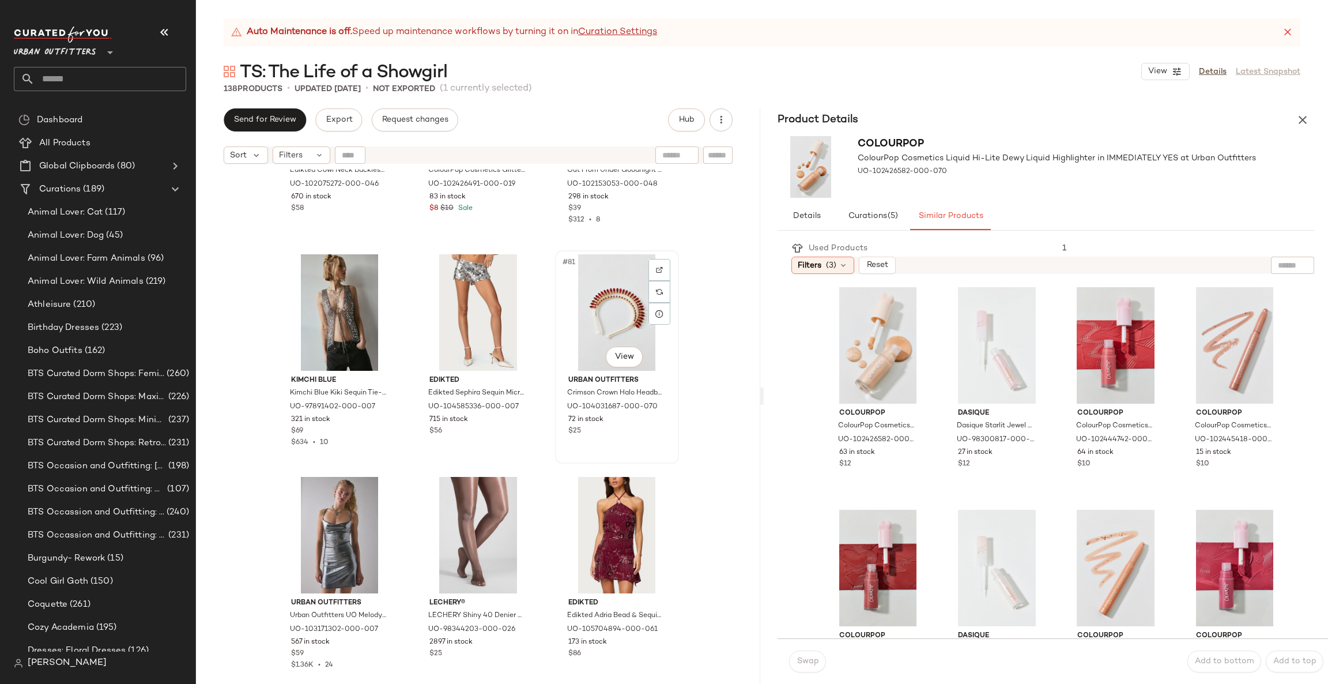
click at [586, 295] on div "#81 View" at bounding box center [617, 312] width 116 height 116
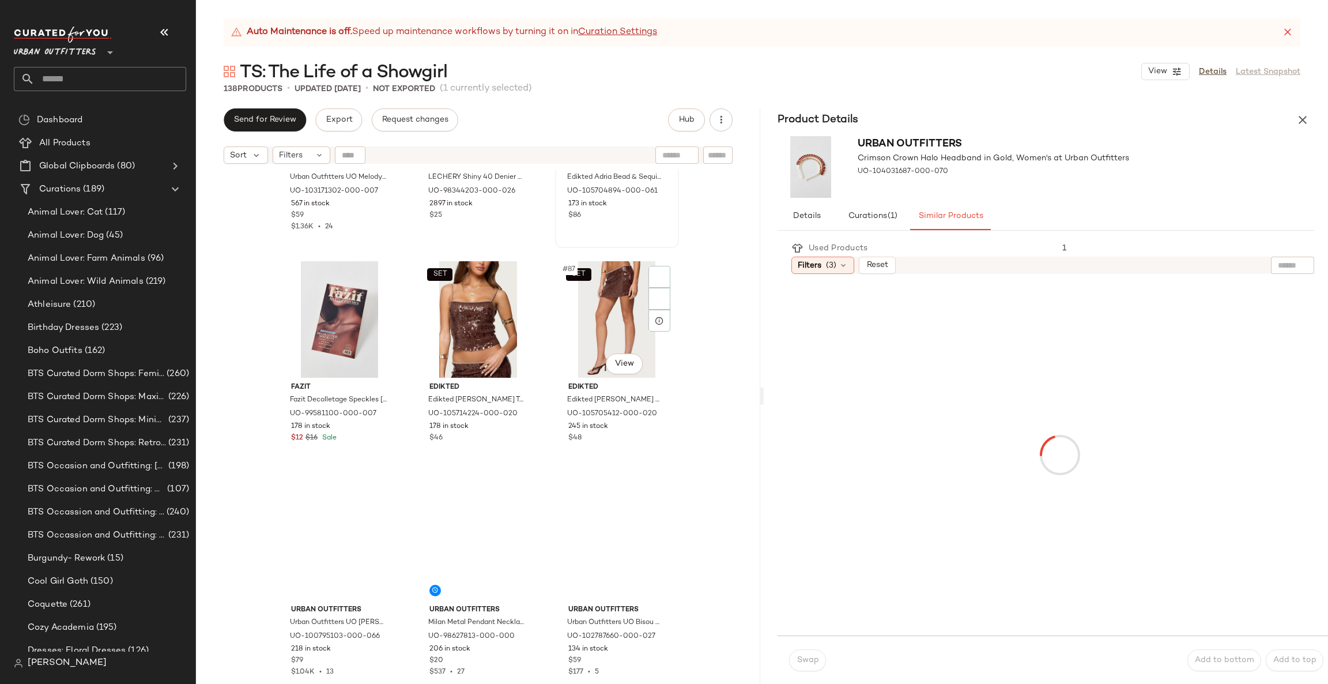
scroll to position [6235, 0]
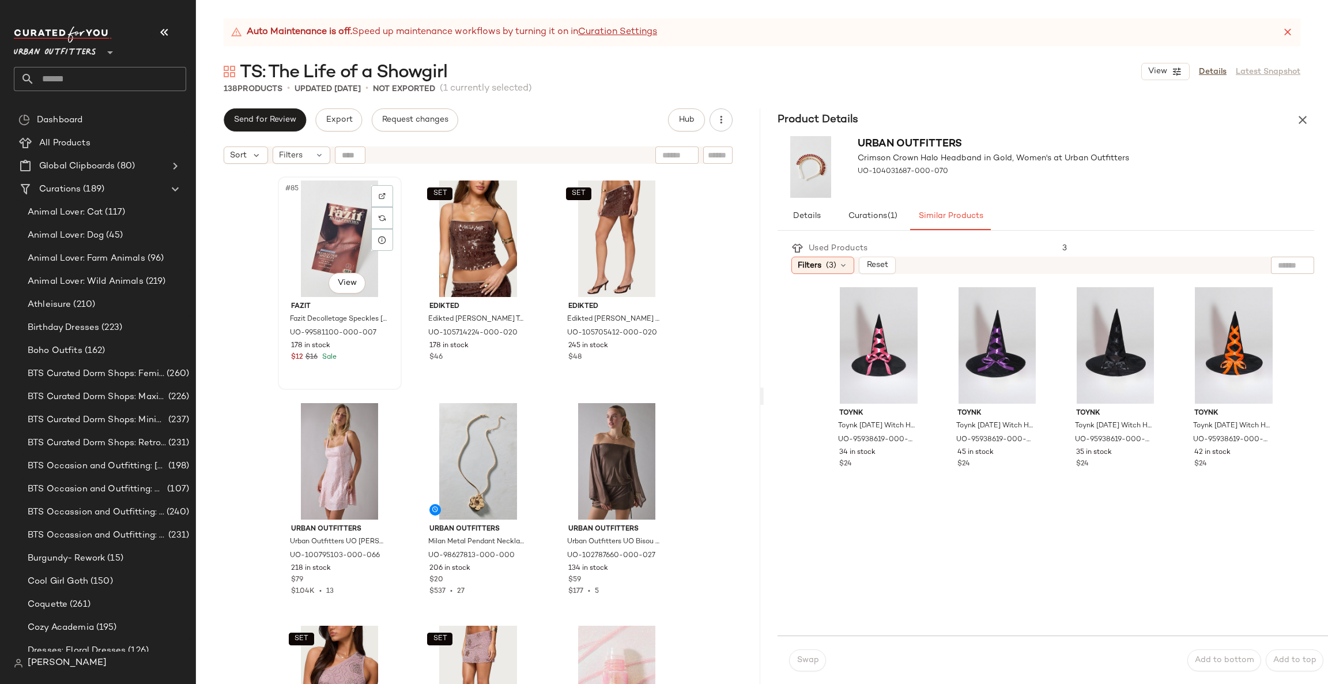
click at [338, 243] on div "#85 View" at bounding box center [340, 238] width 116 height 116
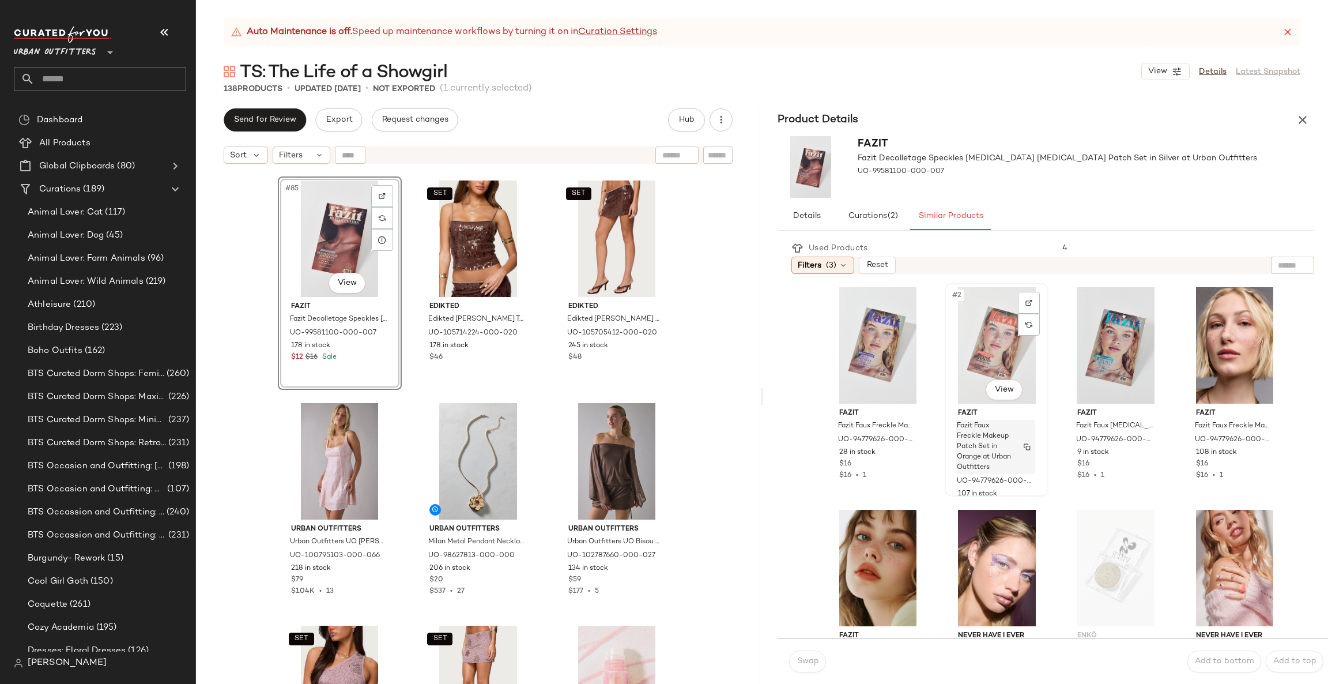
click at [975, 437] on span "Fazit Faux Freckle Makeup Patch Set in Orange at Urban Outfitters" at bounding box center [984, 447] width 55 height 52
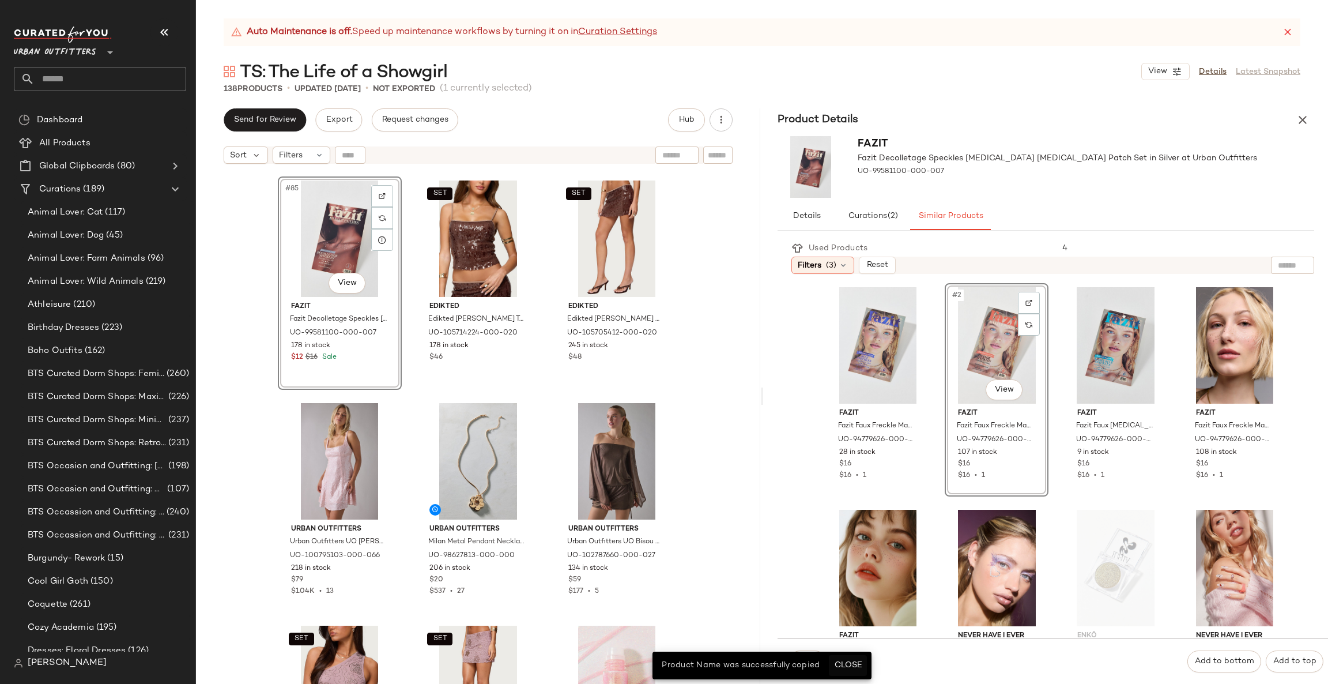
click at [852, 658] on button "Close" at bounding box center [847, 665] width 37 height 21
click at [816, 657] on span "Swap" at bounding box center [807, 661] width 22 height 9
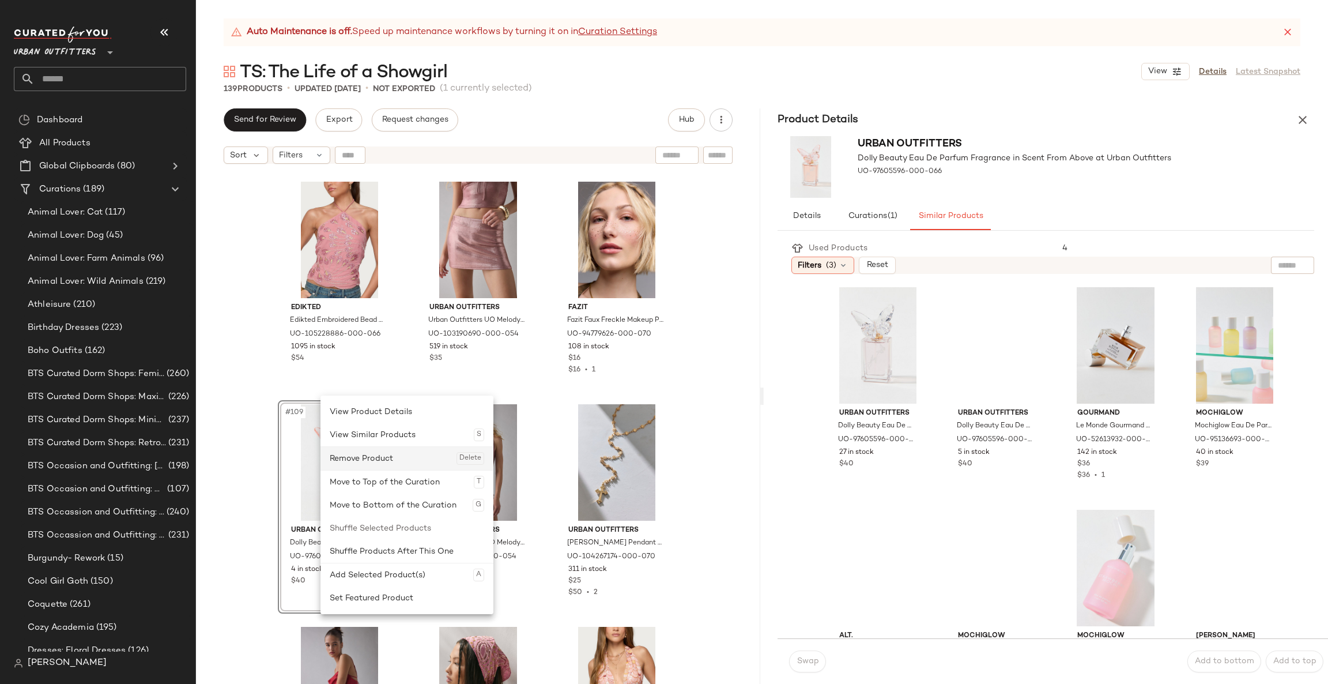
click at [372, 458] on div "Remove Product Delete" at bounding box center [407, 458] width 154 height 23
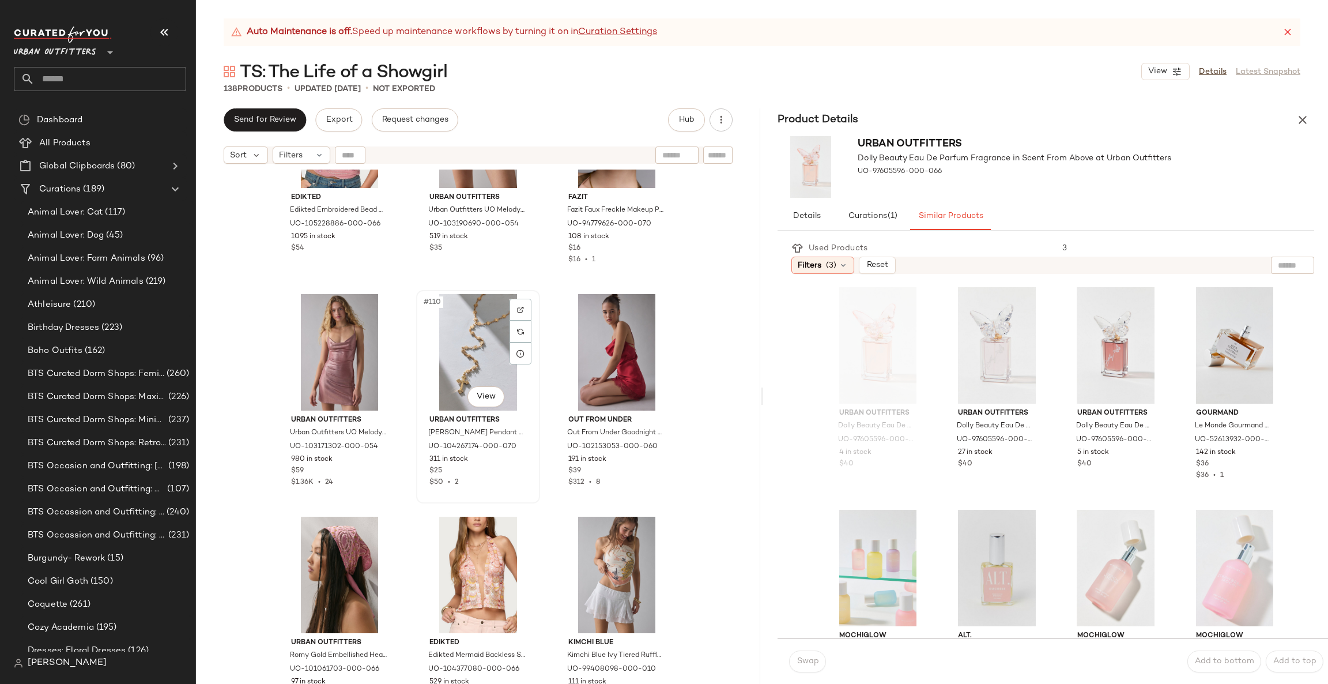
scroll to position [7964, 0]
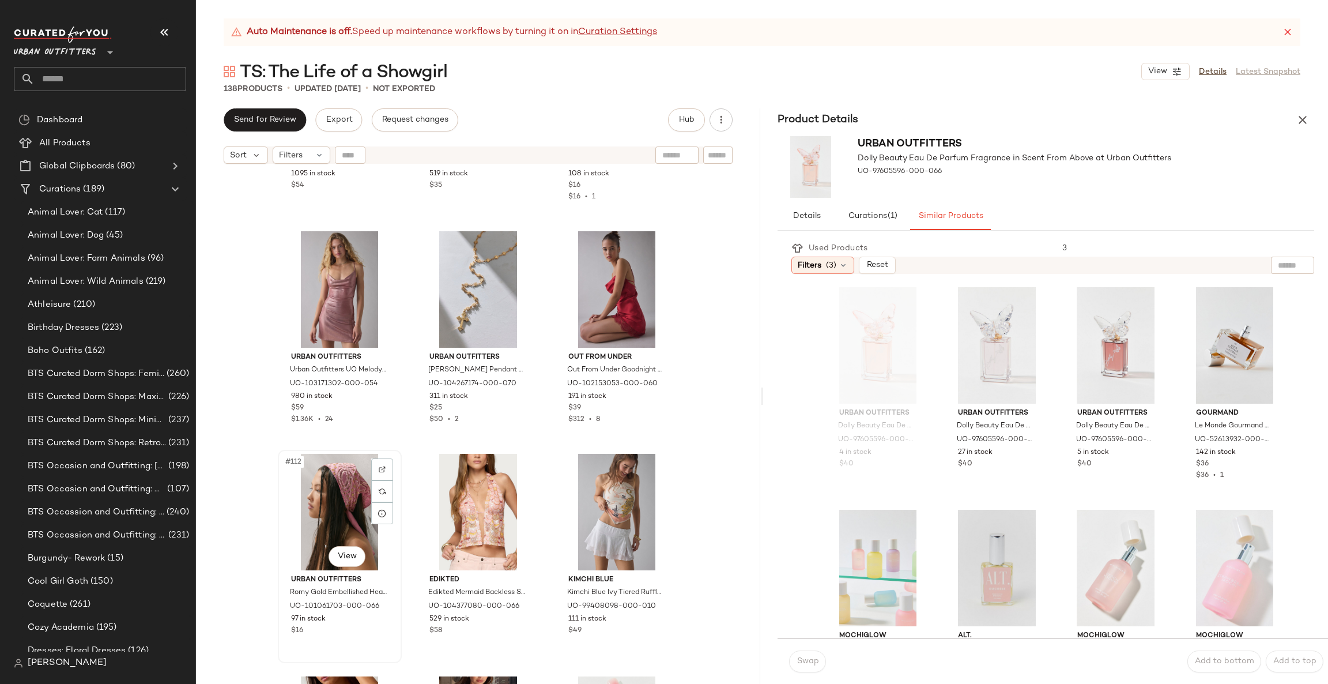
click at [357, 513] on div "#112 View" at bounding box center [340, 512] width 116 height 116
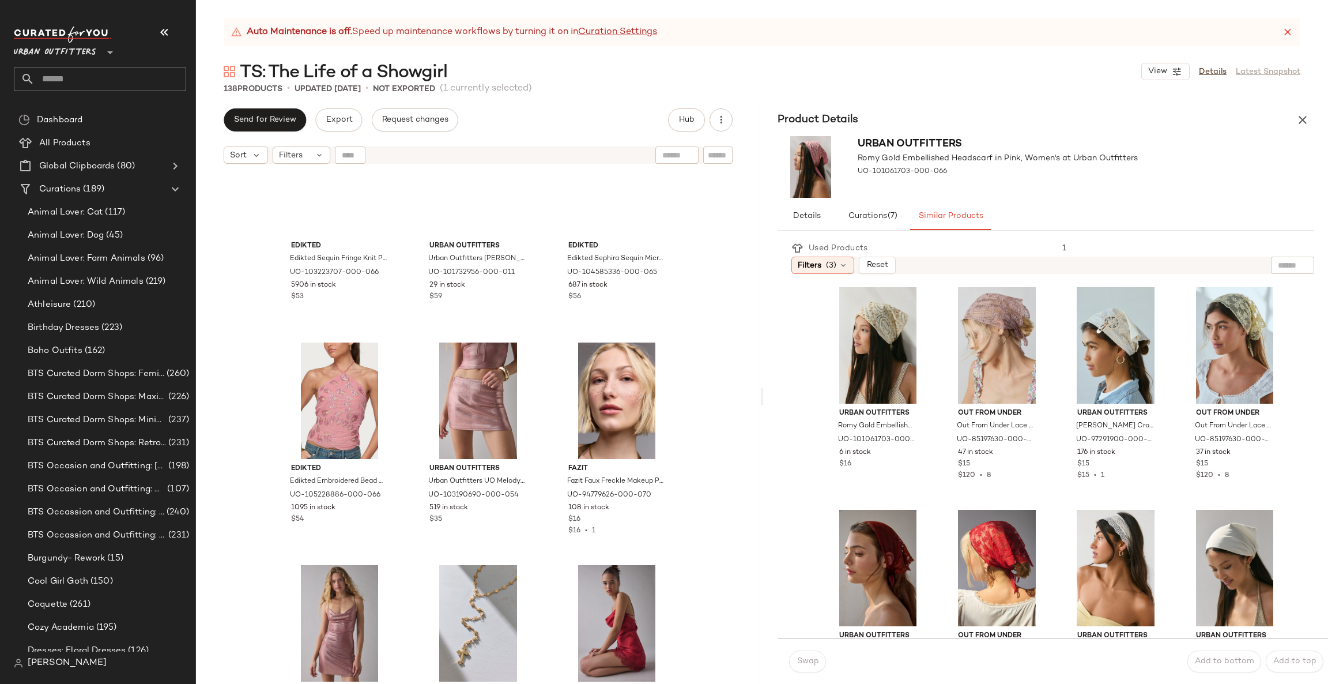
scroll to position [7618, 0]
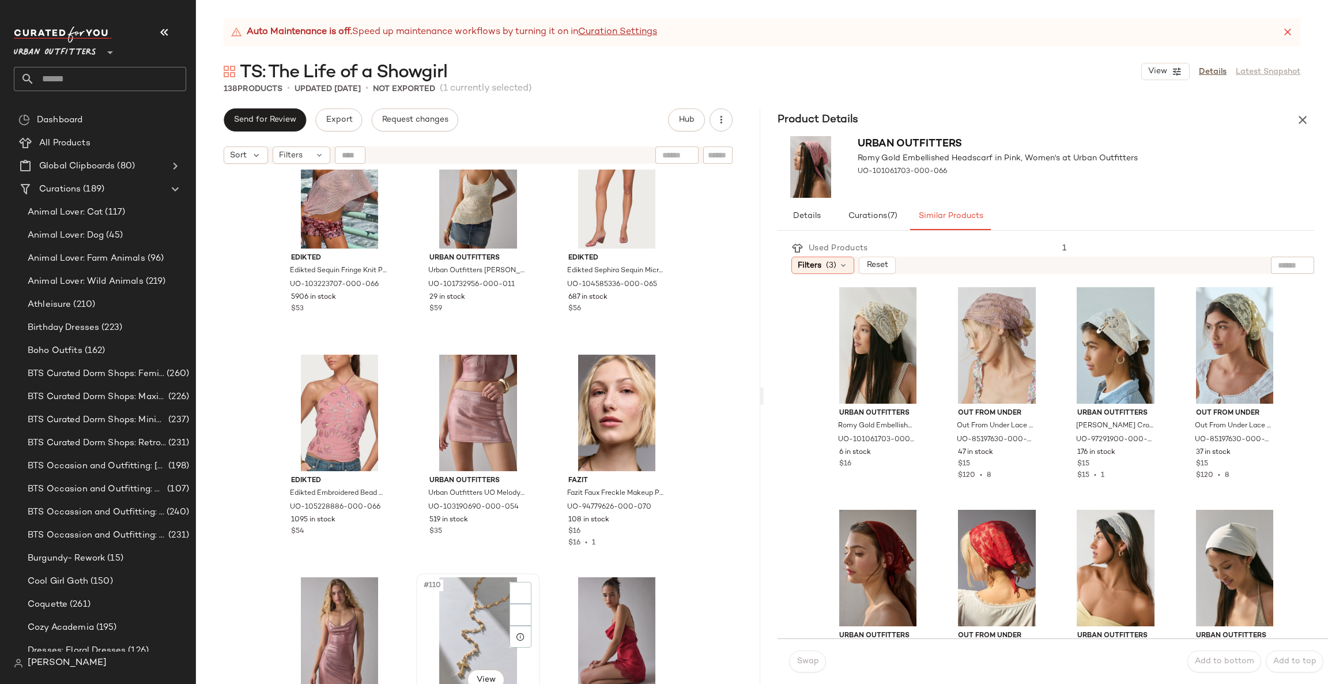
click at [478, 586] on div "#110 View" at bounding box center [478, 635] width 116 height 116
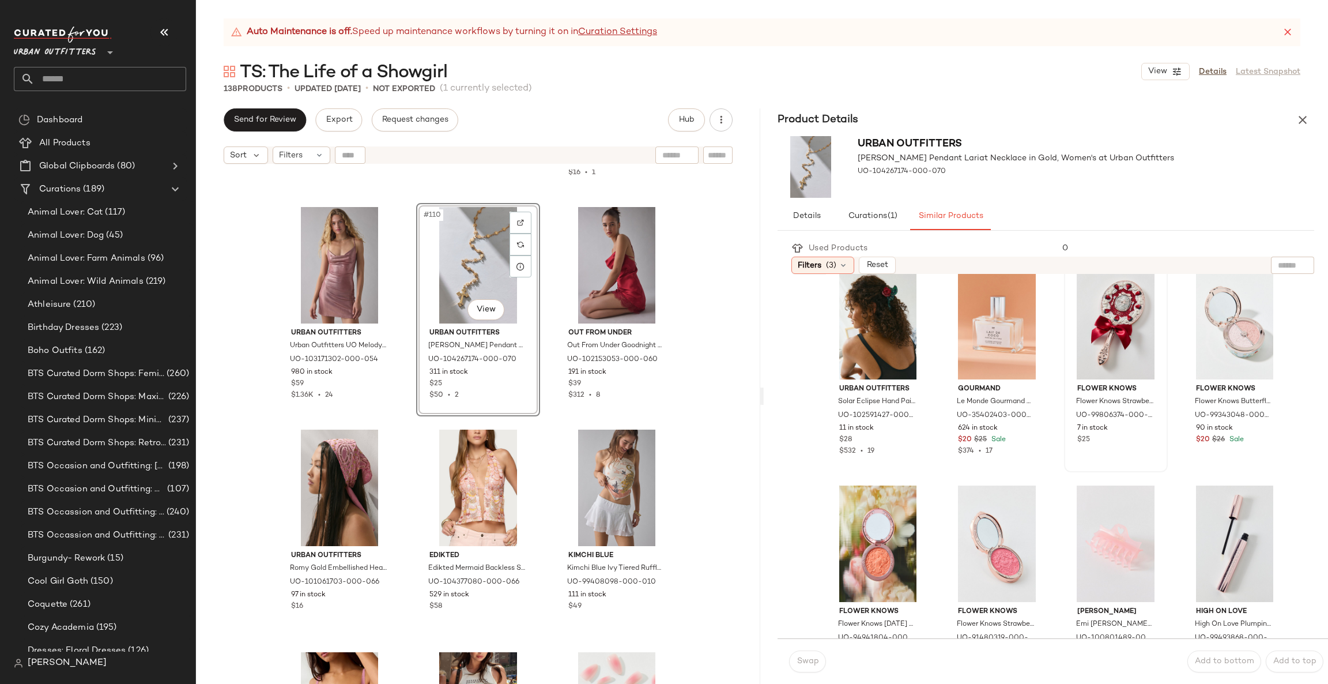
scroll to position [8137, 0]
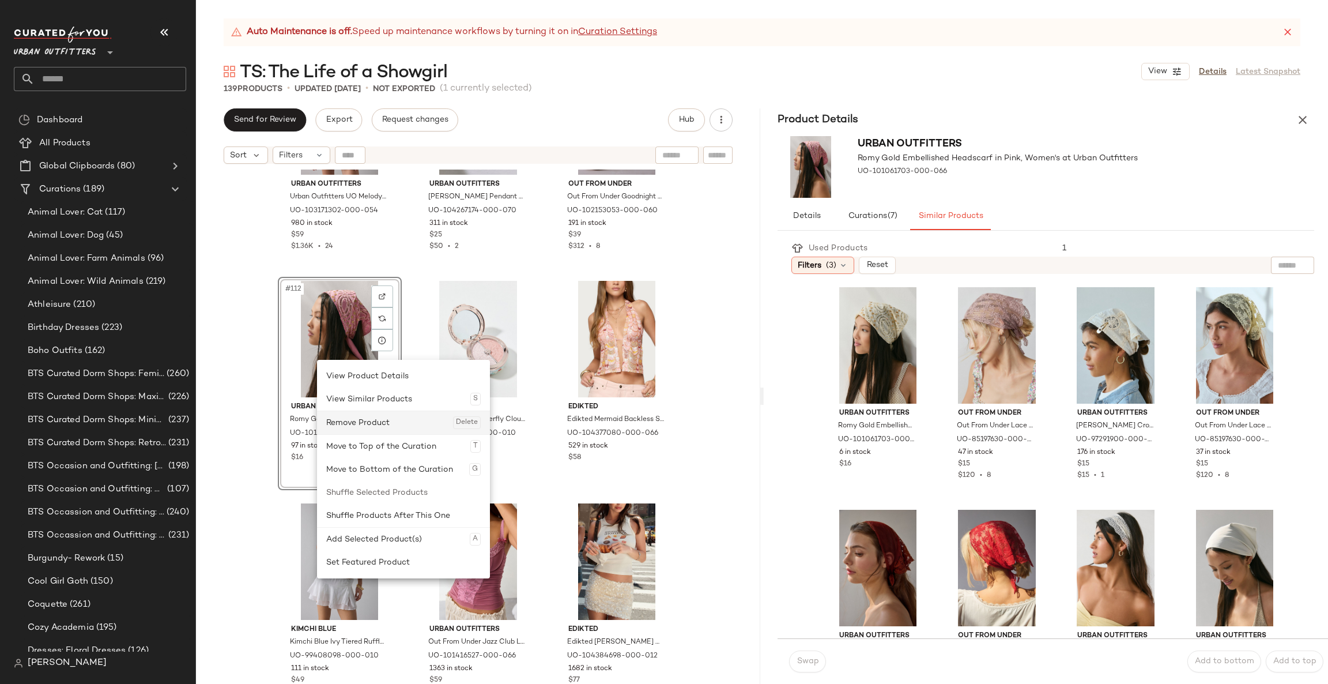
click at [354, 418] on div "Remove Product Delete" at bounding box center [403, 422] width 154 height 23
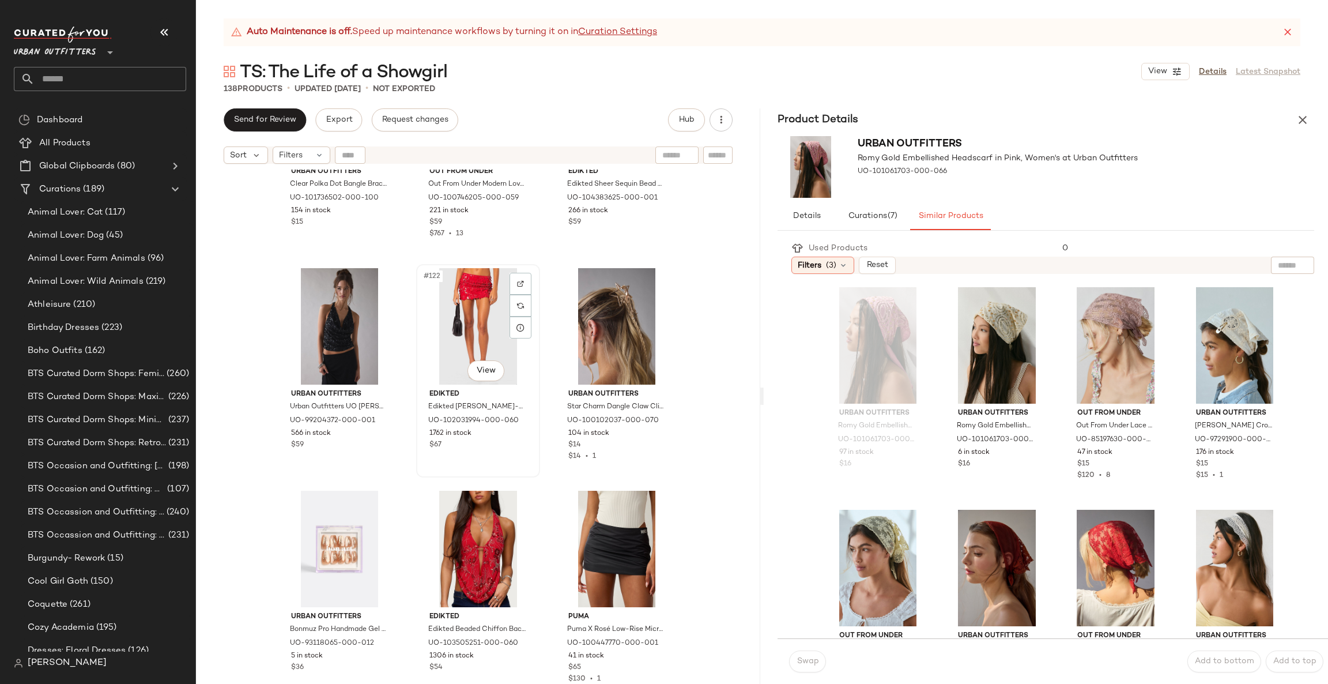
scroll to position [8828, 0]
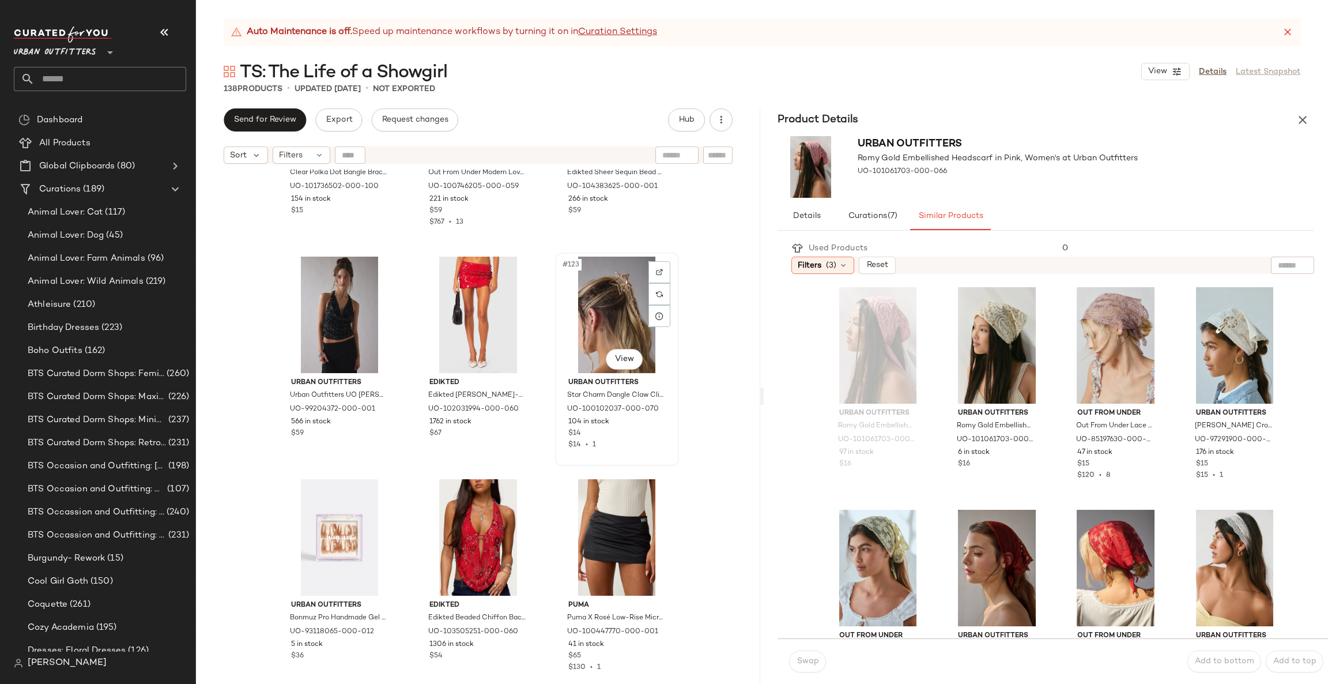
click at [618, 312] on div "#123 View" at bounding box center [617, 315] width 116 height 116
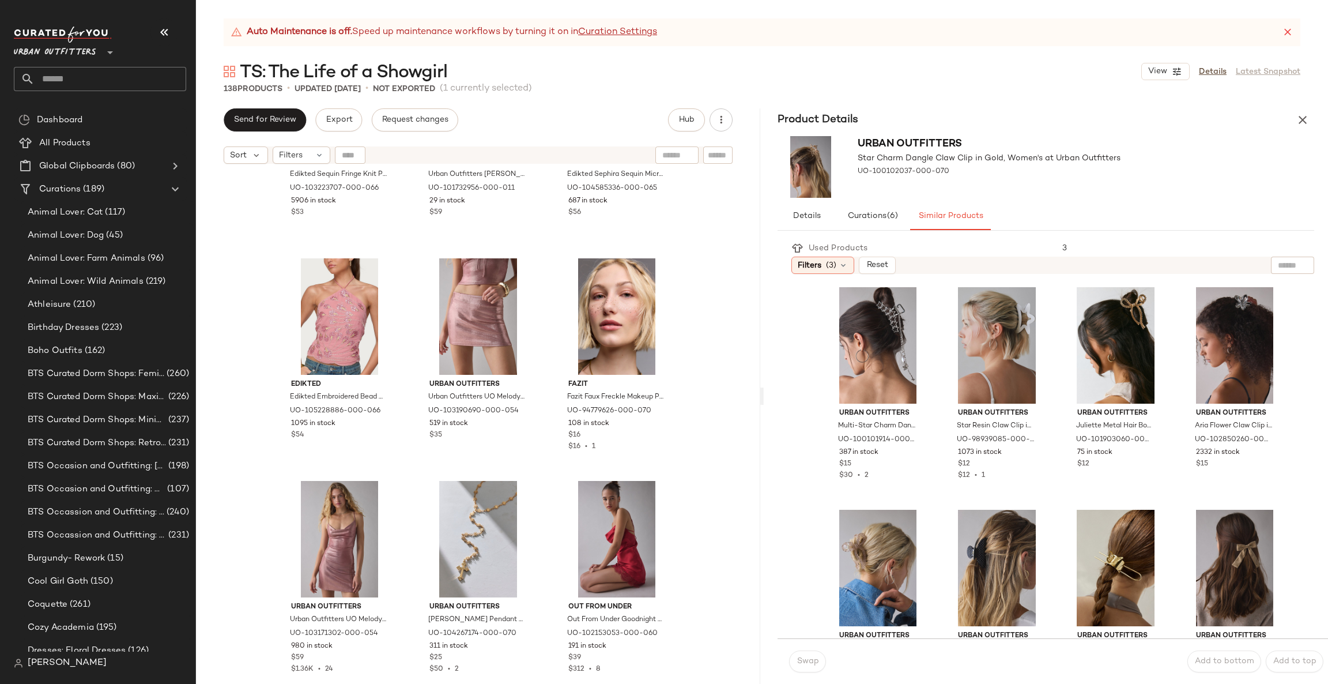
scroll to position [7791, 0]
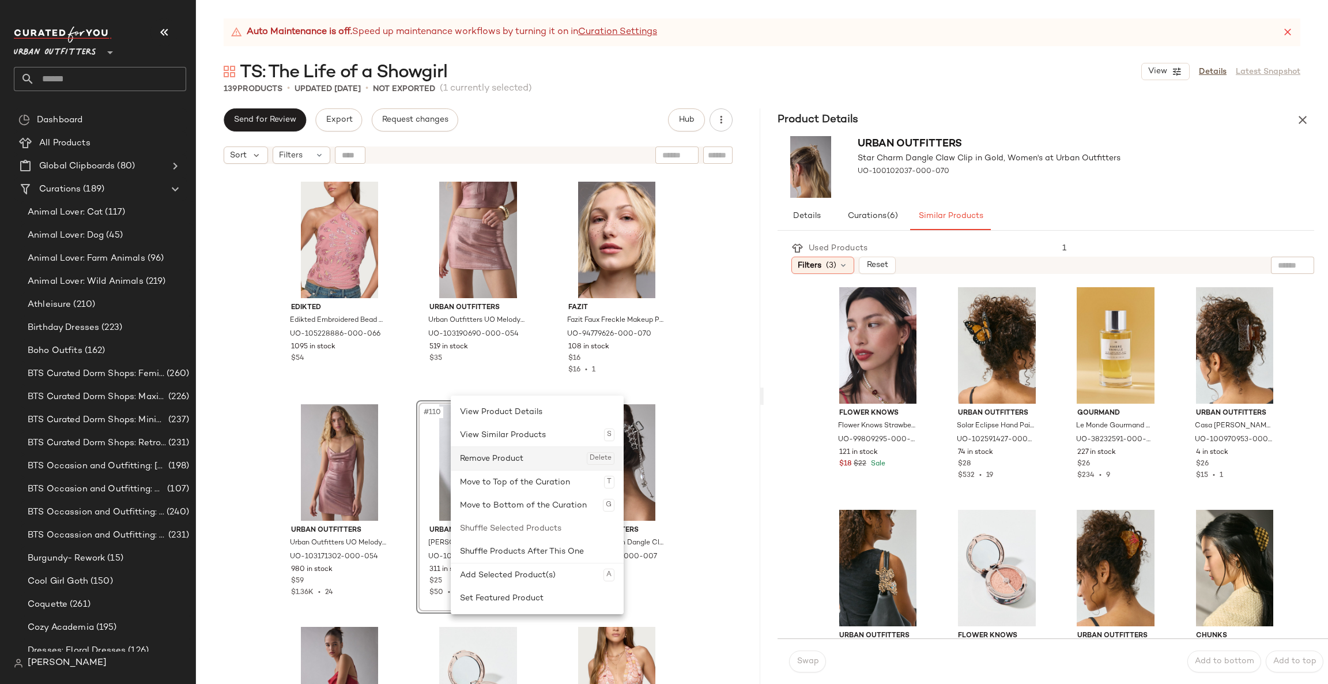
click at [516, 463] on div "Remove Product Delete" at bounding box center [537, 458] width 154 height 23
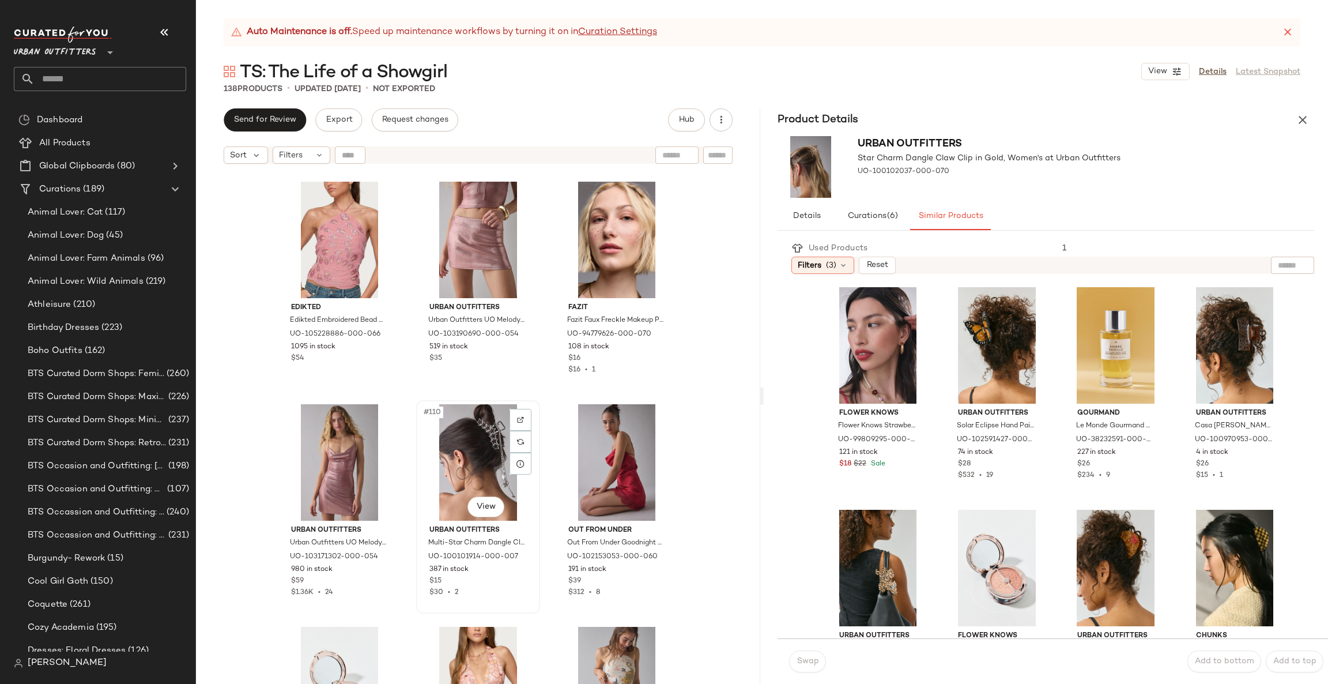
click at [462, 456] on div "#110 View" at bounding box center [478, 462] width 116 height 116
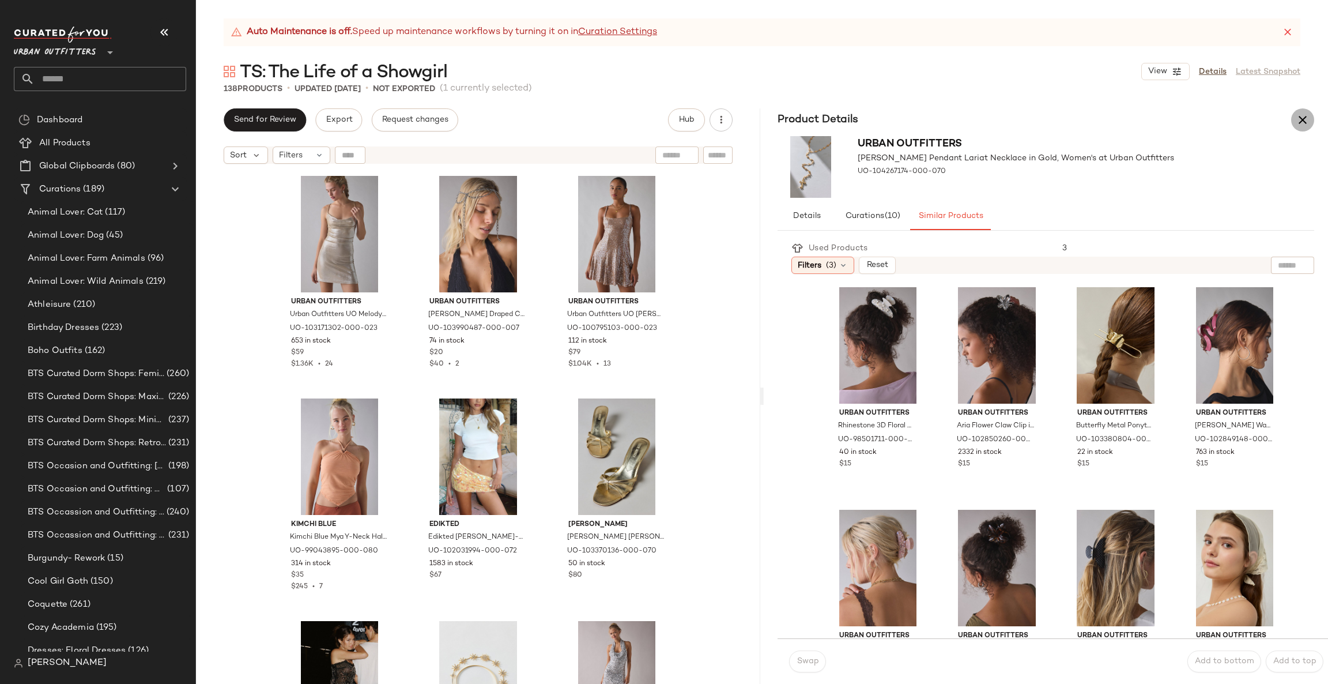
click at [1306, 125] on icon "button" at bounding box center [1303, 120] width 14 height 14
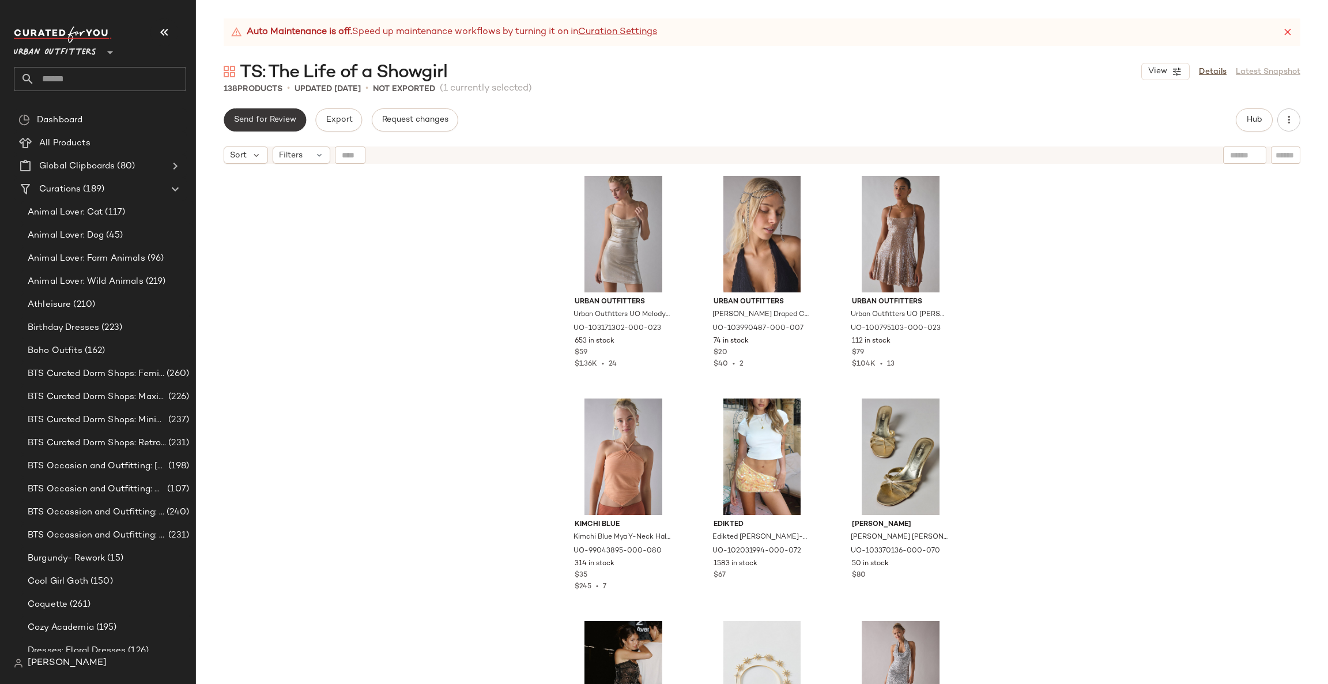
click at [248, 120] on span "Send for Review" at bounding box center [264, 119] width 63 height 9
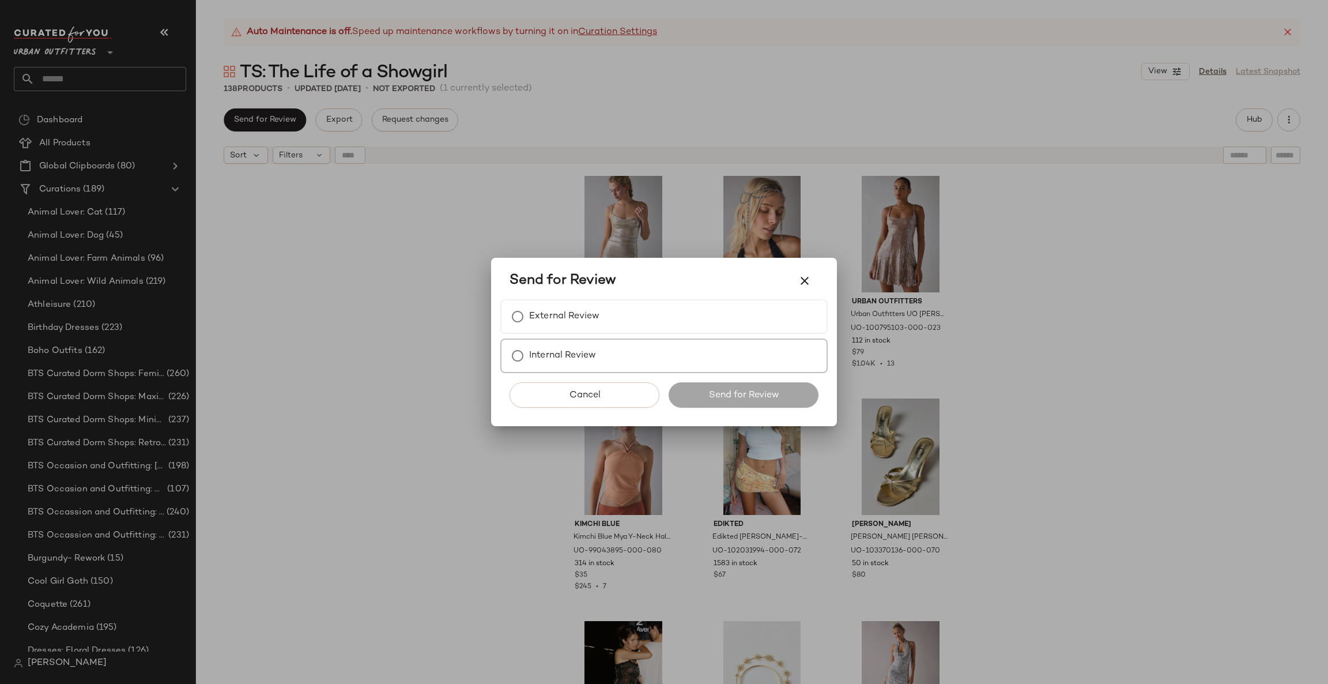
click at [545, 349] on label "Internal Review" at bounding box center [562, 355] width 67 height 23
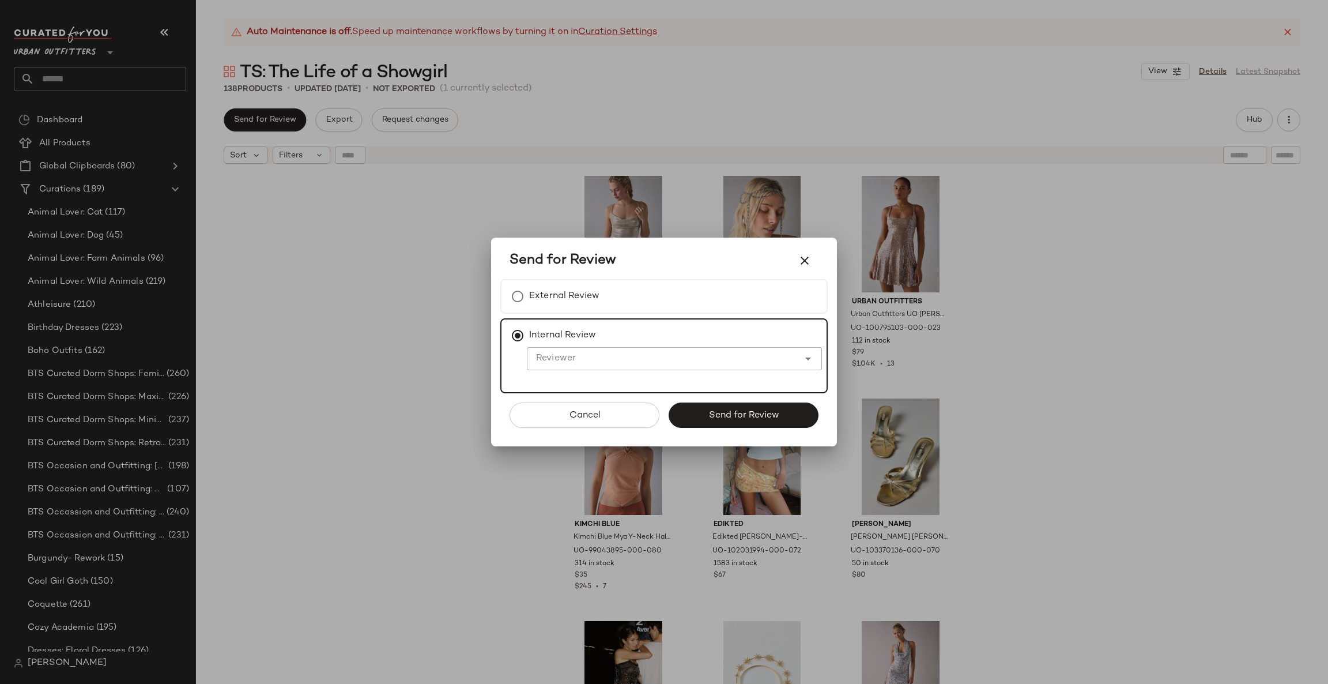
click at [556, 363] on input "Reviewer" at bounding box center [663, 359] width 272 height 14
click at [571, 383] on span "asha Burns" at bounding box center [593, 388] width 80 height 10
type input "**********"
click at [710, 410] on span "Send for Review" at bounding box center [743, 415] width 71 height 11
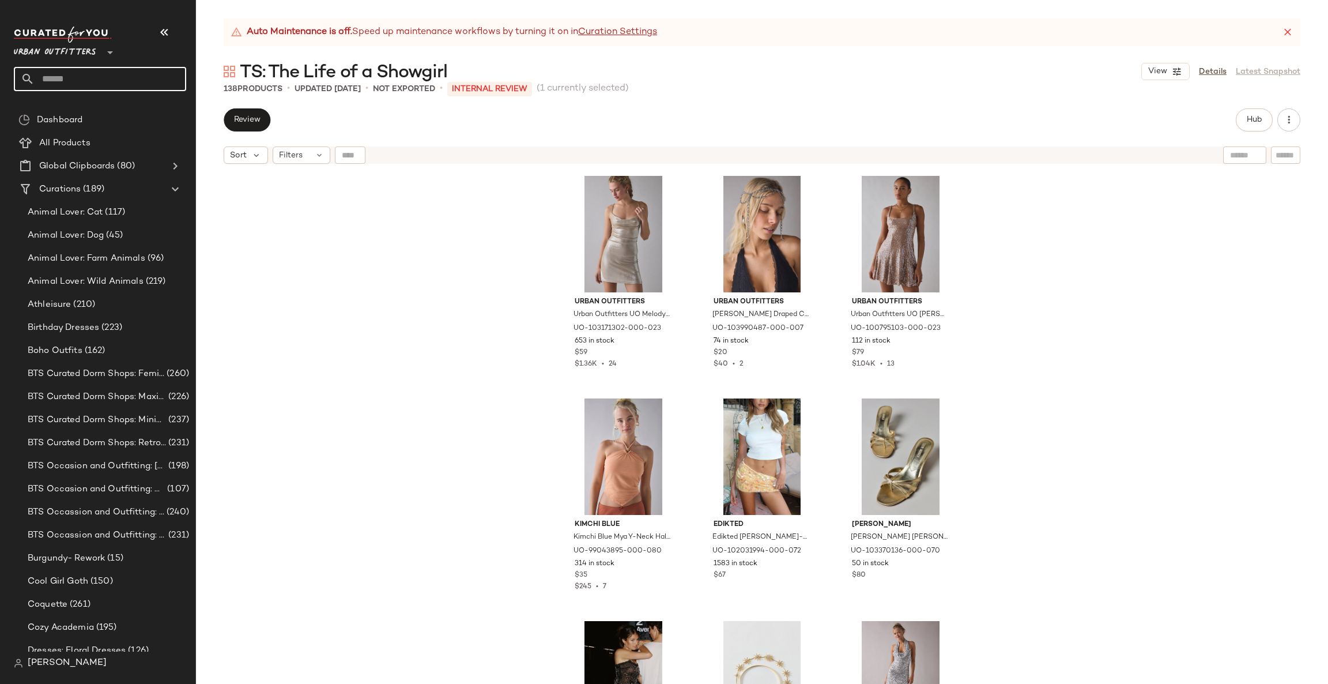
click at [124, 77] on input "text" at bounding box center [111, 79] width 152 height 24
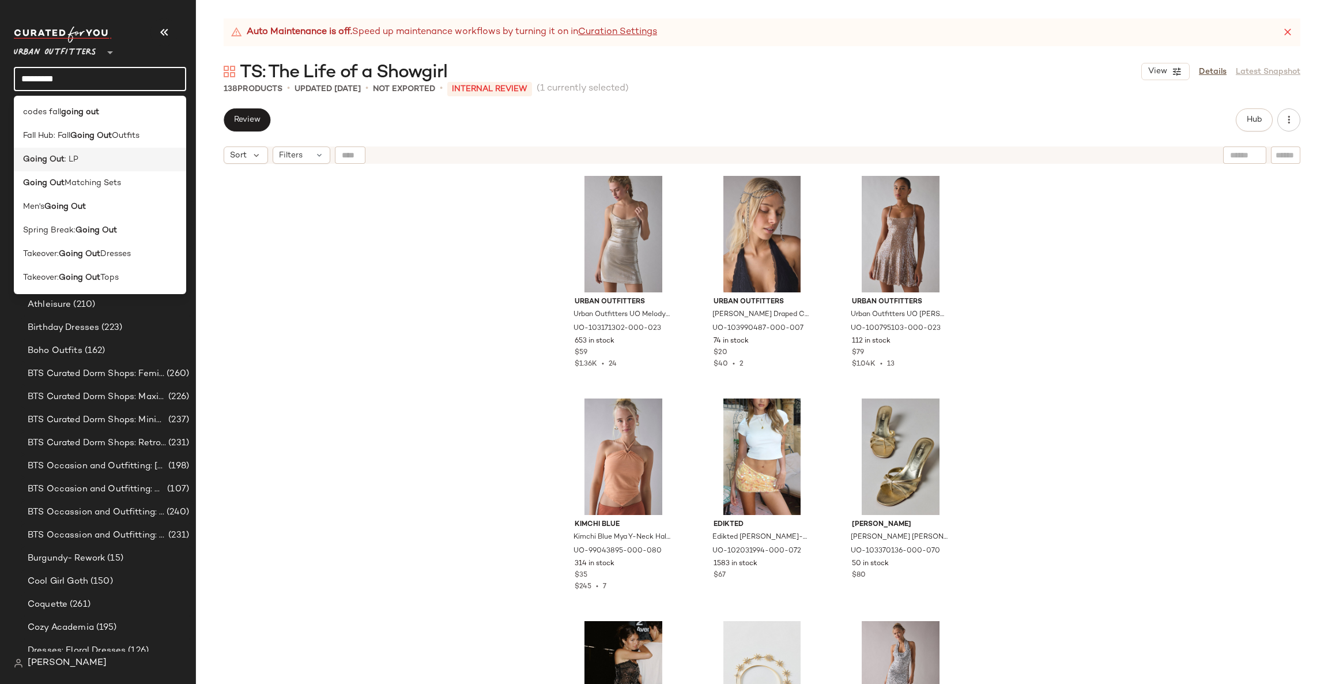
type input "*********"
click at [118, 157] on div "Going Out : LP" at bounding box center [100, 159] width 154 height 12
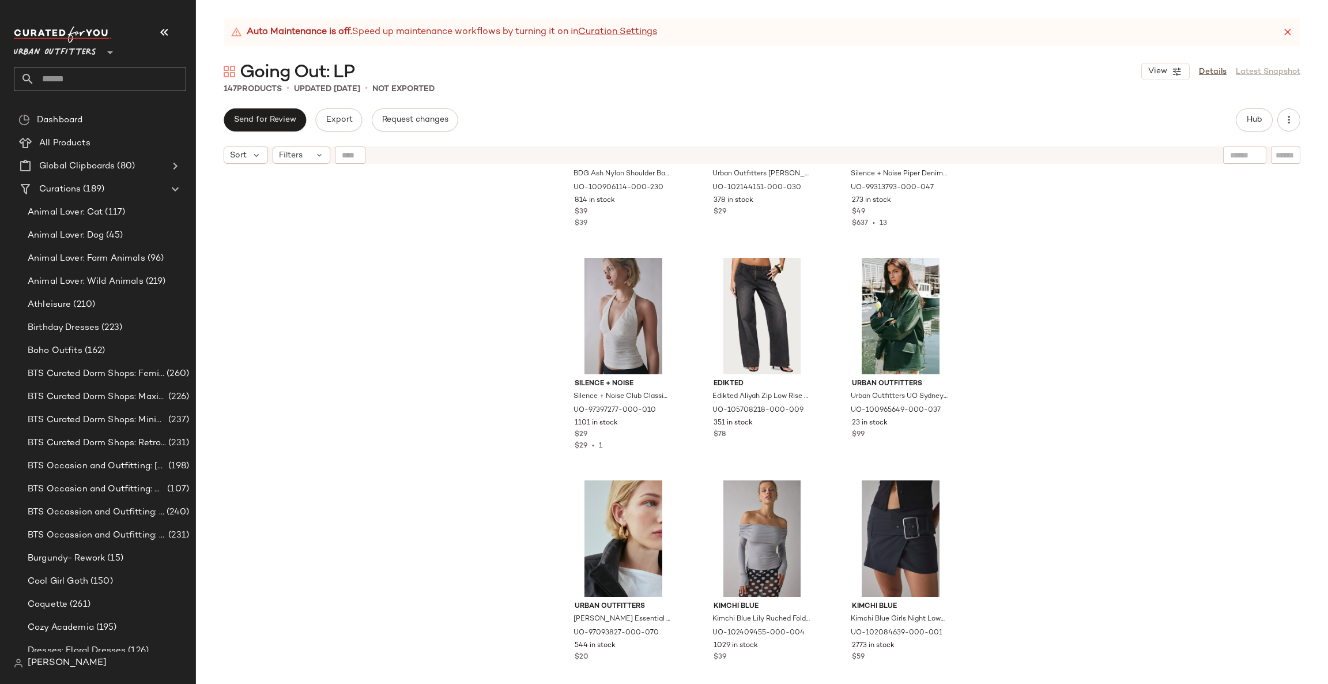
scroll to position [8309, 0]
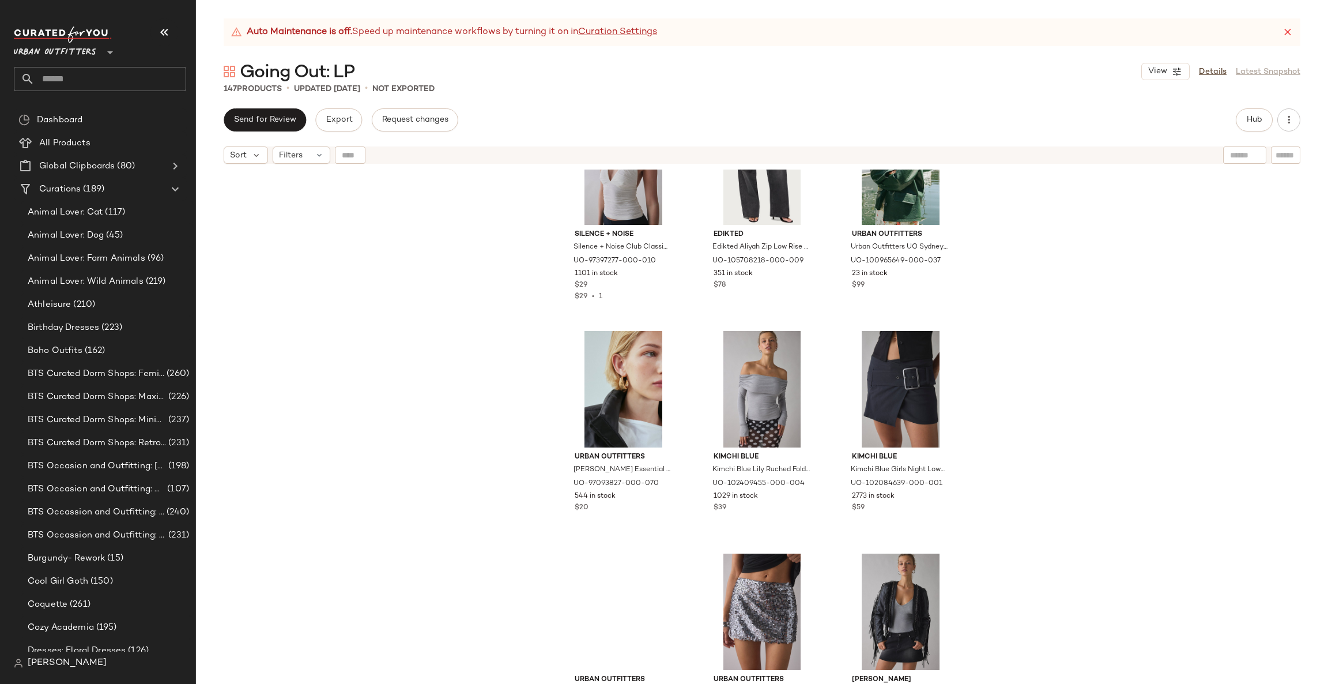
click at [81, 69] on input "text" at bounding box center [111, 79] width 152 height 24
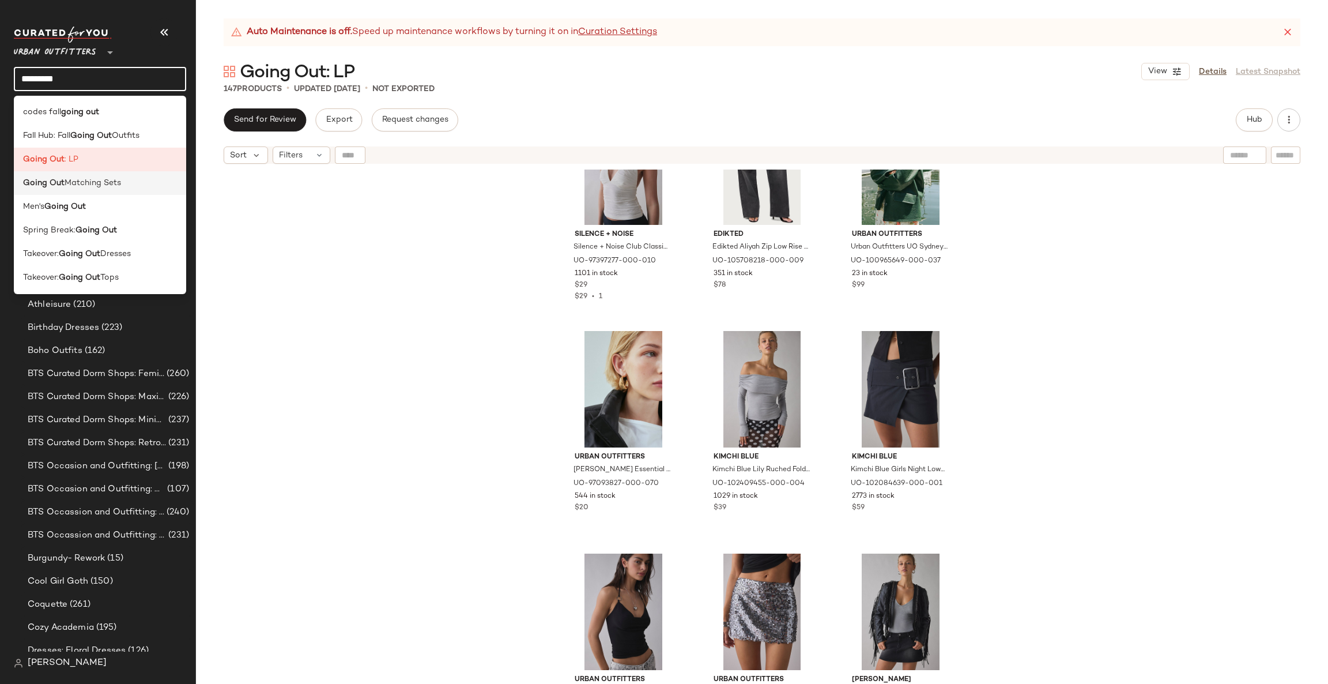
type input "*********"
click at [102, 176] on div "Going Out Matching Sets" at bounding box center [100, 183] width 172 height 24
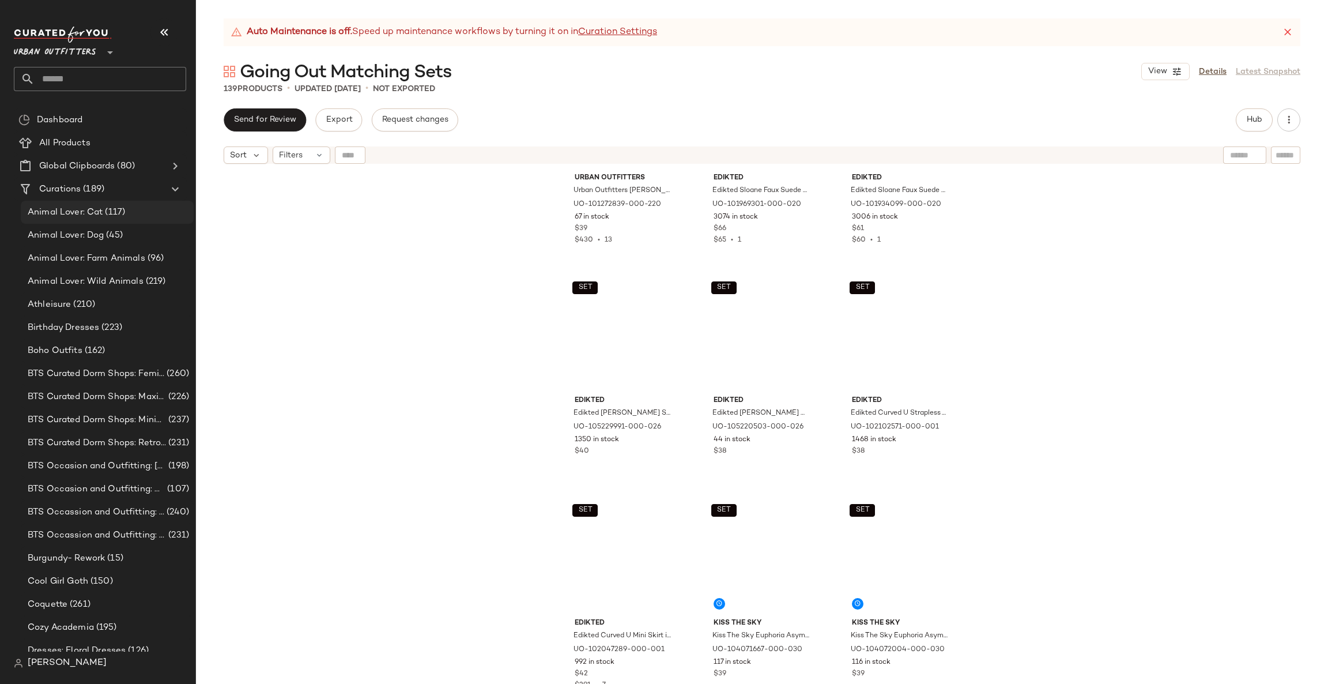
scroll to position [1738, 0]
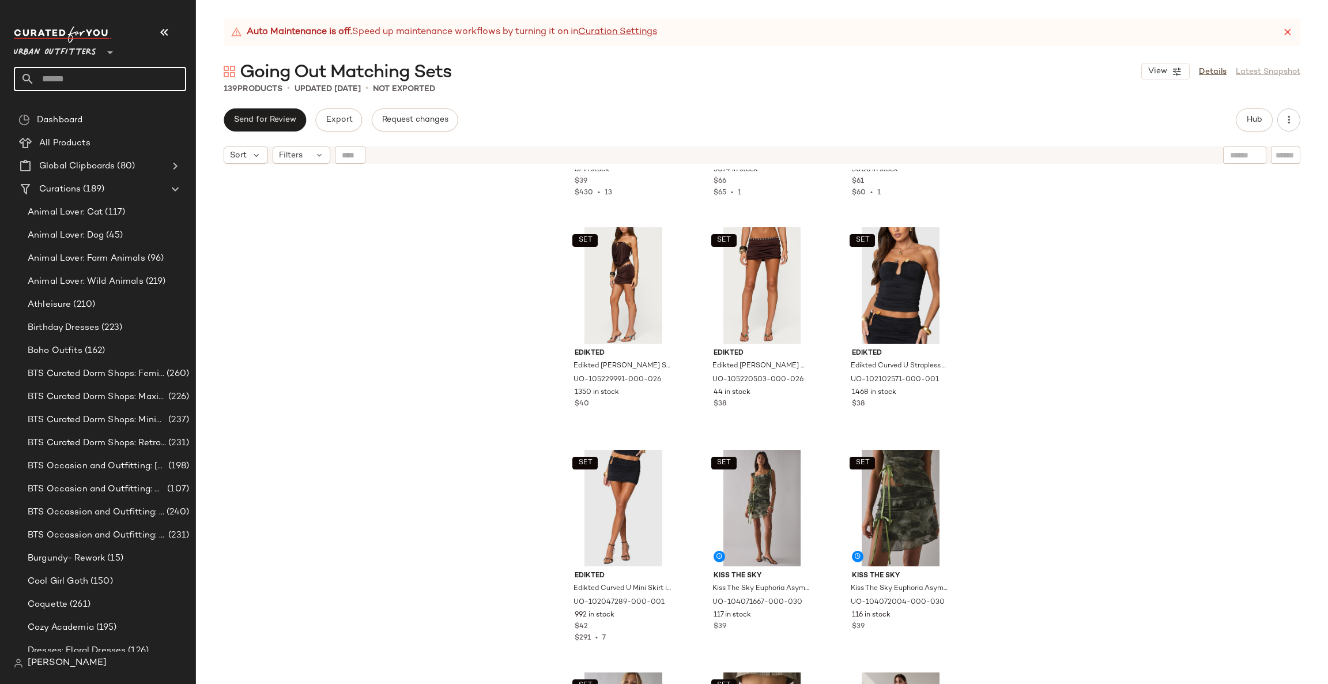
click at [89, 88] on input "text" at bounding box center [111, 79] width 152 height 24
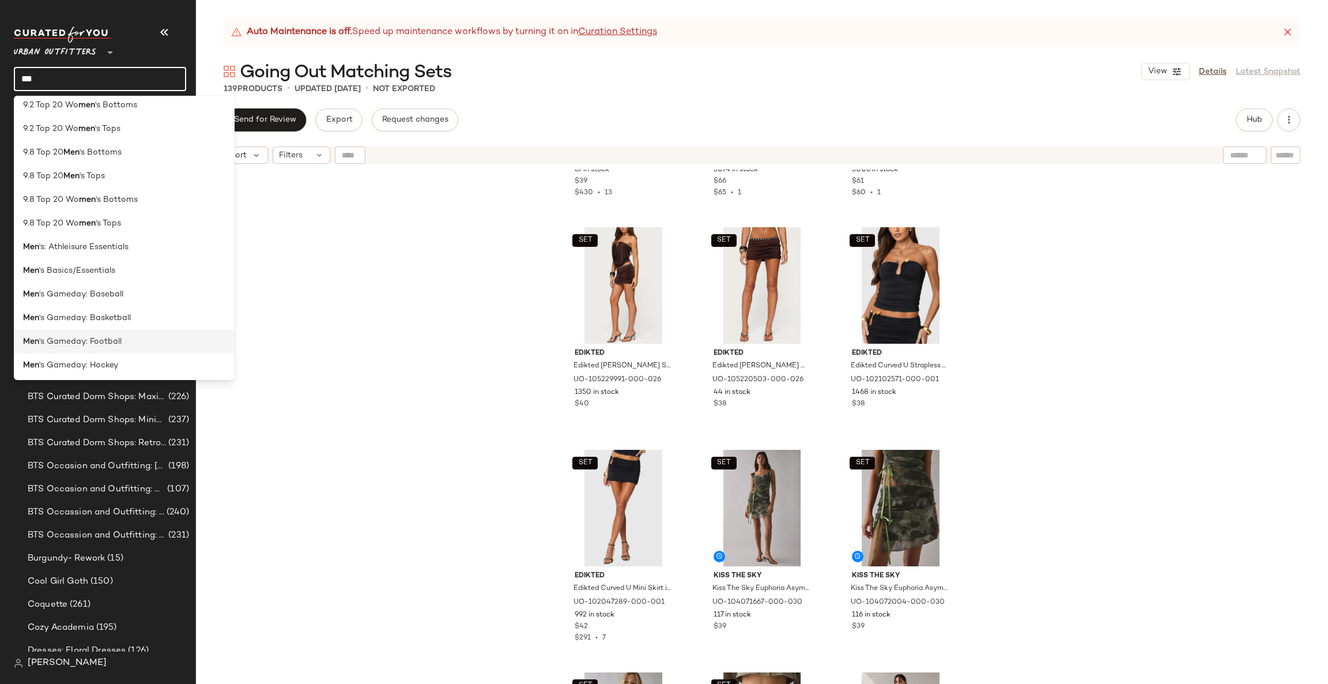
scroll to position [876, 0]
type input "***"
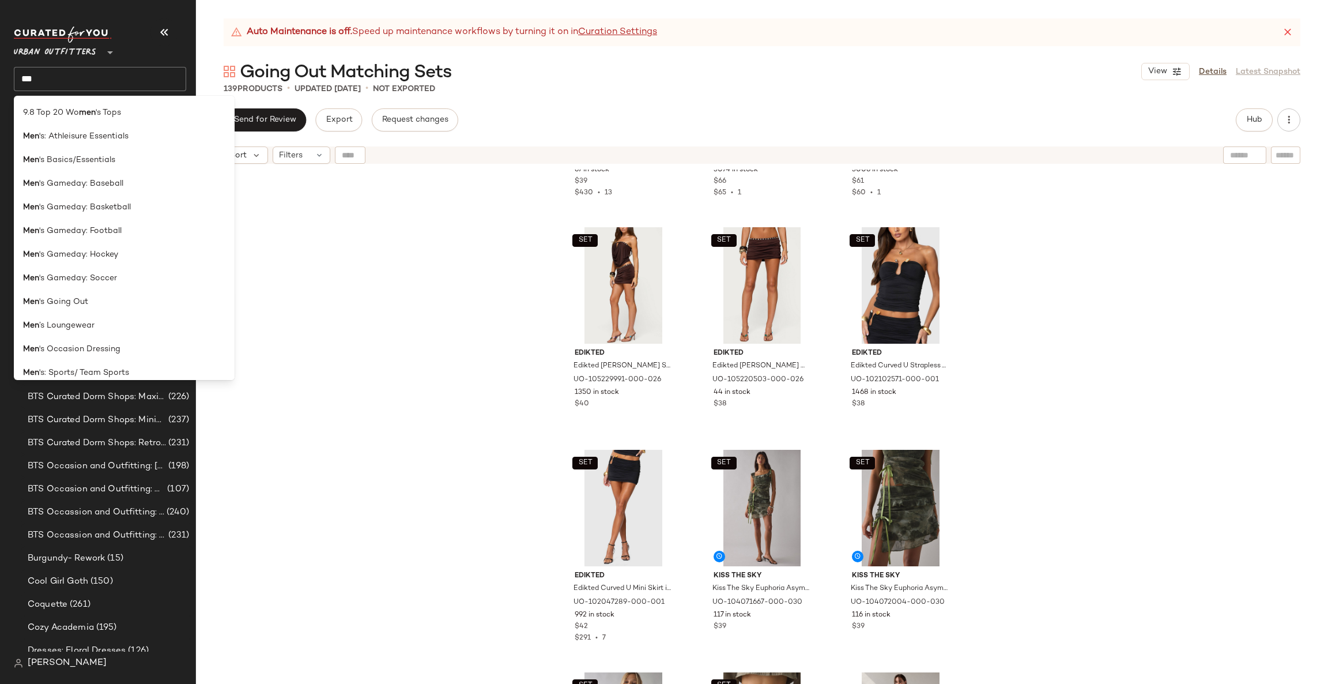
scroll to position [1049, 0]
click at [199, 299] on div "Men ’s Loungewear" at bounding box center [124, 293] width 221 height 24
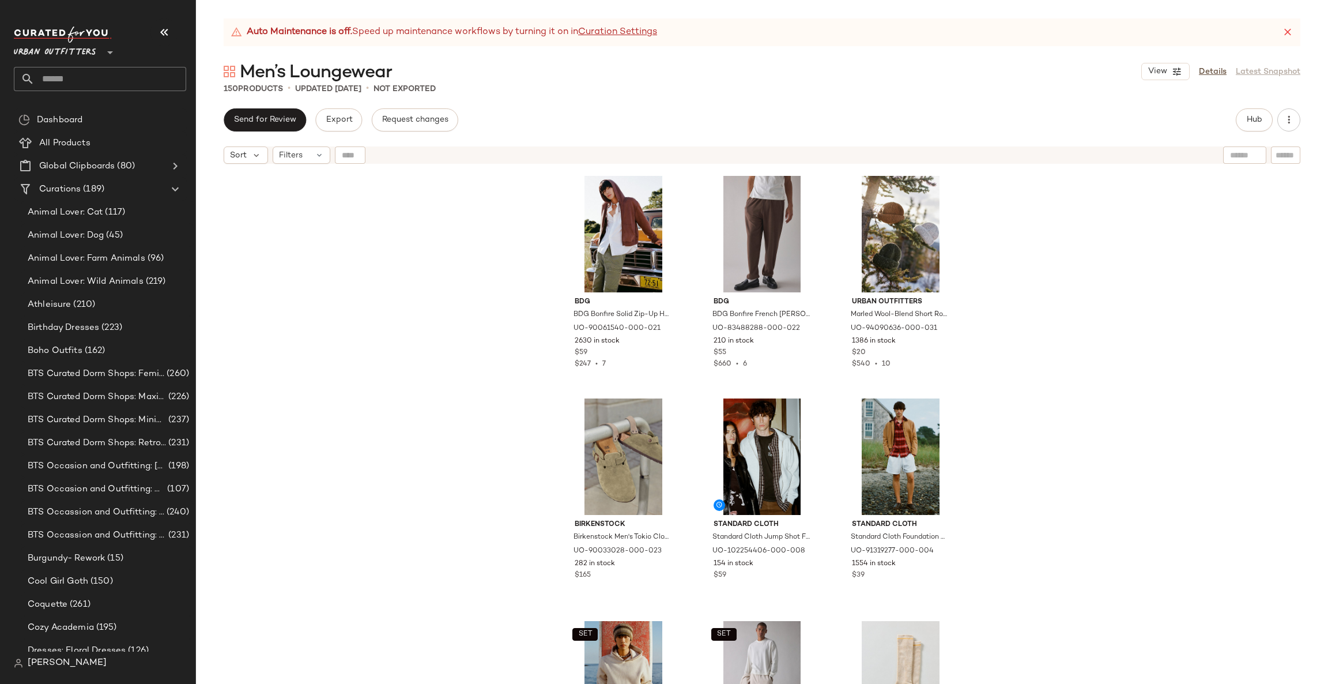
click at [90, 71] on input "text" at bounding box center [111, 79] width 152 height 24
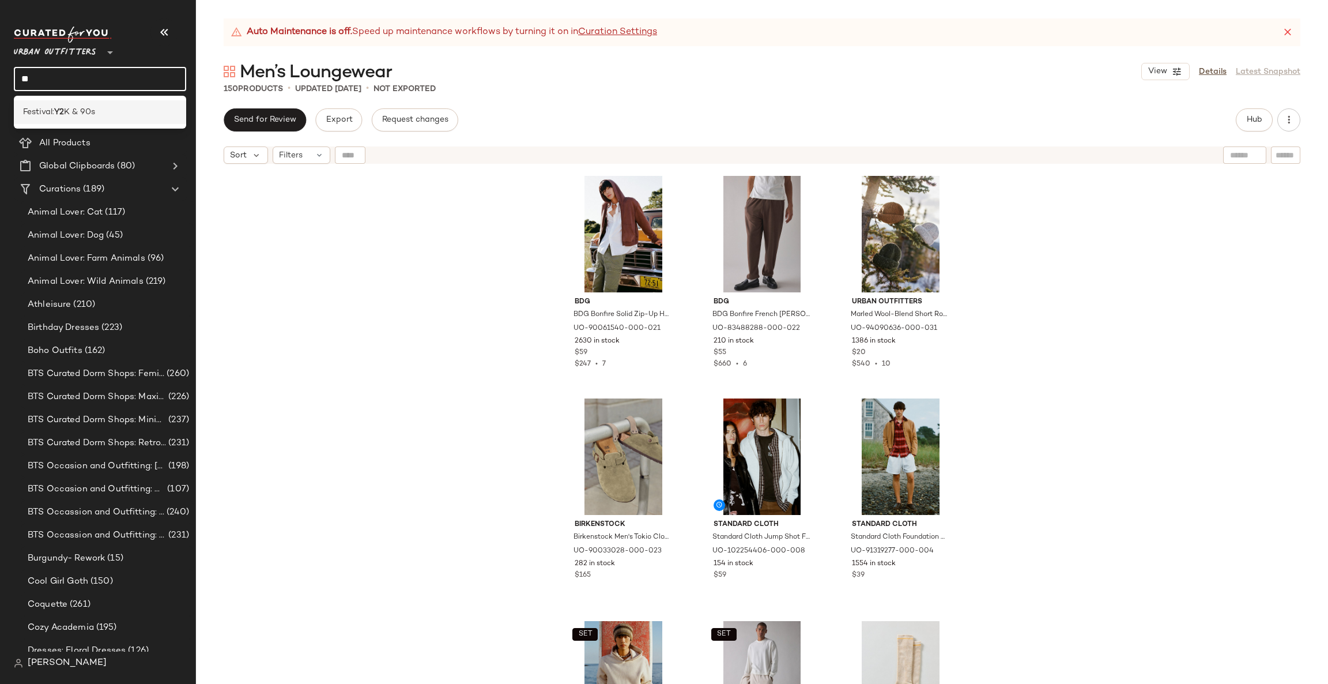
type input "**"
click at [110, 113] on div "Festival: Y2 K & 90s" at bounding box center [100, 112] width 154 height 12
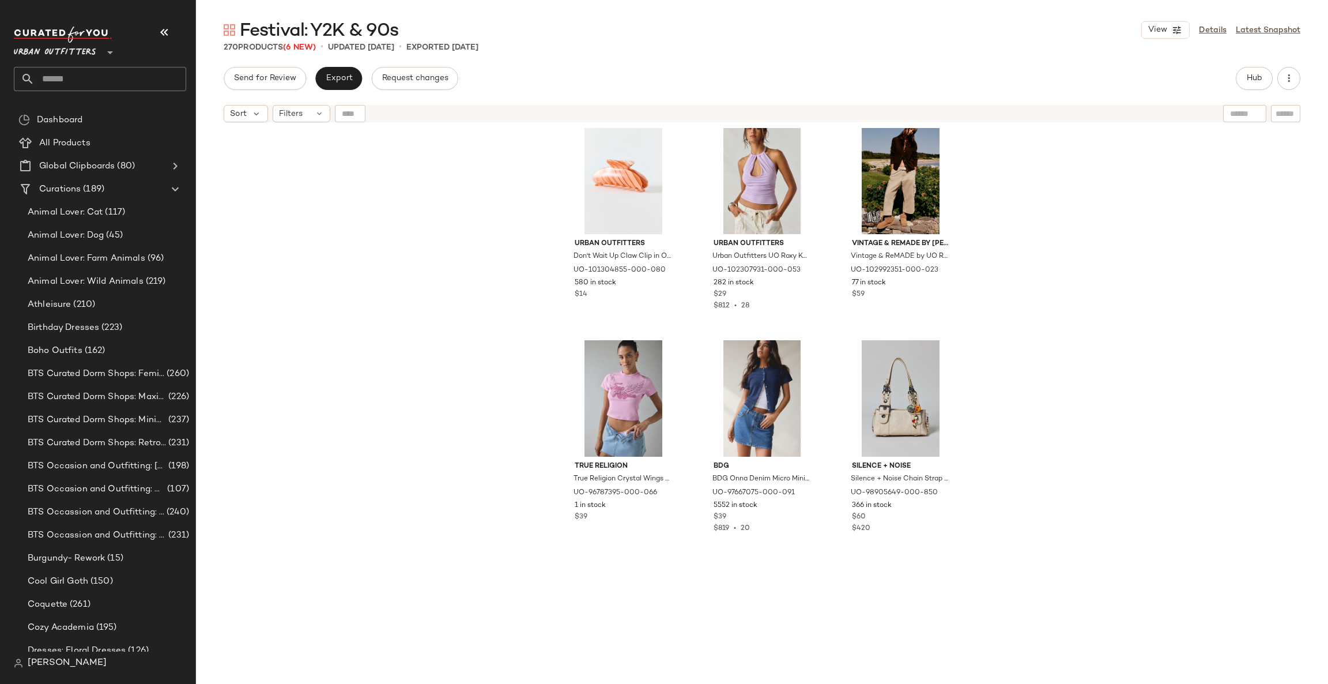
scroll to position [527, 0]
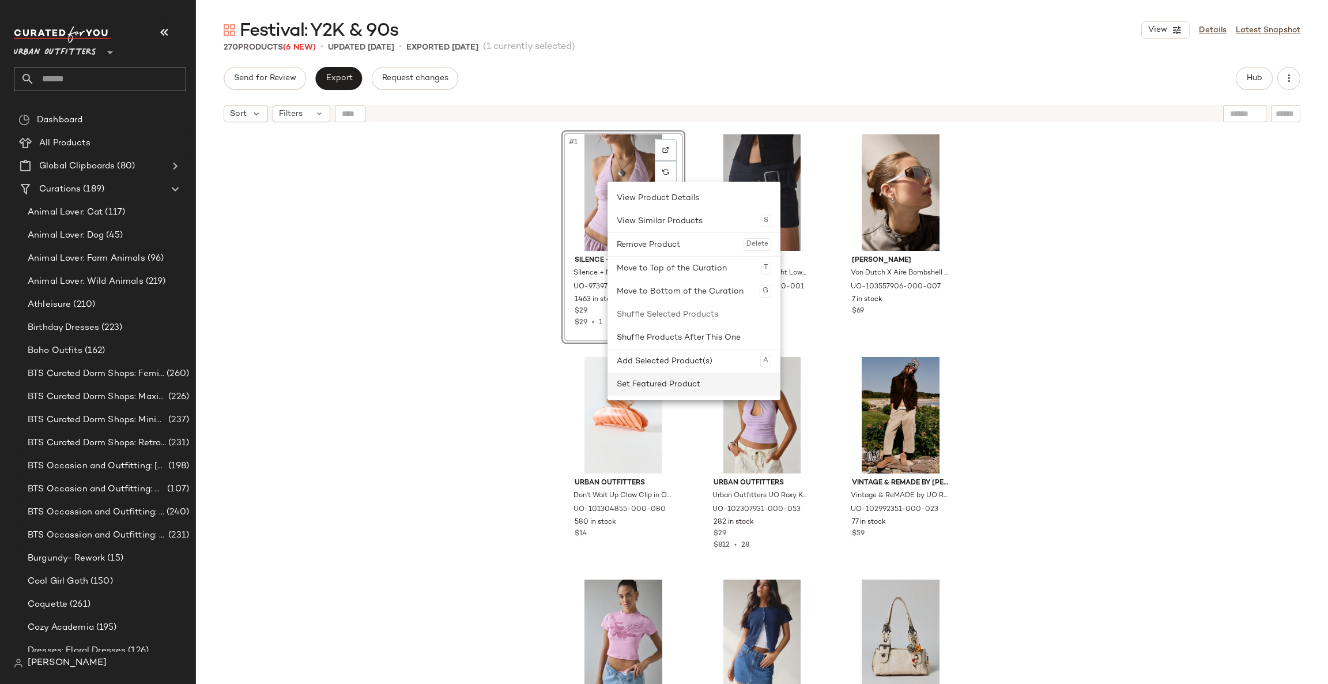
click at [640, 383] on div "Set Featured Product" at bounding box center [694, 383] width 154 height 23
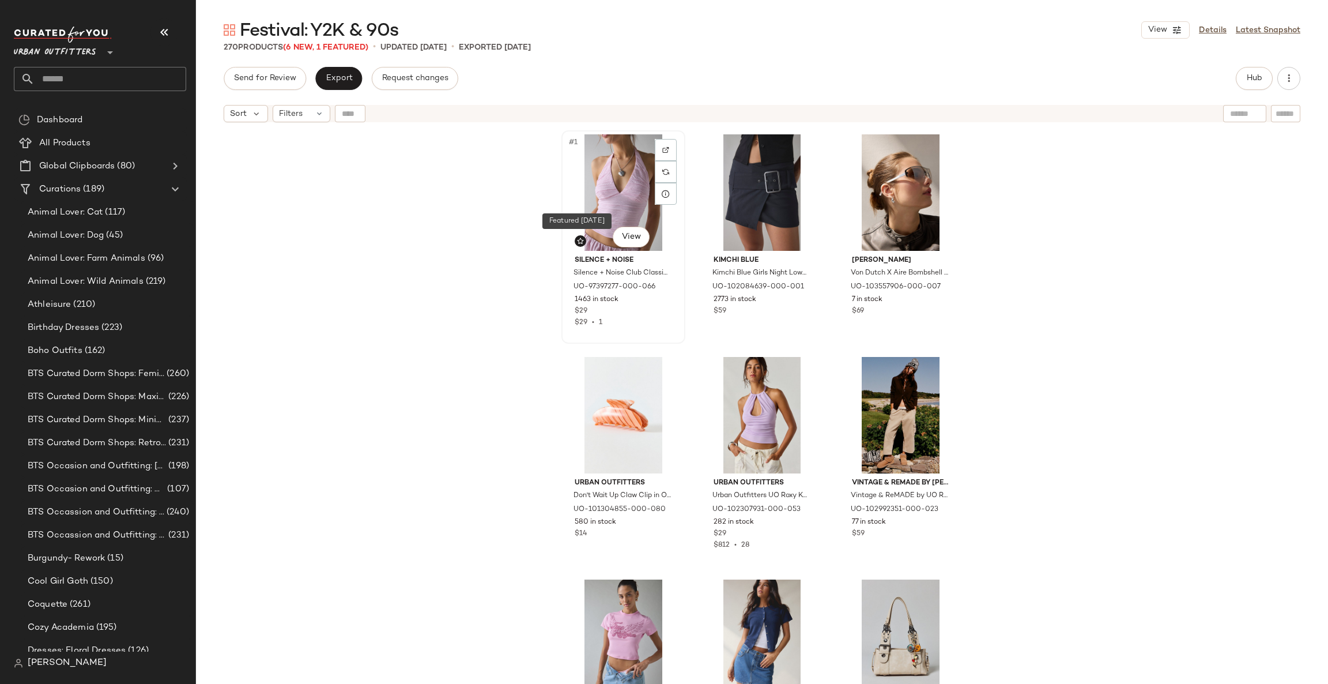
click at [577, 242] on img at bounding box center [580, 240] width 7 height 7
click at [577, 241] on img at bounding box center [580, 240] width 7 height 7
click at [1264, 82] on button "Hub" at bounding box center [1254, 78] width 37 height 23
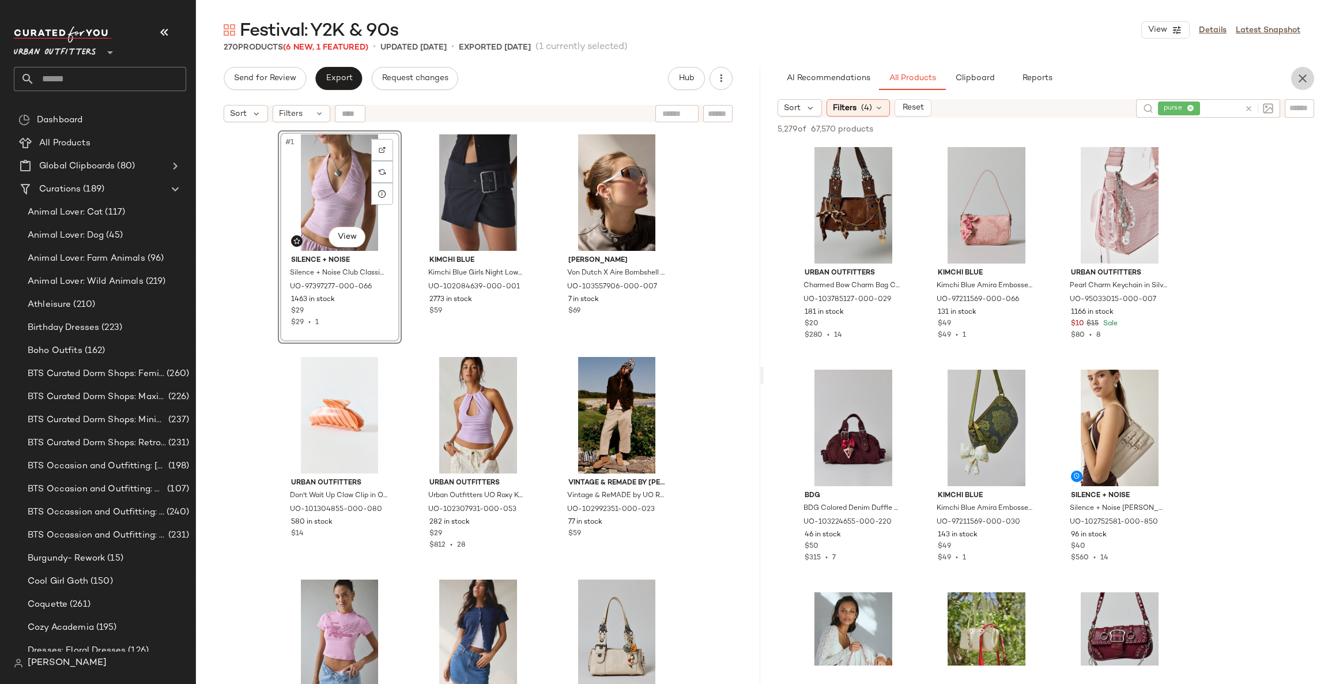
drag, startPoint x: 1295, startPoint y: 85, endPoint x: 1288, endPoint y: 83, distance: 6.7
click at [1288, 83] on div "AI Recommendations All Products Clipboard Reports" at bounding box center [1046, 78] width 564 height 23
click at [1306, 81] on icon "button" at bounding box center [1303, 78] width 14 height 14
